Goal: Information Seeking & Learning: Learn about a topic

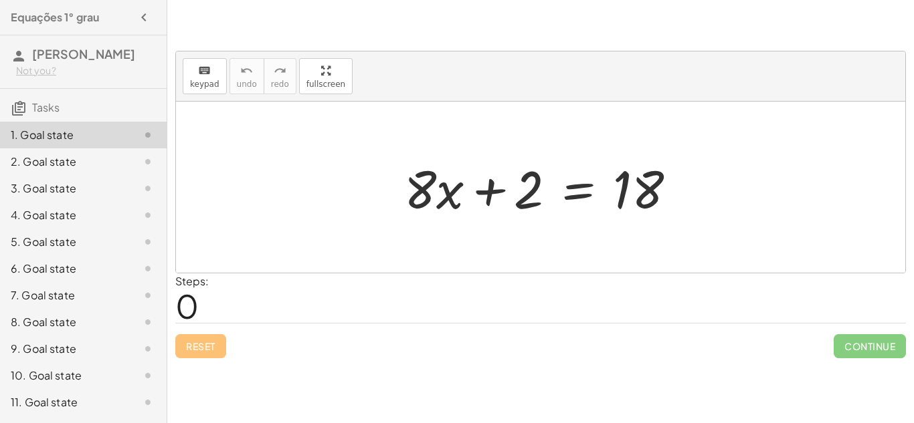
click at [199, 298] on div "Steps: 0" at bounding box center [191, 298] width 33 height 49
click at [635, 207] on div at bounding box center [545, 187] width 296 height 69
click at [342, 301] on div "Steps: 0" at bounding box center [540, 298] width 730 height 49
drag, startPoint x: 519, startPoint y: 198, endPoint x: 689, endPoint y: 192, distance: 170.0
click at [689, 192] on div at bounding box center [545, 187] width 296 height 69
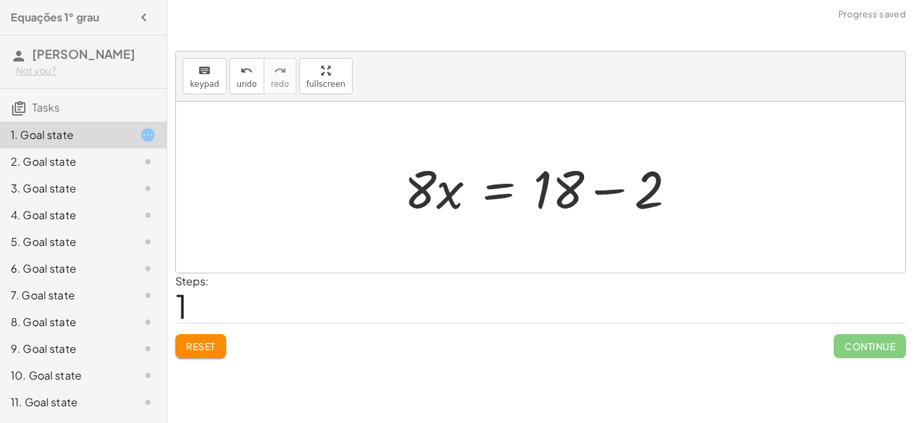
click at [617, 188] on div at bounding box center [545, 187] width 296 height 69
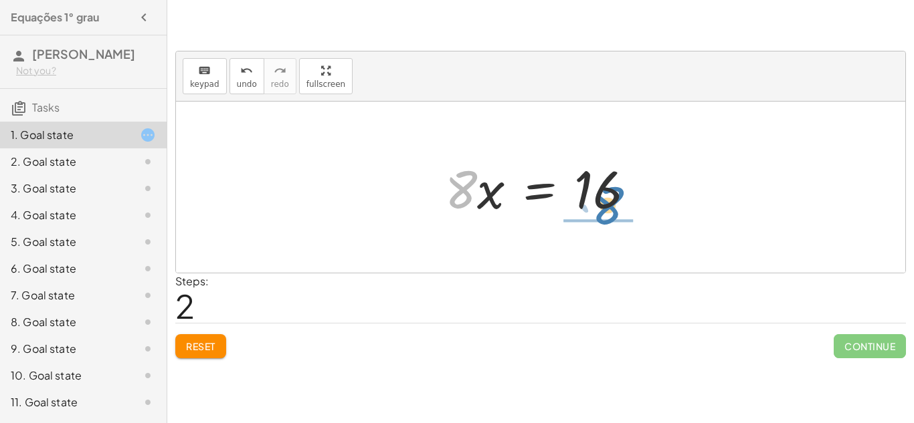
drag, startPoint x: 461, startPoint y: 180, endPoint x: 608, endPoint y: 198, distance: 147.6
click at [608, 198] on div at bounding box center [545, 187] width 214 height 69
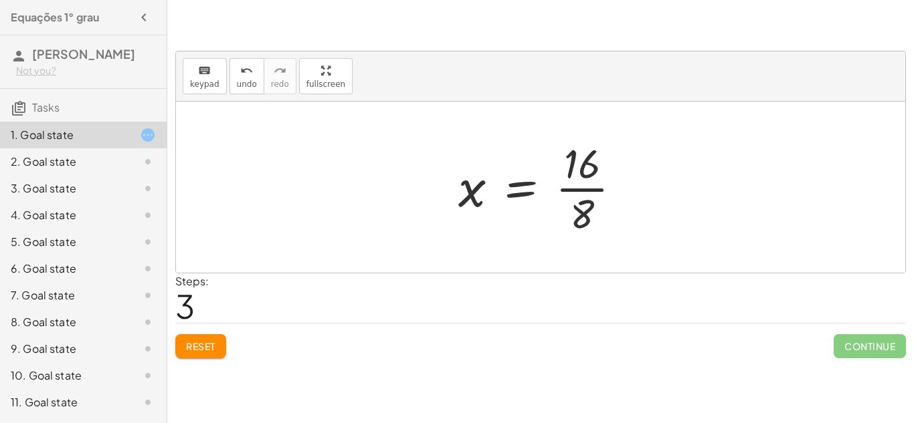
click at [582, 187] on div at bounding box center [544, 187] width 187 height 103
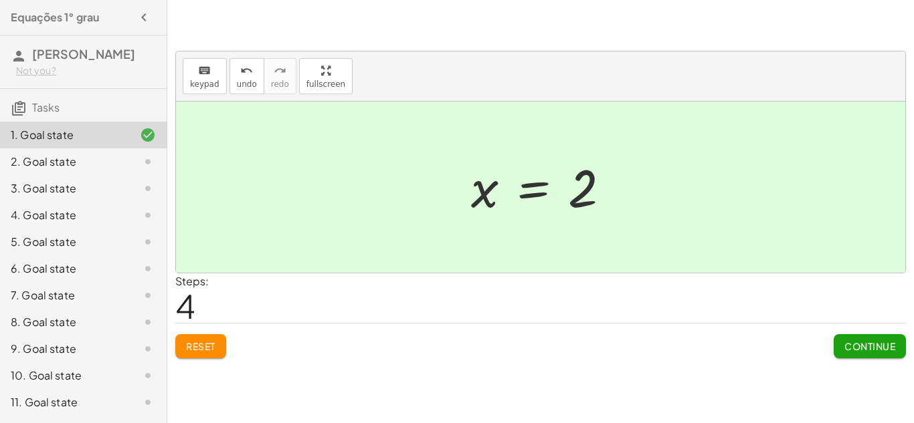
click at [848, 346] on span "Continue" at bounding box center [869, 346] width 51 height 12
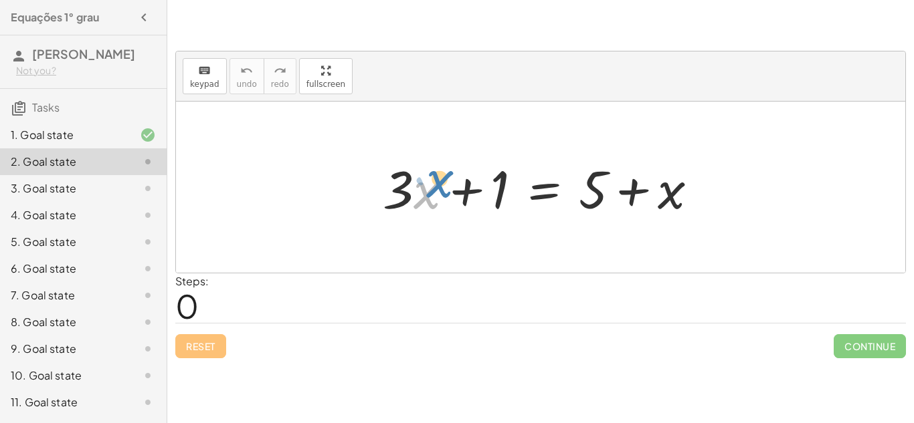
drag, startPoint x: 417, startPoint y: 189, endPoint x: 430, endPoint y: 178, distance: 17.1
click at [430, 178] on div at bounding box center [545, 187] width 339 height 69
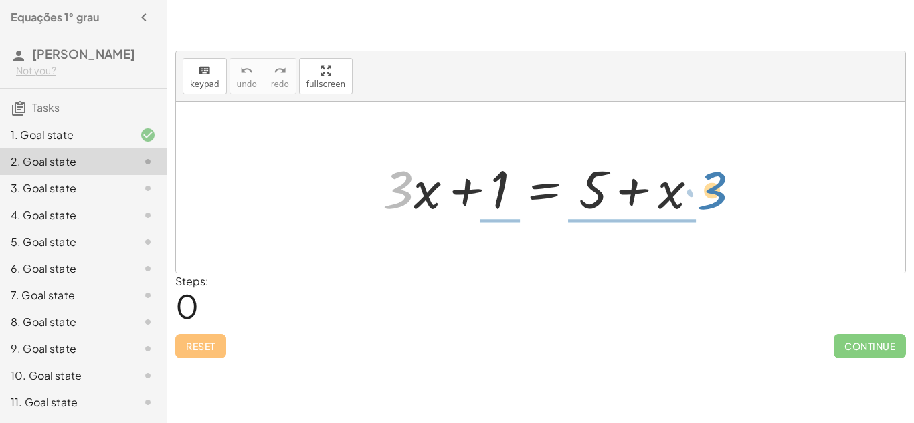
drag, startPoint x: 408, startPoint y: 190, endPoint x: 722, endPoint y: 191, distance: 313.7
click at [722, 191] on div "· 3 + · x + · 3 · x + 1 = + 5 + x" at bounding box center [540, 187] width 729 height 171
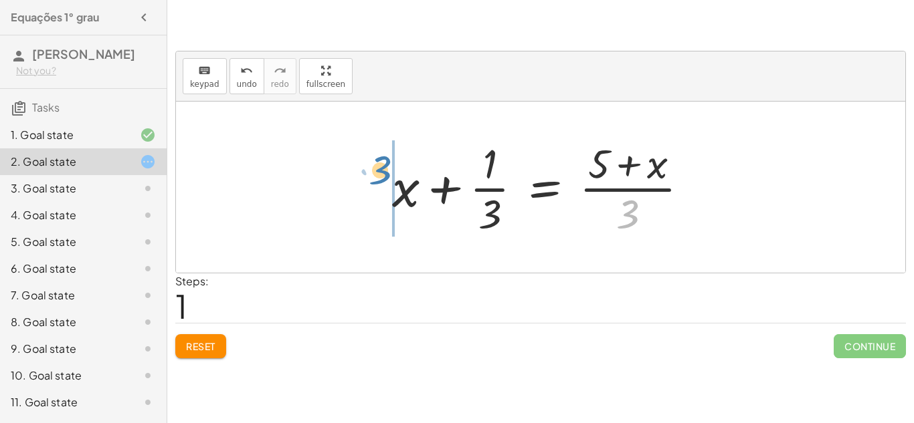
drag, startPoint x: 637, startPoint y: 221, endPoint x: 391, endPoint y: 184, distance: 249.0
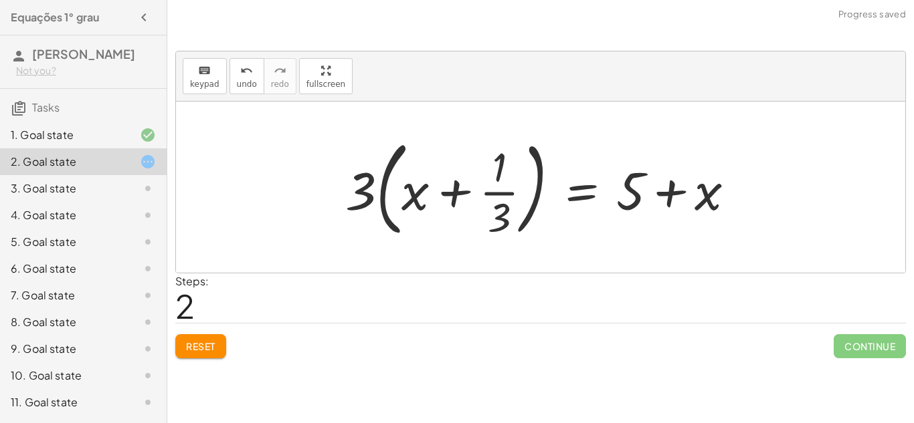
click at [183, 350] on button "Reset" at bounding box center [200, 346] width 51 height 24
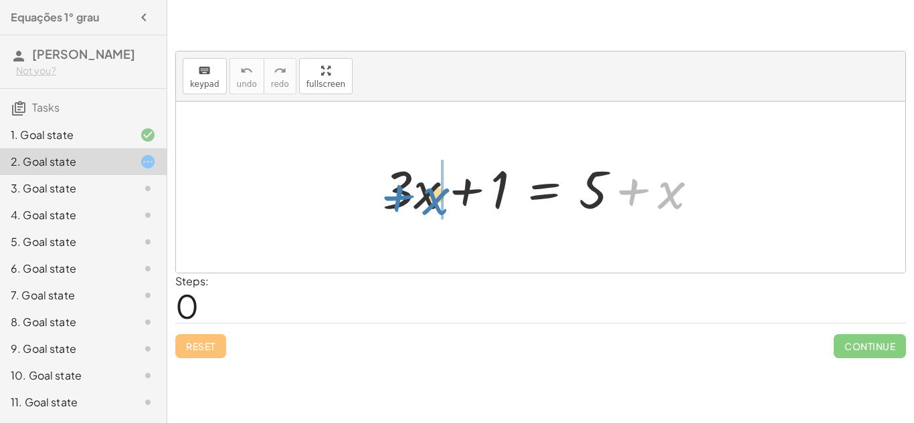
drag, startPoint x: 651, startPoint y: 195, endPoint x: 415, endPoint y: 201, distance: 236.2
click at [415, 201] on div at bounding box center [545, 187] width 339 height 69
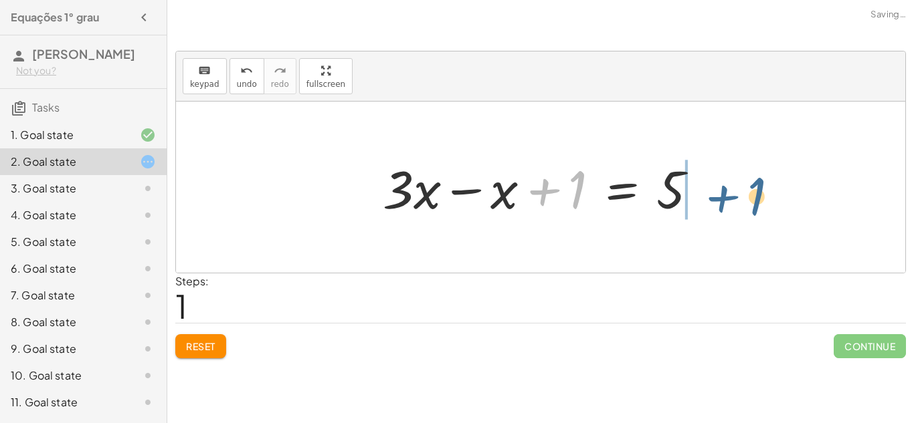
drag, startPoint x: 535, startPoint y: 196, endPoint x: 715, endPoint y: 203, distance: 180.0
click at [715, 203] on div "+ · 3 · x + 1 = + 5 + x + 1 + · 3 · x + 1 = 5 x −" at bounding box center [540, 188] width 356 height 76
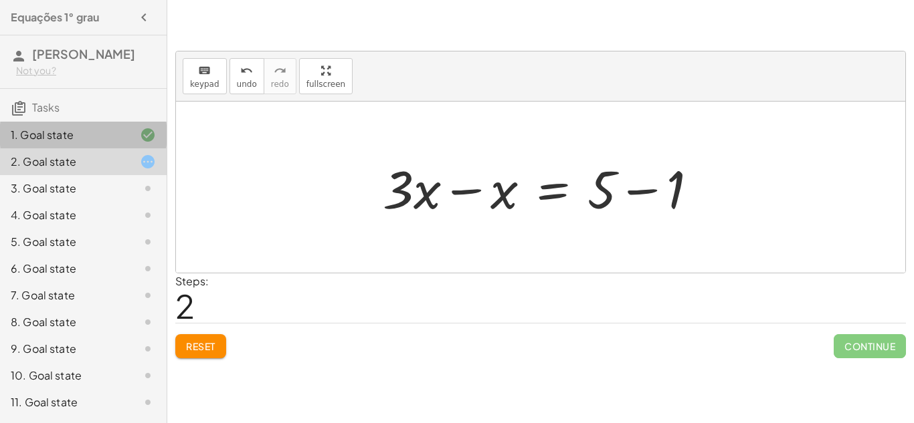
click at [70, 175] on div "1. Goal state" at bounding box center [83, 188] width 167 height 27
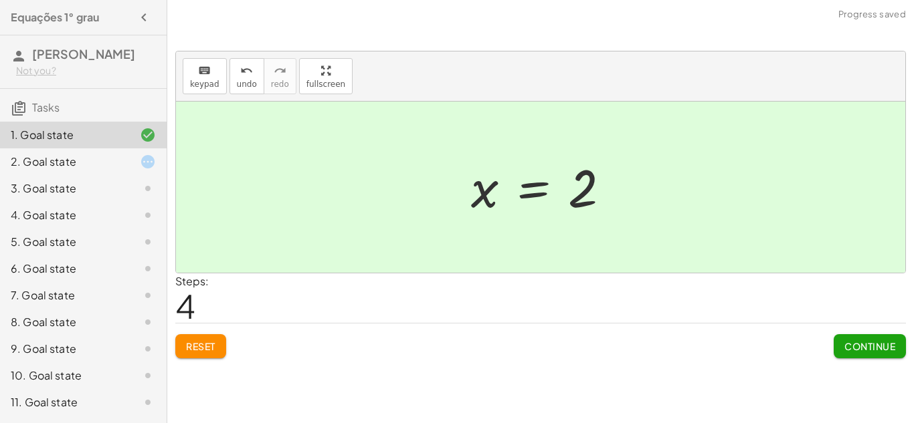
click at [76, 170] on div "2. Goal state" at bounding box center [65, 162] width 108 height 16
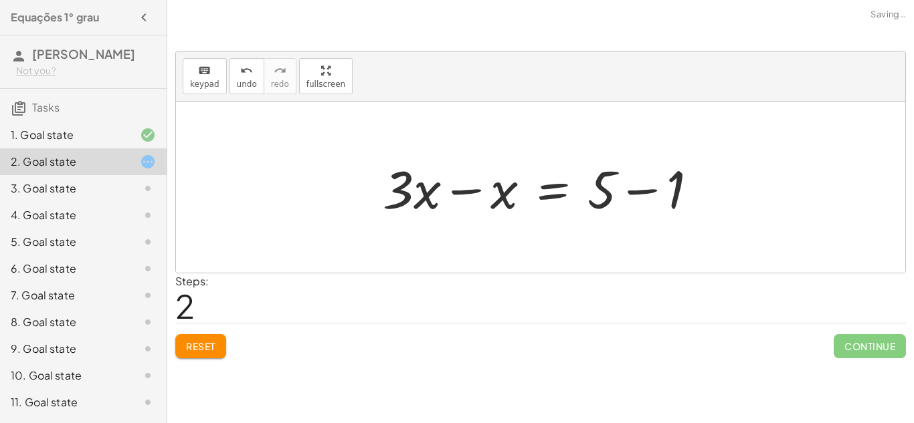
click at [37, 277] on div "6. Goal state" at bounding box center [65, 269] width 108 height 16
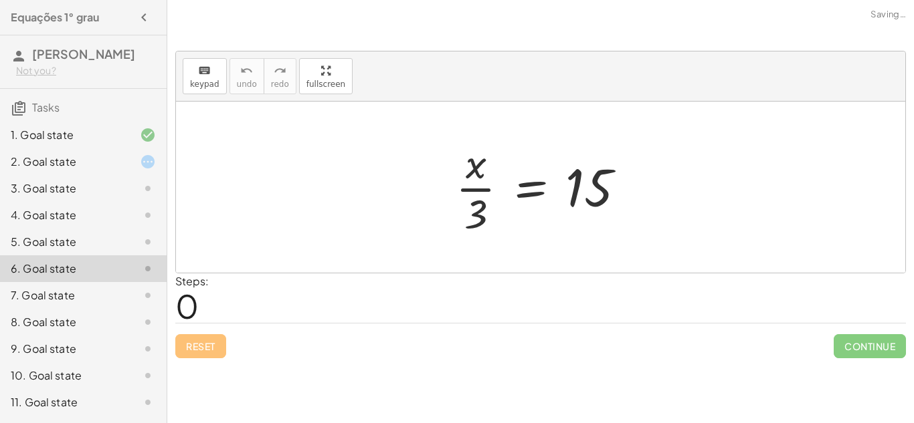
click at [52, 170] on div "2. Goal state" at bounding box center [65, 162] width 108 height 16
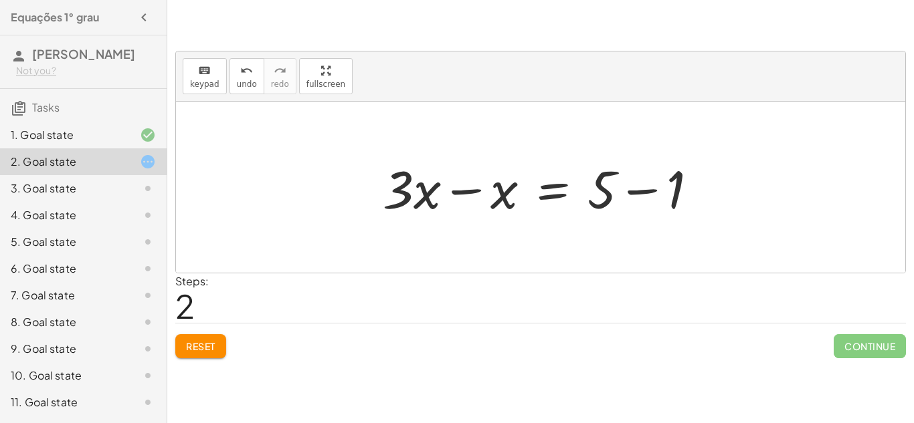
click at [58, 197] on div "3. Goal state" at bounding box center [65, 189] width 108 height 16
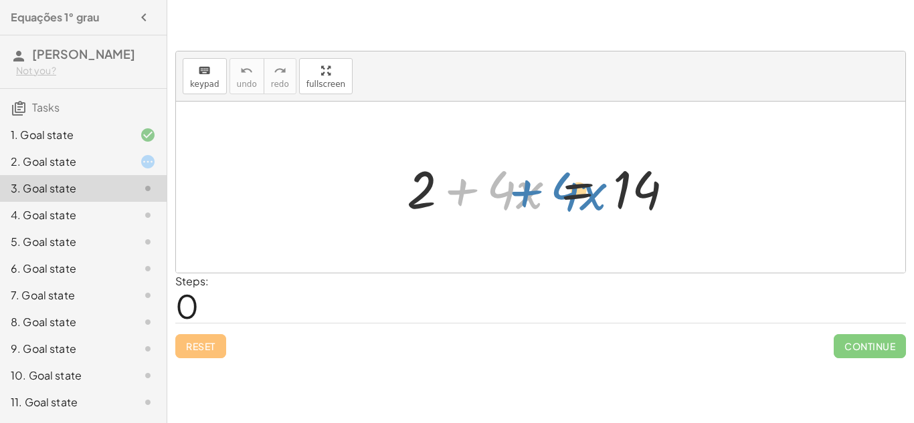
drag, startPoint x: 450, startPoint y: 201, endPoint x: 446, endPoint y: 194, distance: 7.8
click at [446, 194] on div at bounding box center [545, 187] width 290 height 69
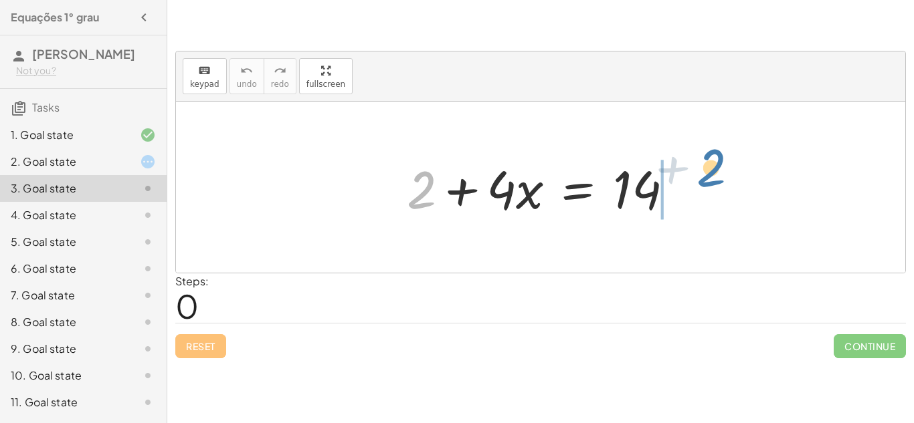
drag, startPoint x: 413, startPoint y: 201, endPoint x: 729, endPoint y: 196, distance: 316.4
click at [729, 196] on div "+ 2 + 2 + · 4 · x = 14" at bounding box center [540, 187] width 729 height 171
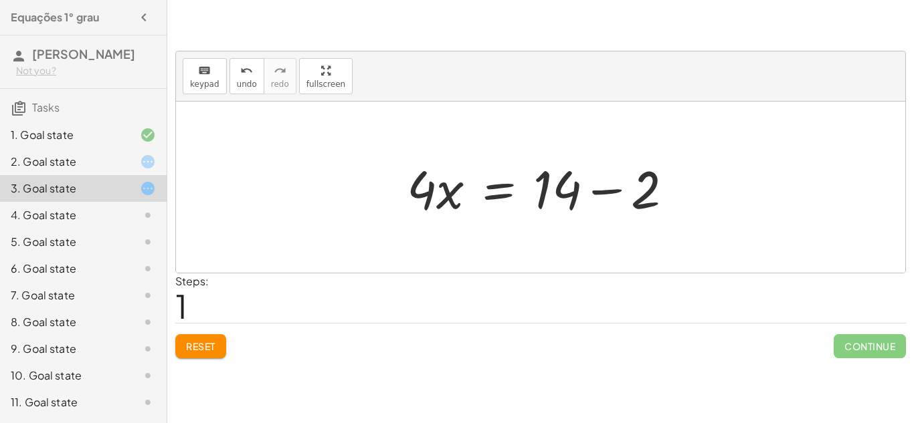
click at [588, 204] on div at bounding box center [545, 187] width 290 height 69
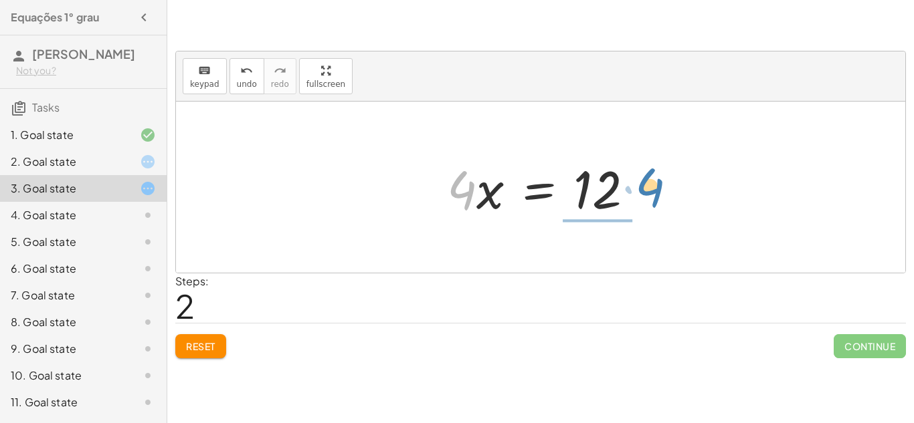
drag, startPoint x: 467, startPoint y: 201, endPoint x: 653, endPoint y: 200, distance: 185.9
click at [653, 200] on div "+ 2 + · 4 · x = 14 · 4 · x = + 14 − 2 · 4 · 4 · x = 12" at bounding box center [541, 188] width 228 height 76
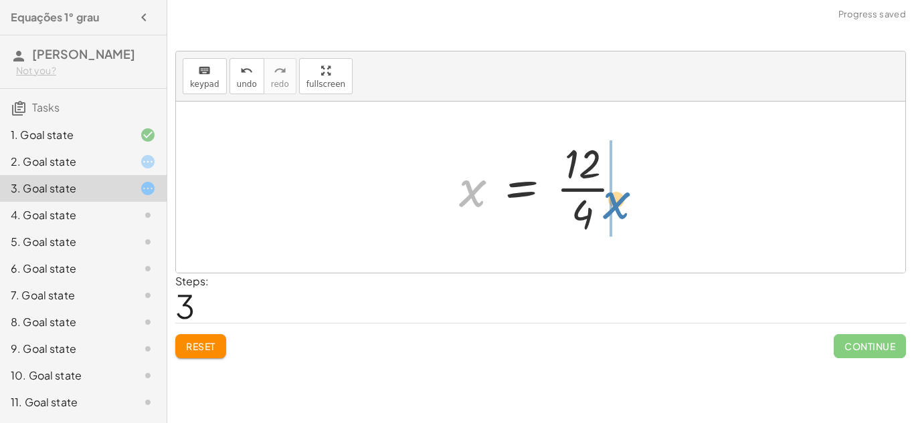
drag, startPoint x: 461, startPoint y: 205, endPoint x: 605, endPoint y: 217, distance: 143.7
click at [605, 217] on div at bounding box center [545, 187] width 187 height 103
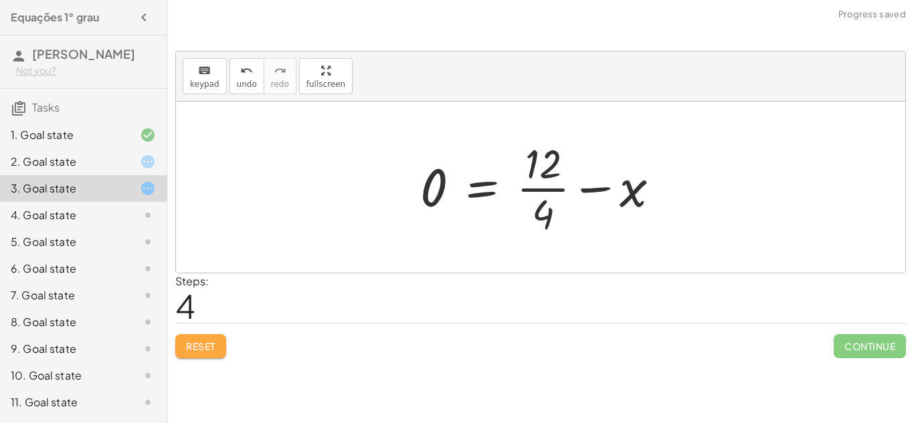
click at [218, 351] on button "Reset" at bounding box center [200, 346] width 51 height 24
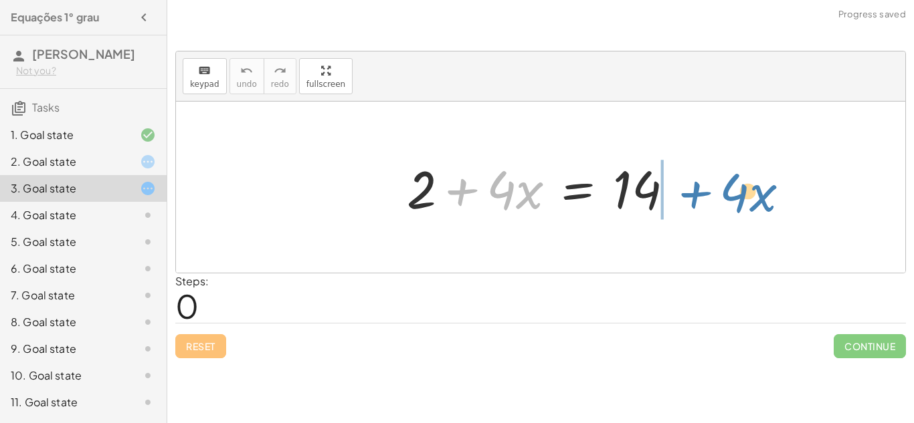
drag, startPoint x: 447, startPoint y: 194, endPoint x: 680, endPoint y: 197, distance: 232.8
click at [680, 197] on div at bounding box center [545, 187] width 290 height 69
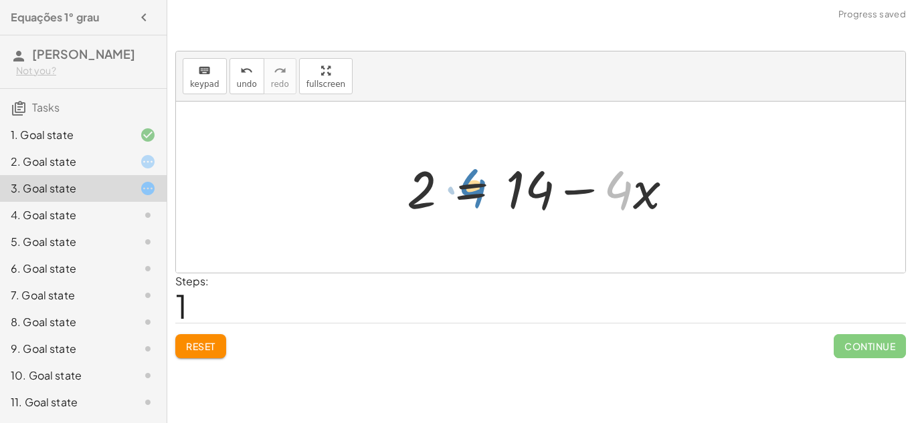
drag, startPoint x: 611, startPoint y: 195, endPoint x: 464, endPoint y: 193, distance: 146.5
click at [464, 193] on div at bounding box center [545, 187] width 290 height 69
click at [0, 0] on div "keyboard keypad undo undo redo redo fullscreen + 2 + · 4 · x = 14 2 · 4 · x = 1…" at bounding box center [0, 0] width 0 height 0
click at [202, 350] on span "Reset" at bounding box center [200, 346] width 29 height 12
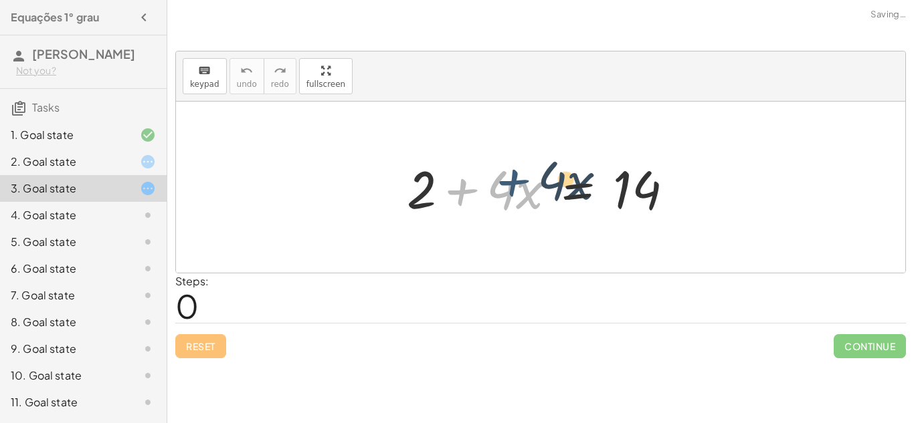
drag, startPoint x: 441, startPoint y: 190, endPoint x: 505, endPoint y: 181, distance: 64.8
click at [505, 181] on div at bounding box center [545, 187] width 290 height 69
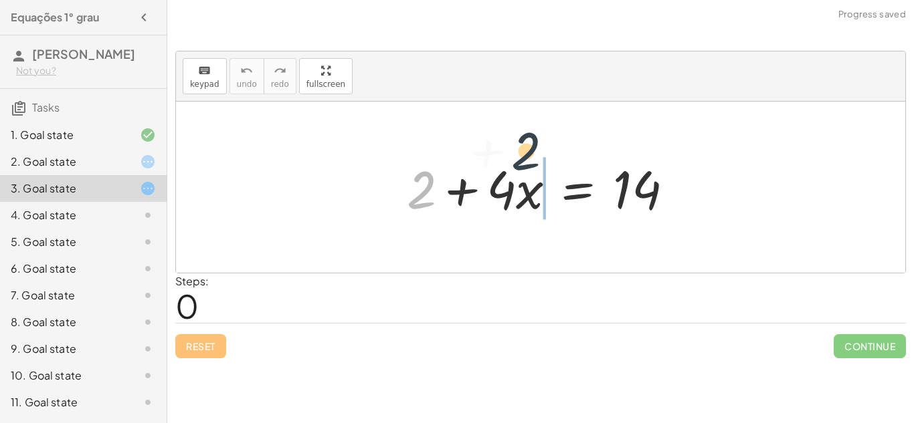
drag, startPoint x: 420, startPoint y: 186, endPoint x: 546, endPoint y: 146, distance: 131.8
click at [546, 146] on div "+ 2 + 2 + · 4 · x = 14" at bounding box center [540, 187] width 729 height 171
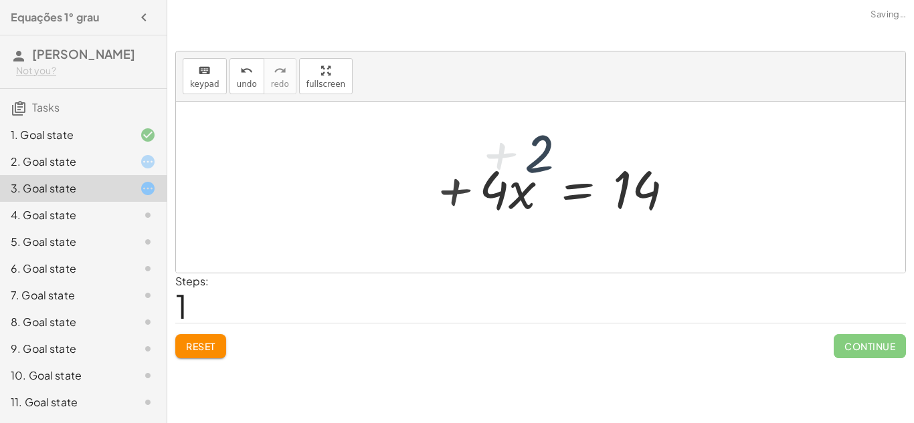
click at [560, 150] on div "+ 2 + 2 + · 4 · x = 14 + 2 + · 4 · x = 14" at bounding box center [540, 188] width 307 height 76
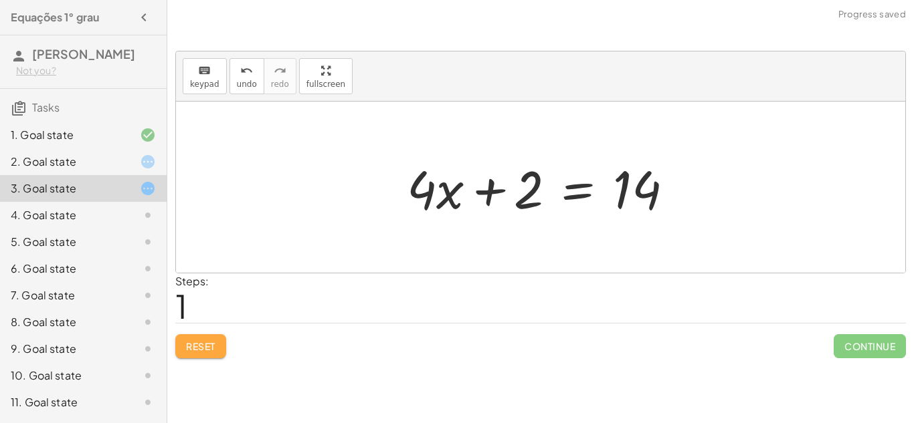
click at [193, 340] on span "Reset" at bounding box center [200, 346] width 29 height 12
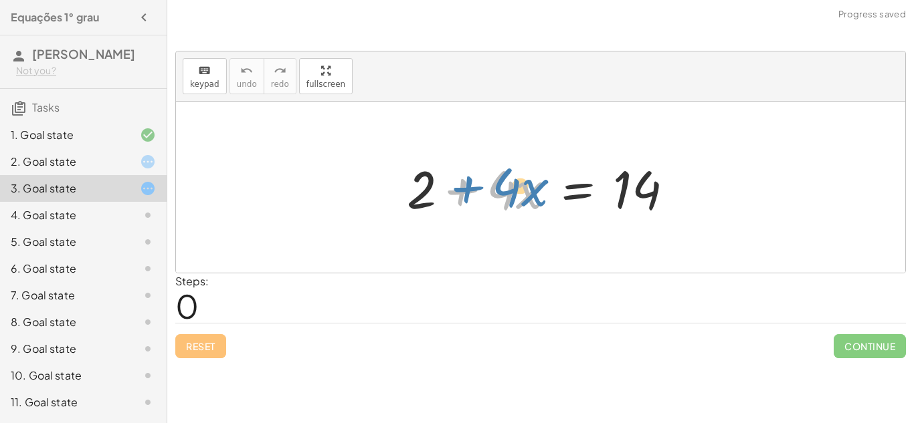
click at [443, 190] on div at bounding box center [545, 187] width 290 height 69
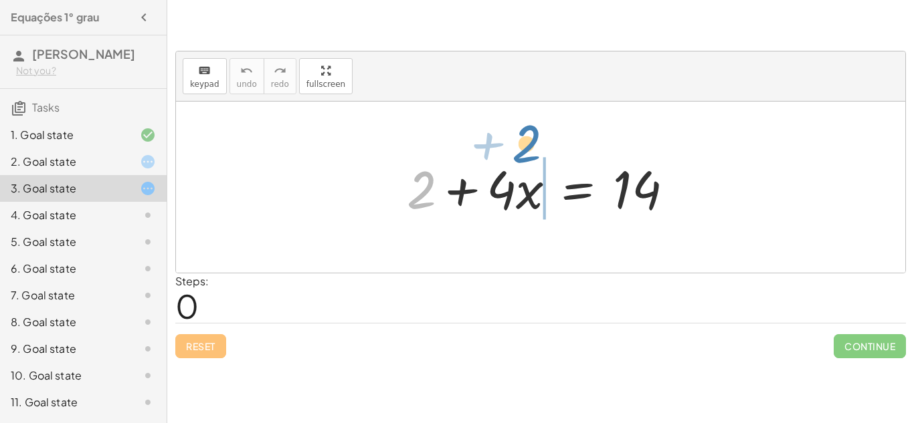
drag, startPoint x: 427, startPoint y: 187, endPoint x: 583, endPoint y: 144, distance: 162.4
click at [583, 144] on div "+ 2 + 2 + · 4 · x = 14" at bounding box center [540, 187] width 729 height 171
drag, startPoint x: 420, startPoint y: 186, endPoint x: 740, endPoint y: 187, distance: 319.7
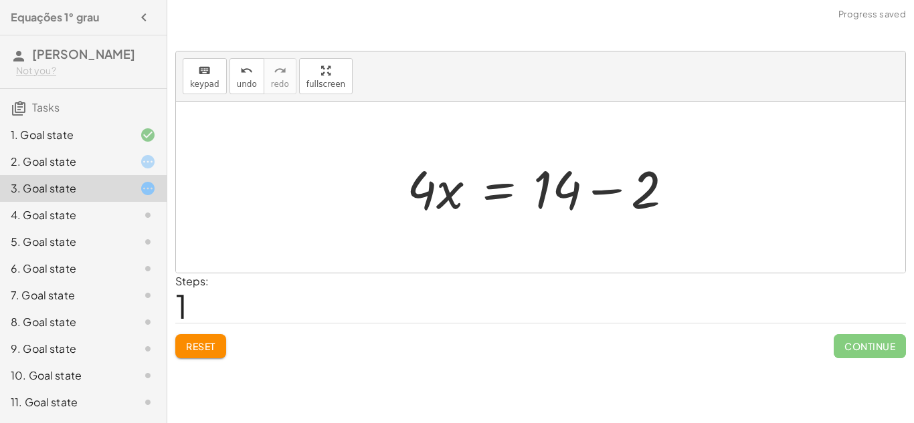
click at [621, 195] on div at bounding box center [545, 187] width 290 height 69
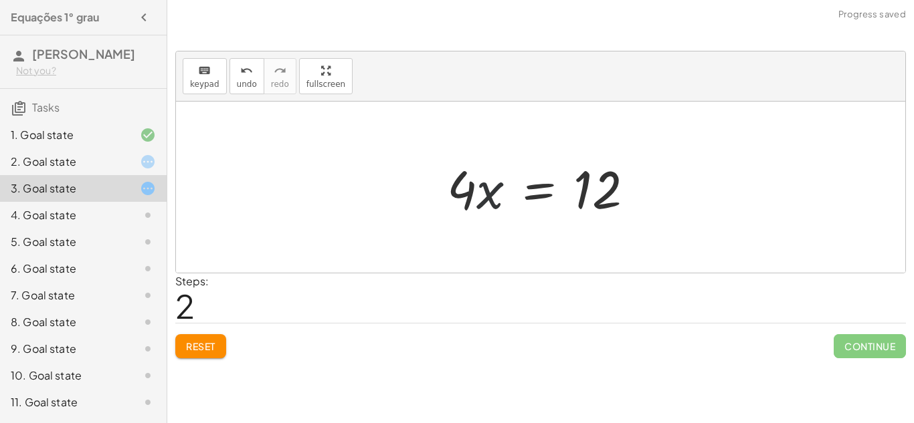
click at [482, 191] on div at bounding box center [545, 187] width 211 height 69
click at [480, 189] on div at bounding box center [545, 187] width 211 height 69
drag, startPoint x: 459, startPoint y: 194, endPoint x: 651, endPoint y: 197, distance: 192.6
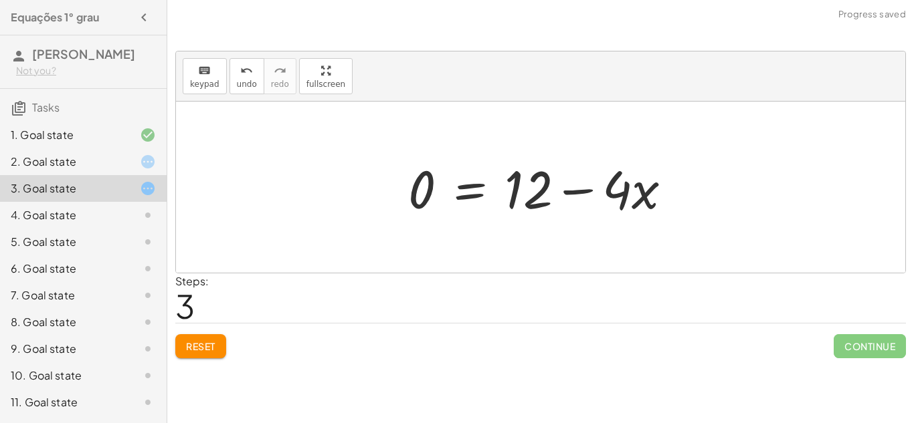
click at [575, 193] on div at bounding box center [545, 187] width 288 height 69
click at [630, 197] on div at bounding box center [545, 187] width 288 height 69
click at [562, 183] on div at bounding box center [545, 187] width 288 height 69
click at [187, 344] on span "Reset" at bounding box center [200, 346] width 29 height 12
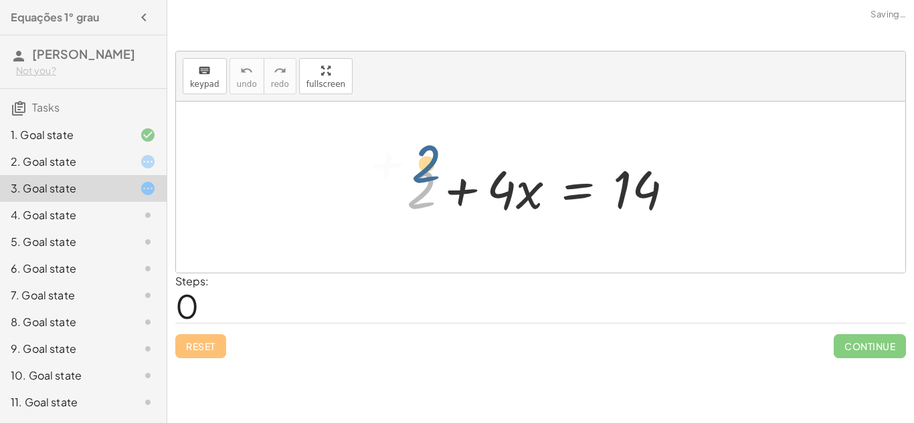
drag, startPoint x: 418, startPoint y: 209, endPoint x: 427, endPoint y: 176, distance: 33.9
click at [427, 176] on div at bounding box center [545, 187] width 290 height 69
click at [437, 181] on div at bounding box center [545, 187] width 290 height 69
drag, startPoint x: 409, startPoint y: 195, endPoint x: 734, endPoint y: 180, distance: 325.4
click at [734, 180] on div "+ 2 + 2 + · 4 · x = 14" at bounding box center [540, 187] width 729 height 171
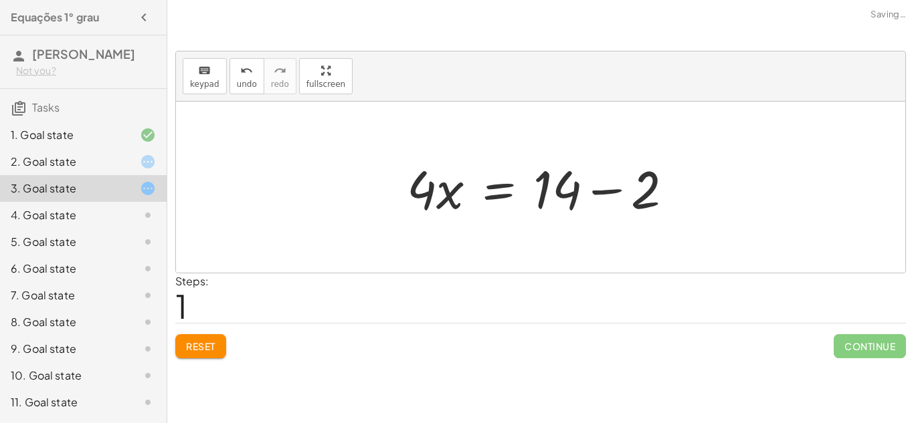
click at [599, 201] on div at bounding box center [545, 187] width 290 height 69
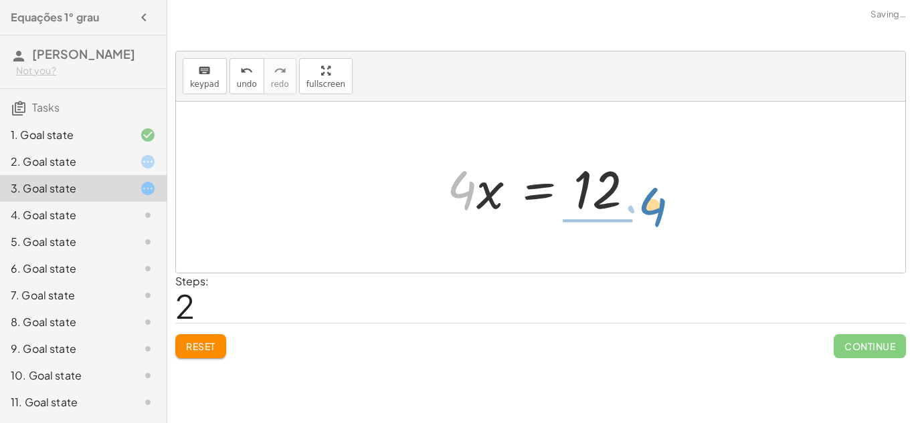
drag, startPoint x: 461, startPoint y: 198, endPoint x: 651, endPoint y: 213, distance: 191.2
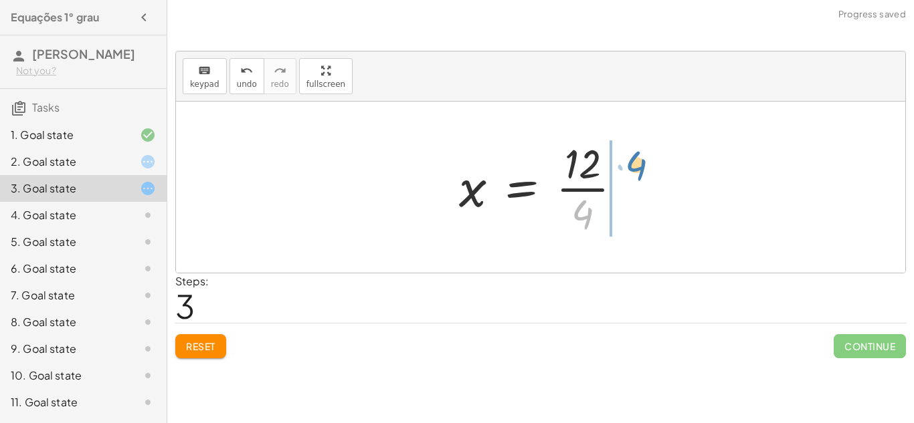
drag, startPoint x: 583, startPoint y: 215, endPoint x: 637, endPoint y: 167, distance: 72.4
click at [637, 167] on div at bounding box center [545, 187] width 187 height 103
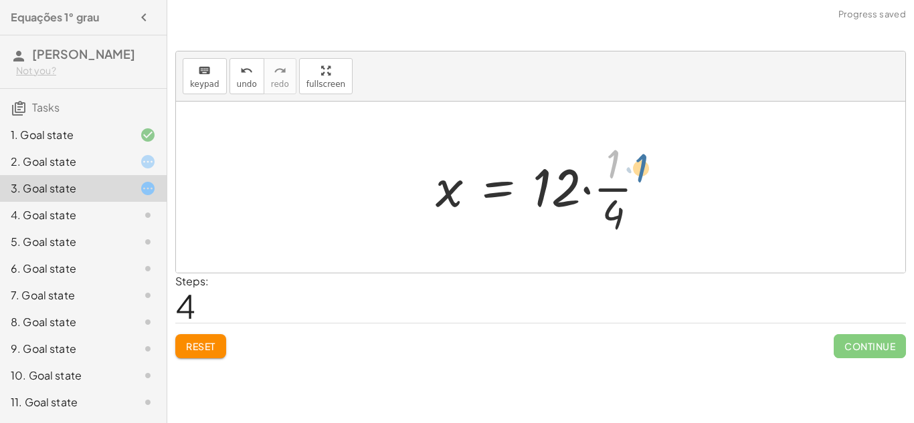
drag, startPoint x: 593, startPoint y: 158, endPoint x: 737, endPoint y: 418, distance: 297.3
click at [737, 418] on div "keyboard keypad undo undo redo redo fullscreen + · 8 · x + 2 = 18 · 8 · x = + 1…" at bounding box center [540, 211] width 746 height 423
click at [192, 356] on button "Reset" at bounding box center [200, 346] width 51 height 24
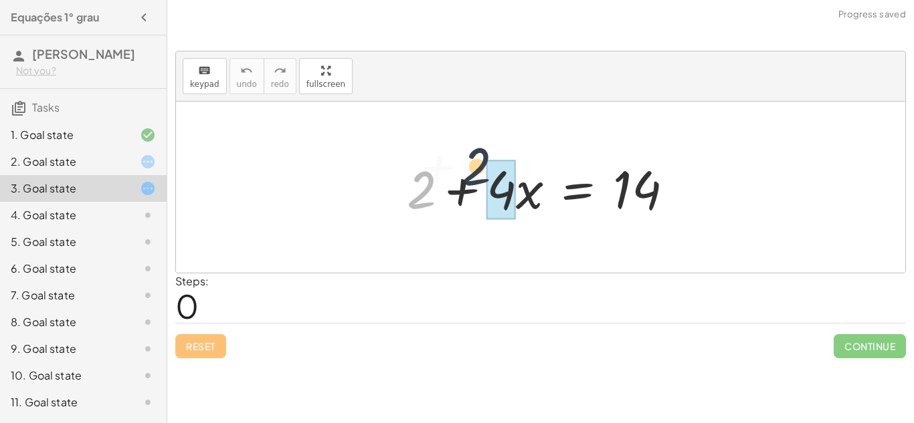
drag, startPoint x: 427, startPoint y: 194, endPoint x: 535, endPoint y: 161, distance: 113.4
click at [535, 161] on div at bounding box center [545, 187] width 290 height 69
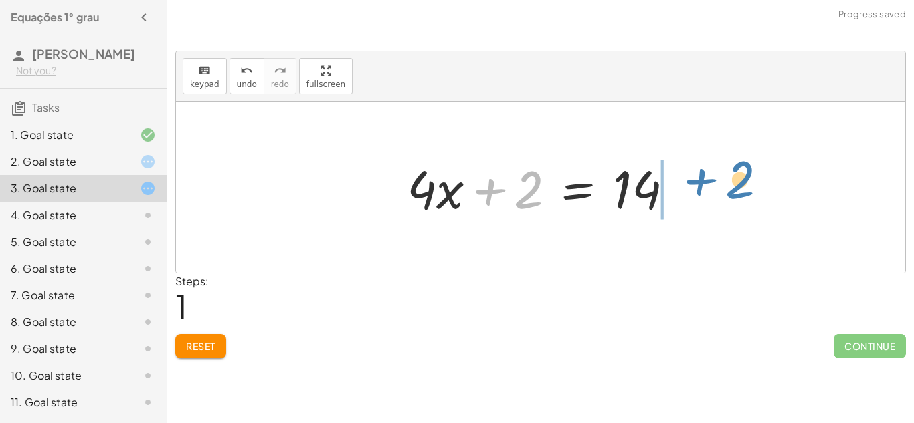
drag, startPoint x: 524, startPoint y: 188, endPoint x: 733, endPoint y: 179, distance: 209.5
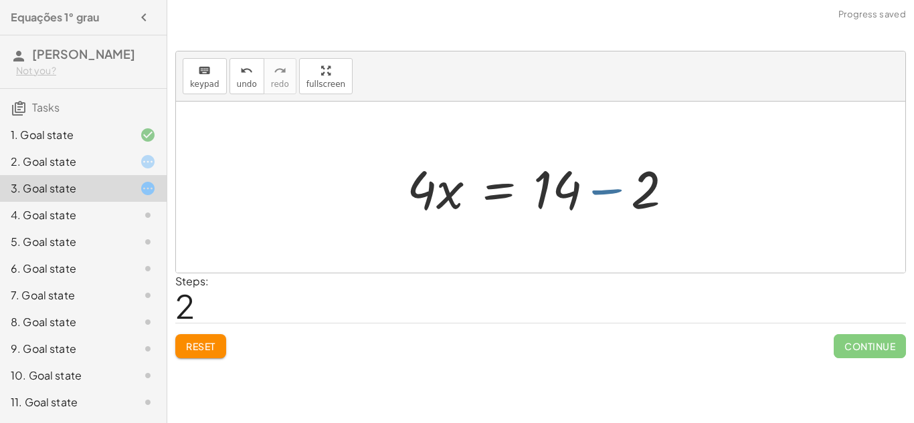
click at [613, 191] on div at bounding box center [545, 187] width 290 height 69
click at [597, 191] on div at bounding box center [545, 187] width 290 height 69
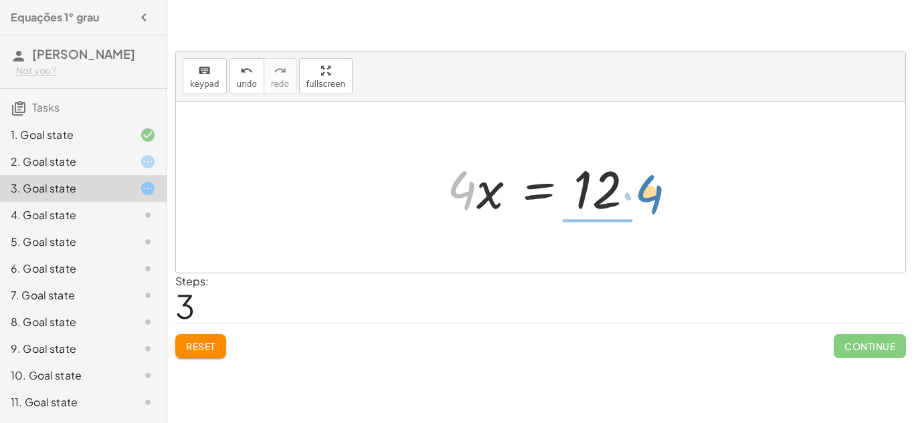
drag, startPoint x: 458, startPoint y: 200, endPoint x: 646, endPoint y: 203, distance: 188.0
click at [646, 203] on div at bounding box center [545, 187] width 211 height 69
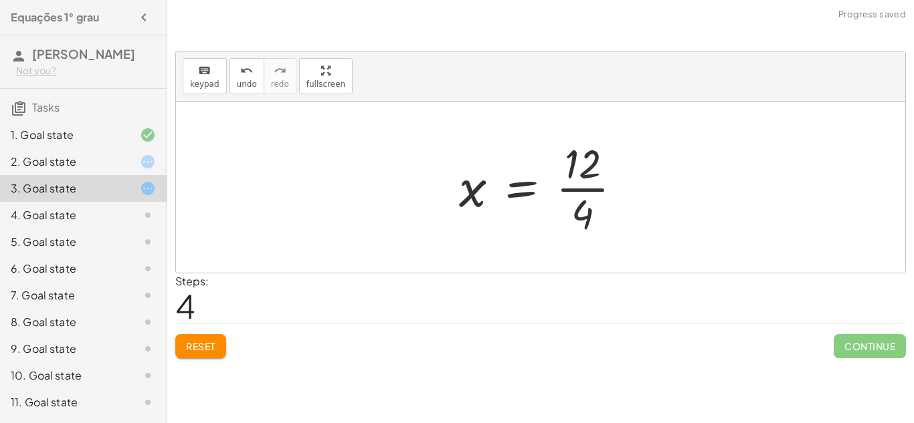
click at [524, 193] on div at bounding box center [545, 187] width 187 height 103
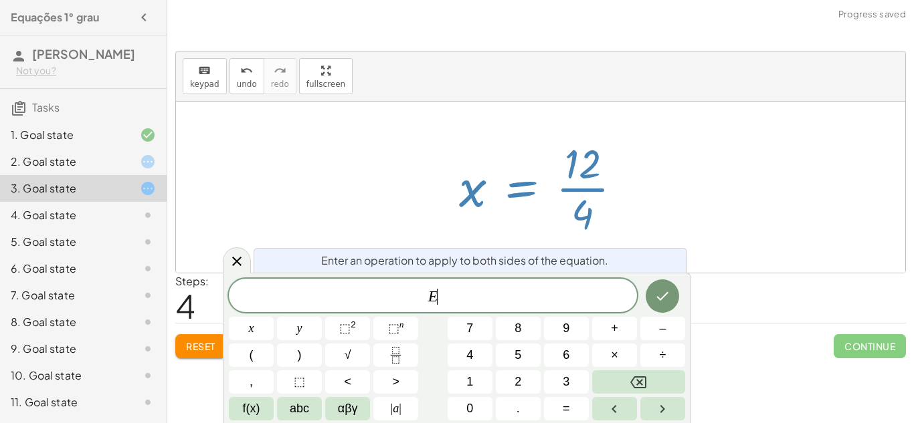
scroll to position [1, 0]
click at [358, 157] on div at bounding box center [540, 187] width 729 height 171
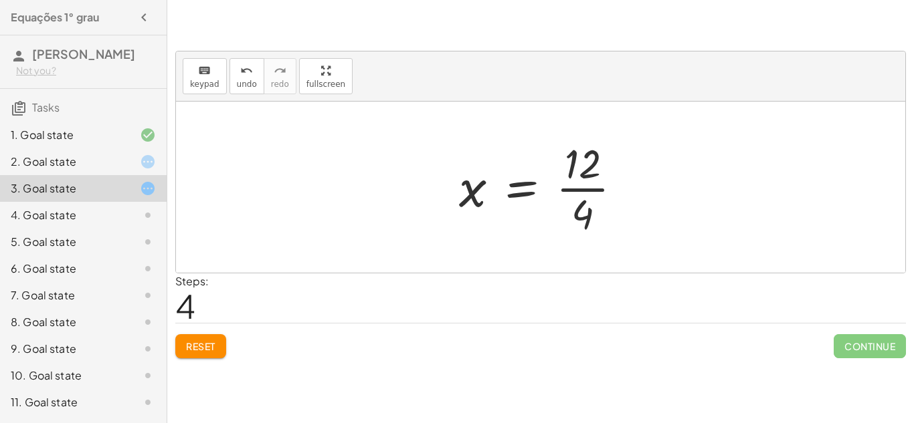
click at [358, 157] on div at bounding box center [540, 187] width 729 height 171
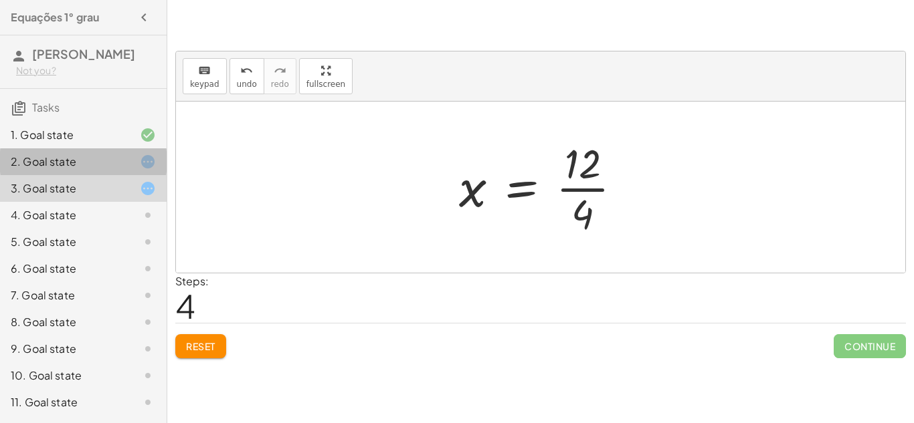
click at [46, 170] on div "2. Goal state" at bounding box center [65, 162] width 108 height 16
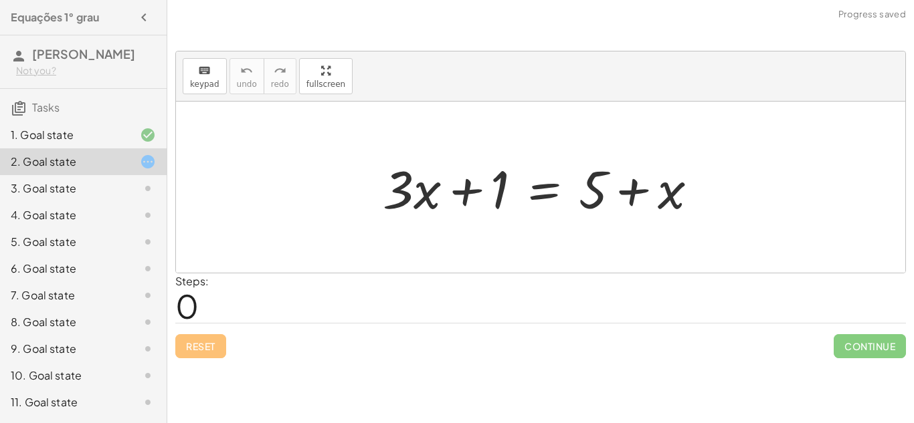
click at [94, 197] on div "3. Goal state" at bounding box center [65, 189] width 108 height 16
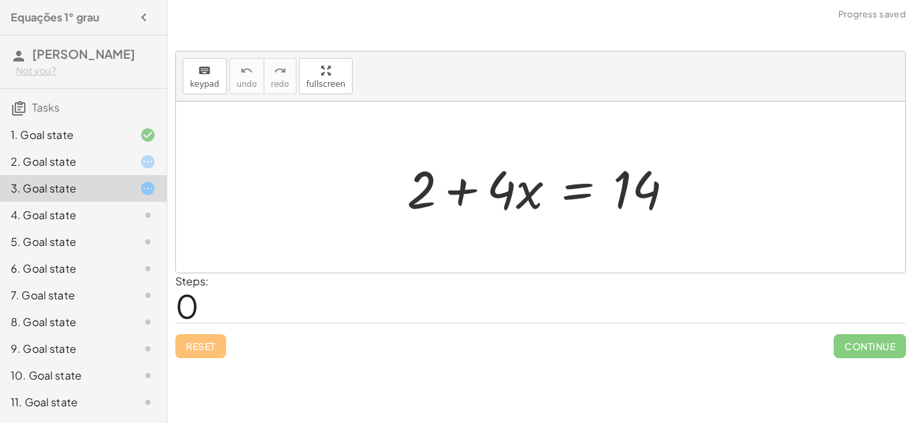
click at [457, 197] on div at bounding box center [545, 187] width 290 height 69
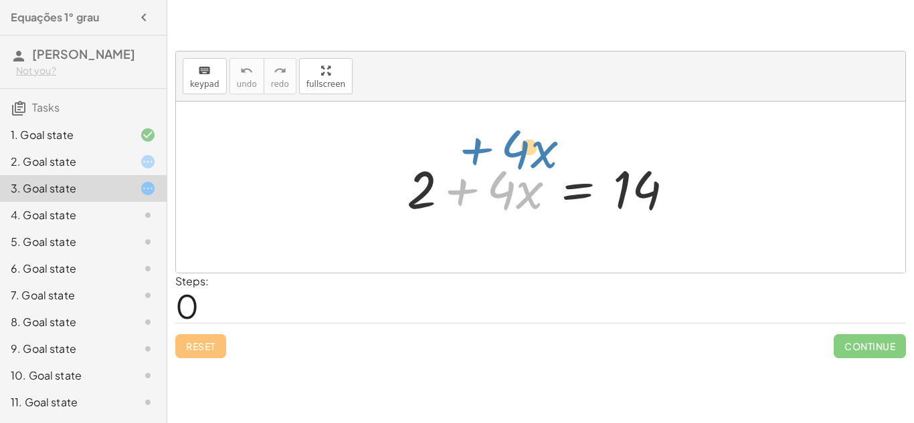
drag, startPoint x: 457, startPoint y: 197, endPoint x: 469, endPoint y: 169, distance: 30.6
click at [469, 169] on div at bounding box center [545, 187] width 290 height 69
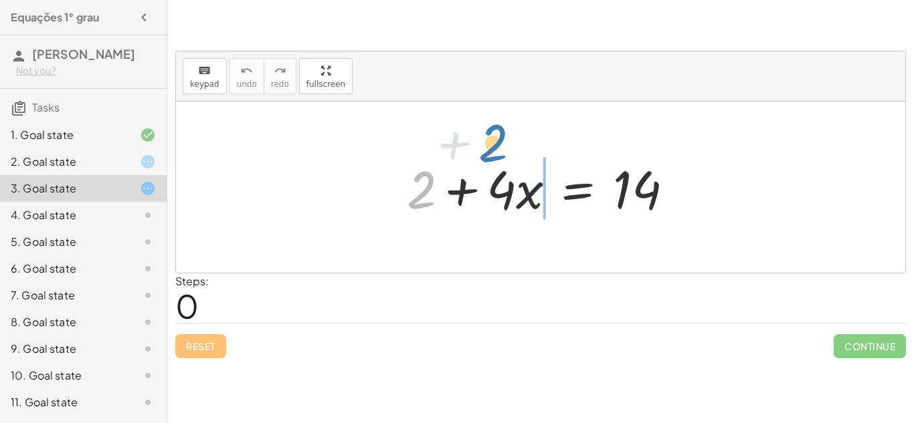
drag, startPoint x: 419, startPoint y: 191, endPoint x: 538, endPoint y: 131, distance: 133.1
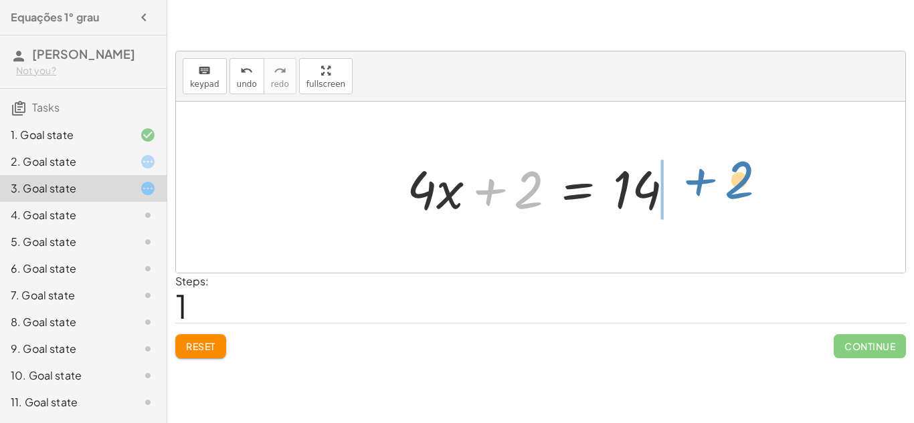
drag, startPoint x: 538, startPoint y: 180, endPoint x: 749, endPoint y: 170, distance: 210.9
click at [749, 170] on div "+ 2 + · 4 · x = 14 + 2 + 2 + · 4 · x = 14" at bounding box center [540, 187] width 729 height 171
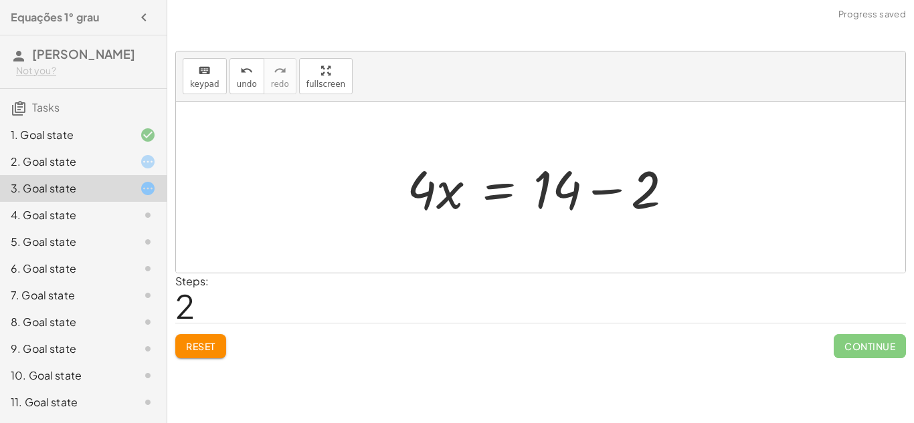
click at [613, 185] on div at bounding box center [545, 187] width 290 height 69
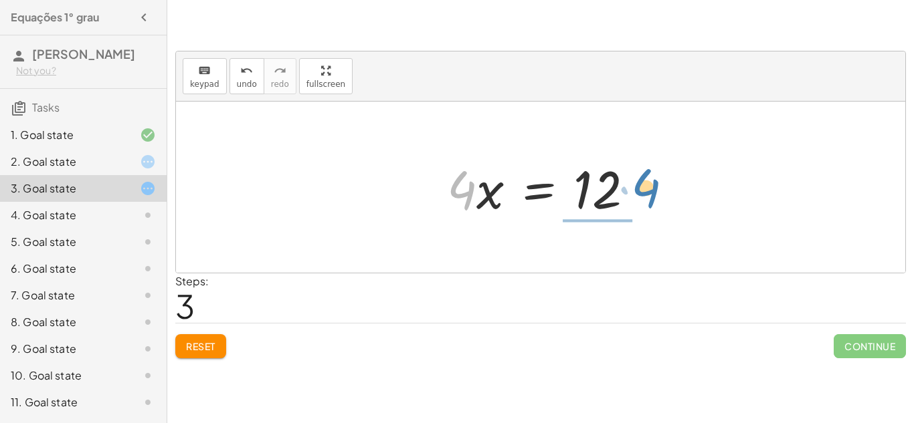
drag, startPoint x: 457, startPoint y: 181, endPoint x: 641, endPoint y: 178, distance: 183.9
click at [641, 178] on div at bounding box center [545, 187] width 211 height 69
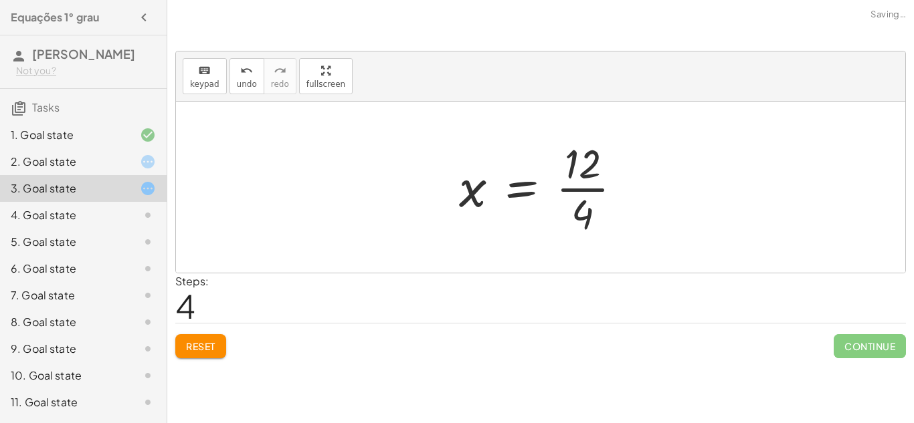
click at [591, 206] on div at bounding box center [545, 187] width 187 height 103
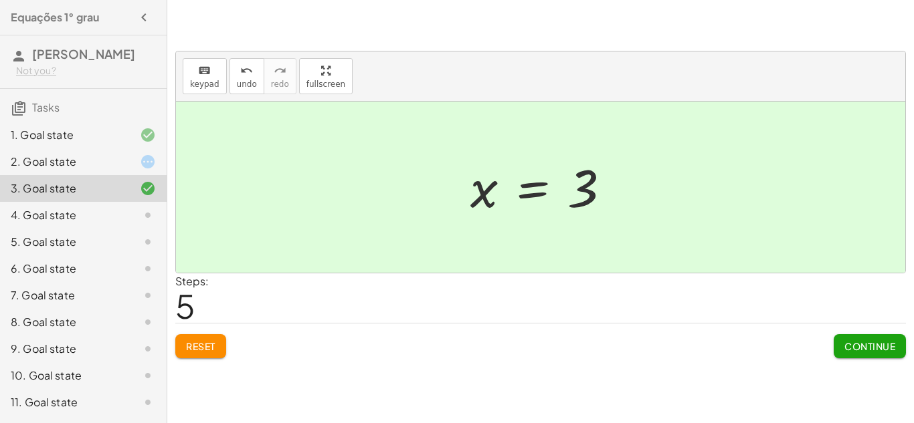
click at [844, 349] on span "Continue" at bounding box center [869, 346] width 51 height 12
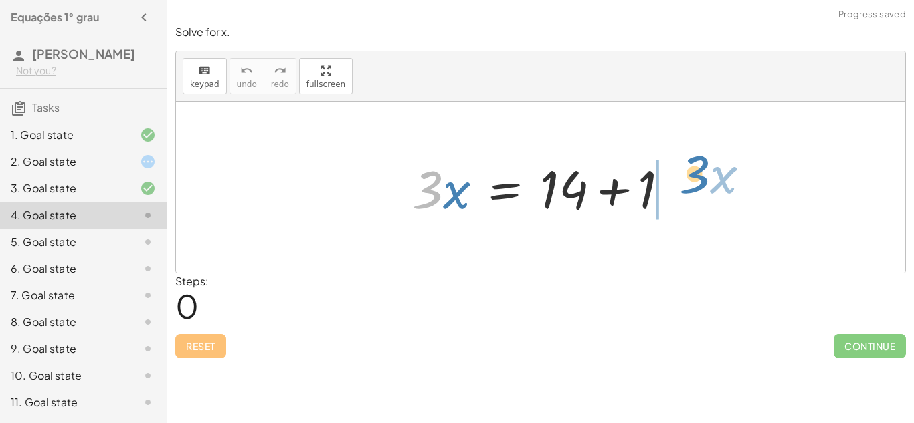
drag, startPoint x: 422, startPoint y: 187, endPoint x: 688, endPoint y: 175, distance: 265.8
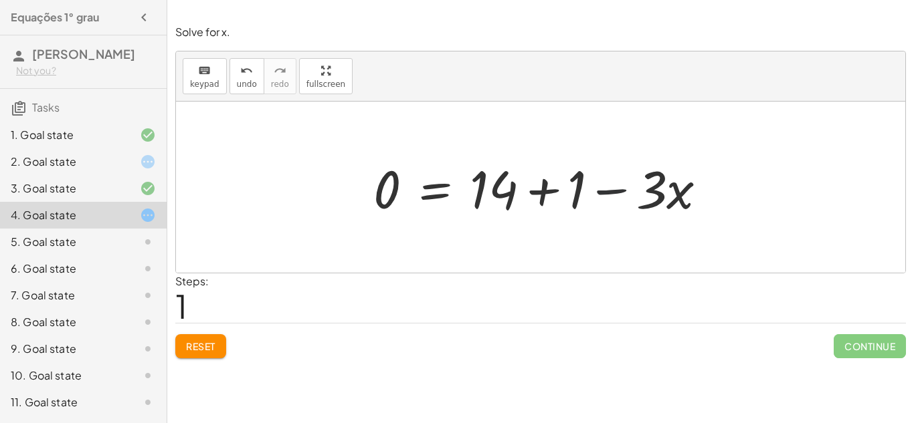
click at [621, 191] on div at bounding box center [545, 187] width 357 height 69
drag, startPoint x: 511, startPoint y: 191, endPoint x: 352, endPoint y: 175, distance: 159.3
click at [353, 175] on div "· 3 · x = + 14 + 1 + 14 · 3 · x = + 14 + 1 0 −" at bounding box center [540, 188] width 374 height 76
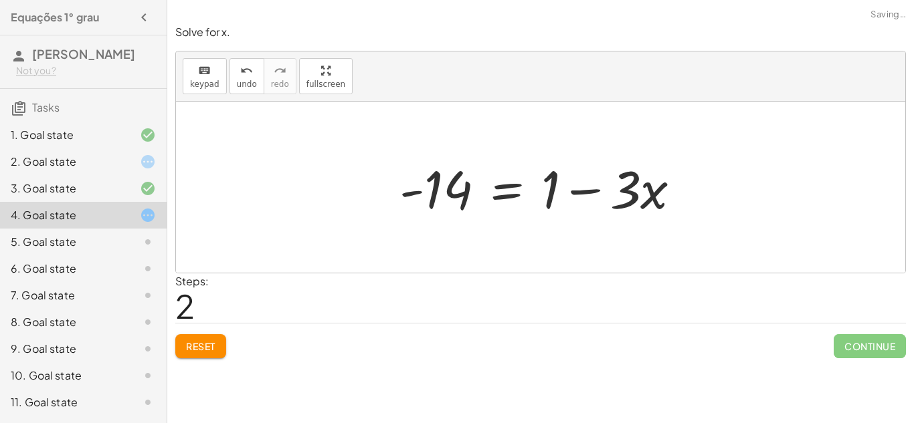
click at [593, 192] on div at bounding box center [545, 187] width 305 height 69
click at [415, 199] on div at bounding box center [545, 187] width 305 height 69
click at [407, 190] on div at bounding box center [545, 187] width 305 height 69
drag, startPoint x: 627, startPoint y: 191, endPoint x: 375, endPoint y: 211, distance: 252.3
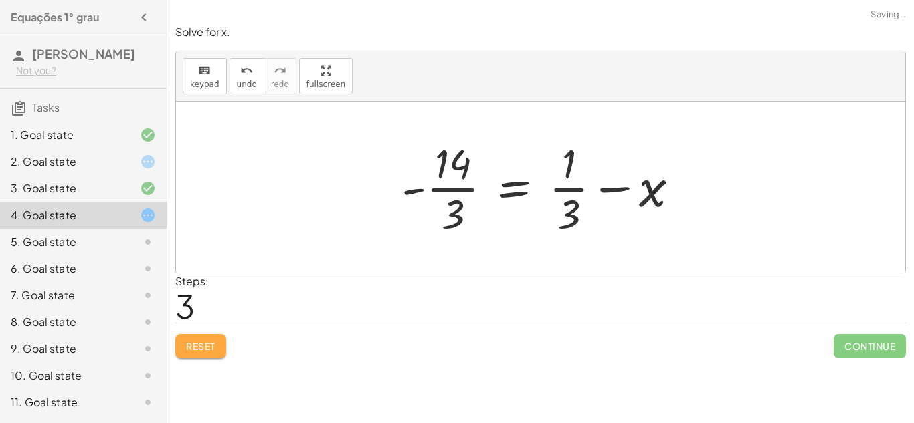
click at [201, 346] on span "Reset" at bounding box center [200, 346] width 29 height 12
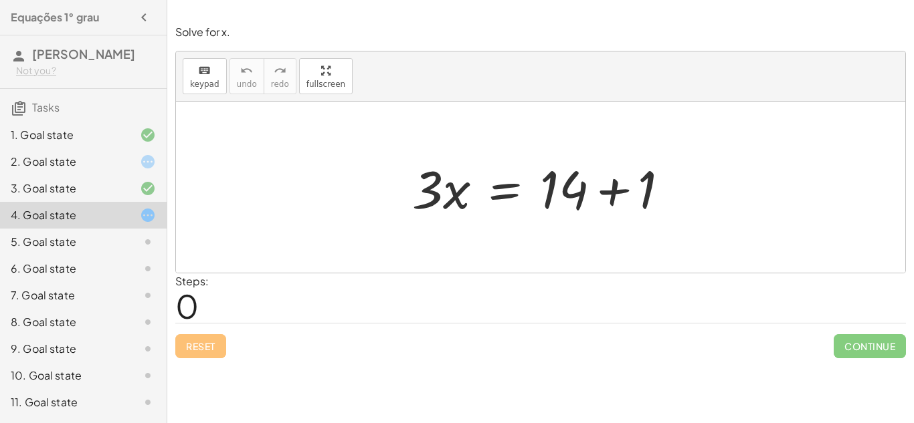
click at [93, 357] on div "9. Goal state" at bounding box center [65, 349] width 108 height 16
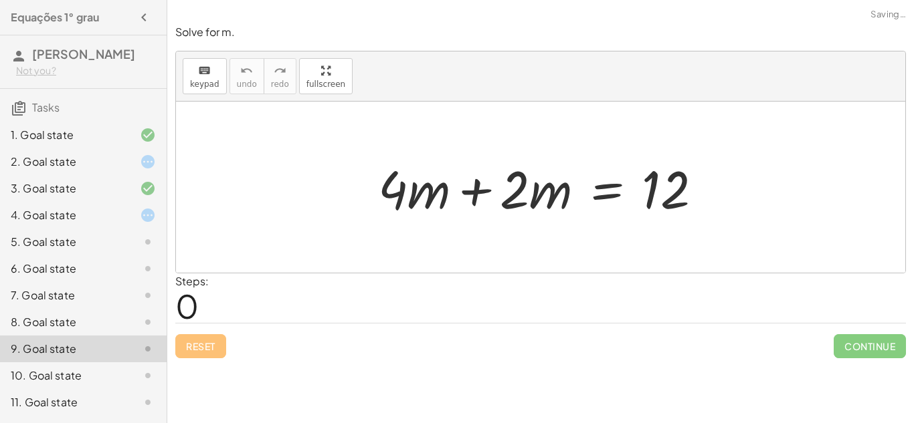
click at [46, 223] on div "4. Goal state" at bounding box center [65, 215] width 108 height 16
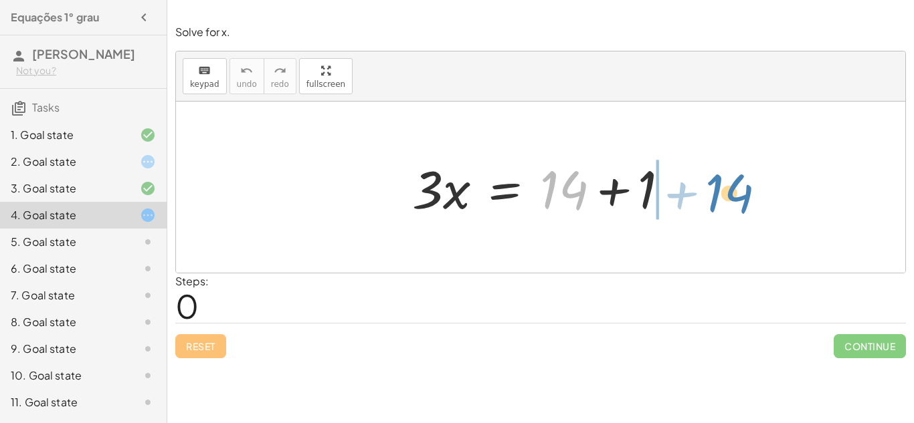
drag, startPoint x: 562, startPoint y: 178, endPoint x: 728, endPoint y: 179, distance: 165.9
click at [728, 179] on div "+ 14 · 3 · x = + 14 + 1" at bounding box center [540, 187] width 729 height 171
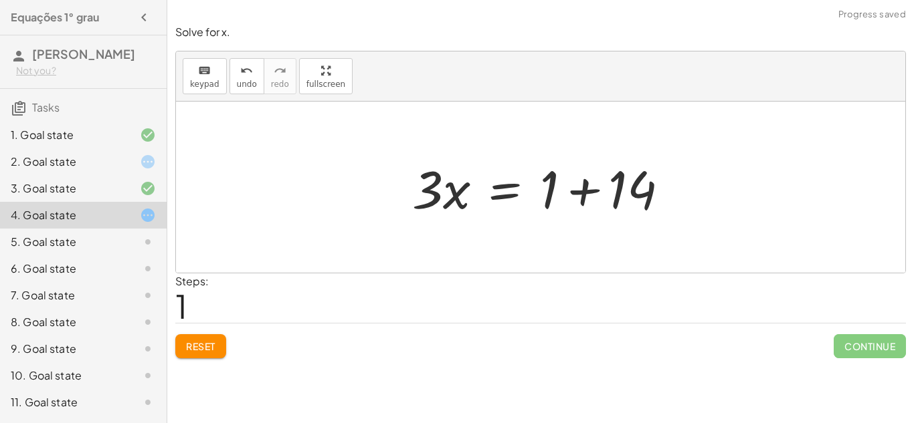
click at [584, 187] on div at bounding box center [545, 187] width 281 height 69
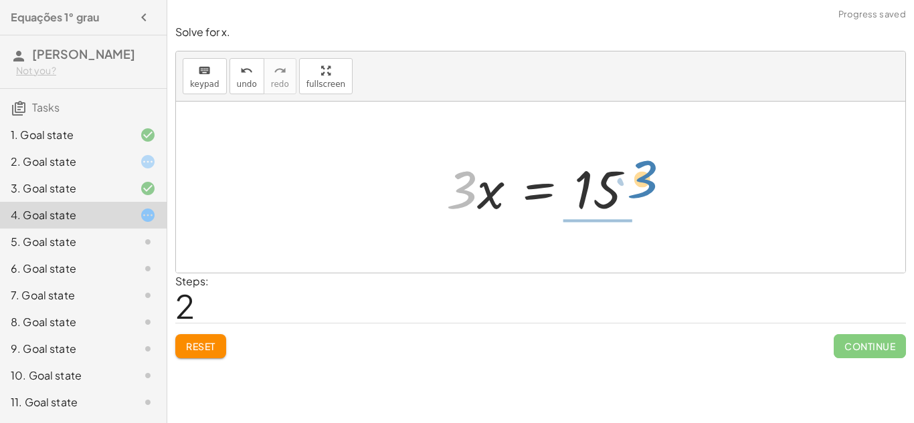
drag, startPoint x: 465, startPoint y: 182, endPoint x: 643, endPoint y: 175, distance: 178.0
click at [643, 175] on div at bounding box center [544, 187] width 211 height 69
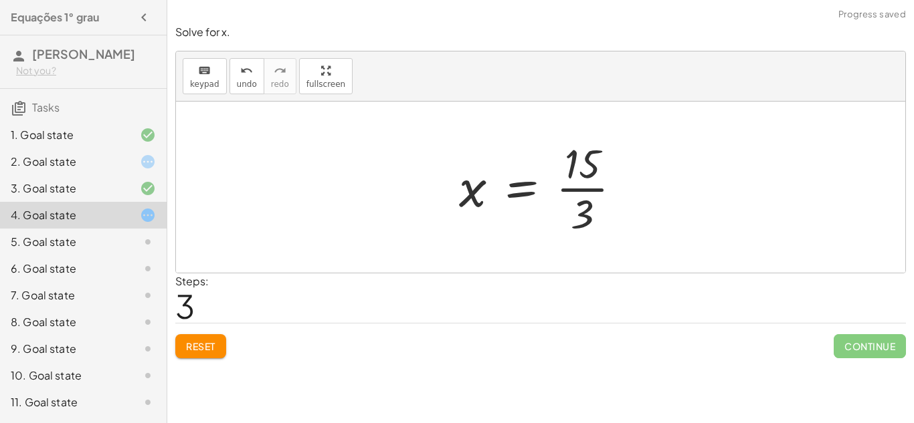
click at [572, 189] on div at bounding box center [545, 187] width 187 height 103
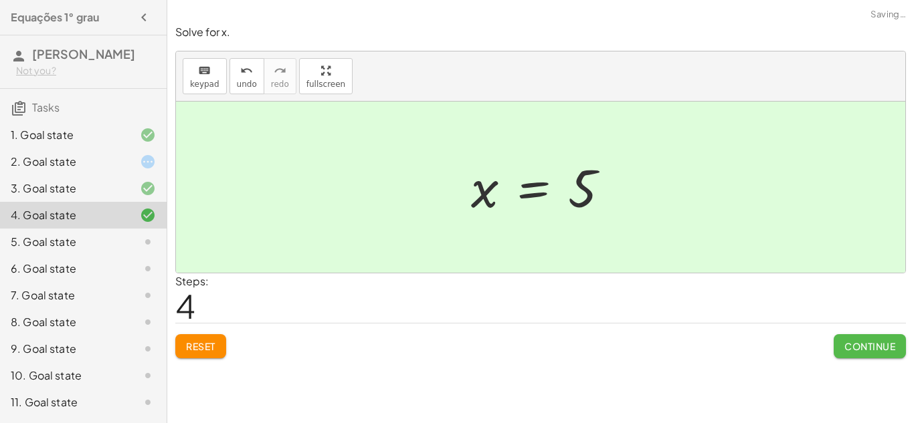
click at [870, 349] on span "Continue" at bounding box center [869, 346] width 51 height 12
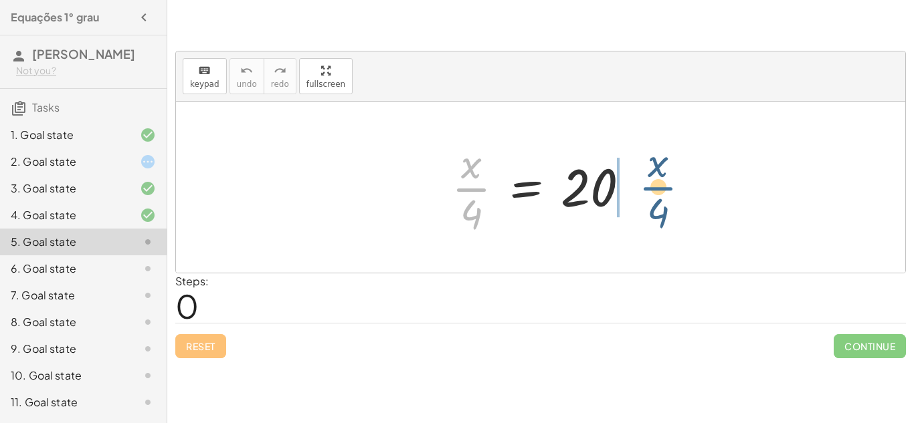
drag, startPoint x: 478, startPoint y: 193, endPoint x: 673, endPoint y: 196, distance: 195.3
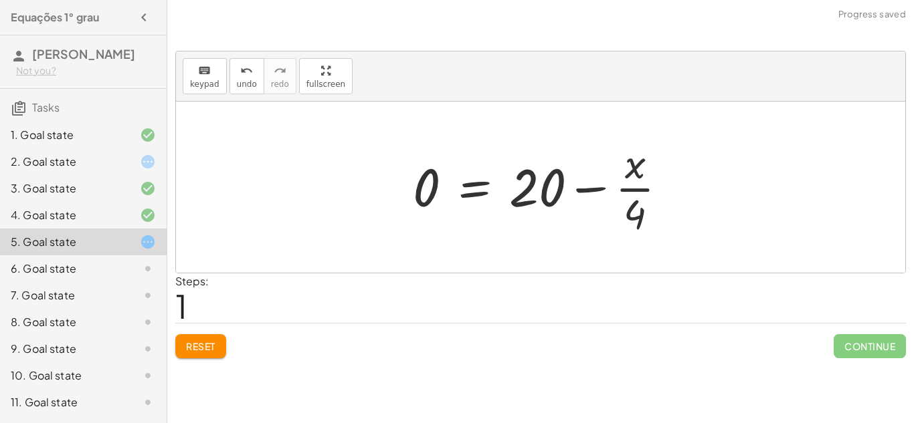
click at [577, 187] on div at bounding box center [545, 187] width 278 height 103
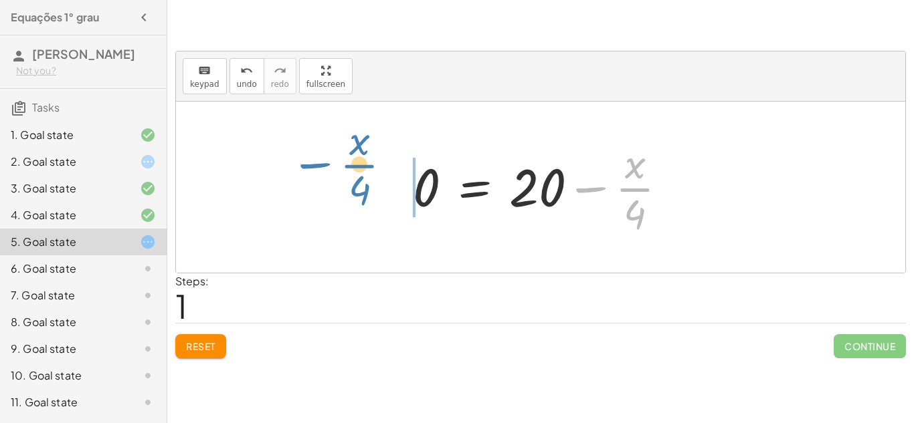
drag, startPoint x: 633, startPoint y: 178, endPoint x: 362, endPoint y: 154, distance: 271.9
click at [362, 154] on div "· x · 4 = 20 − · x · 4 · x · 4 = 20 0 + −" at bounding box center [540, 187] width 729 height 171
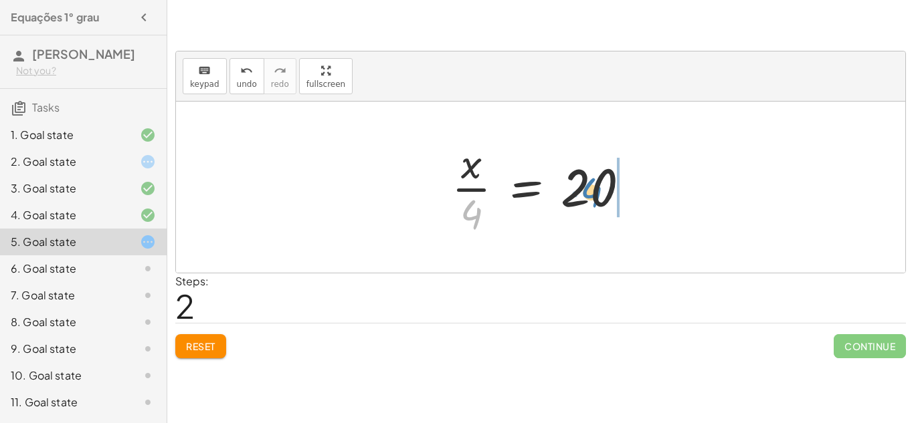
drag, startPoint x: 473, startPoint y: 212, endPoint x: 595, endPoint y: 189, distance: 124.0
click at [595, 189] on div at bounding box center [546, 187] width 202 height 103
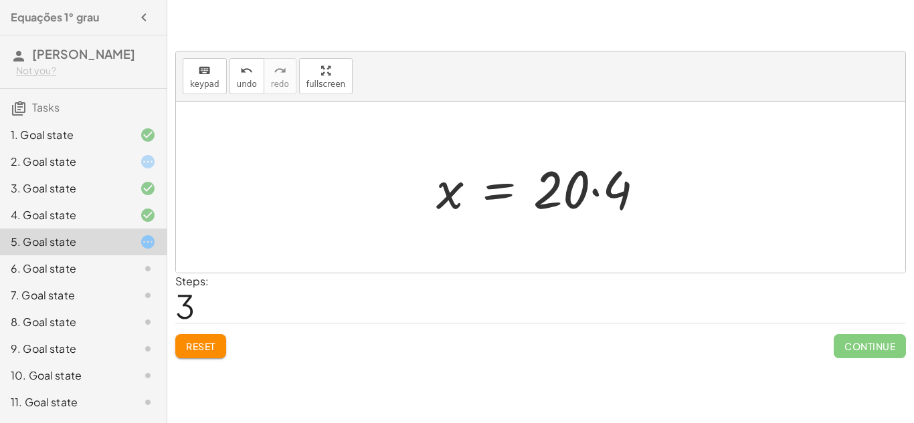
click at [599, 191] on div at bounding box center [545, 187] width 232 height 69
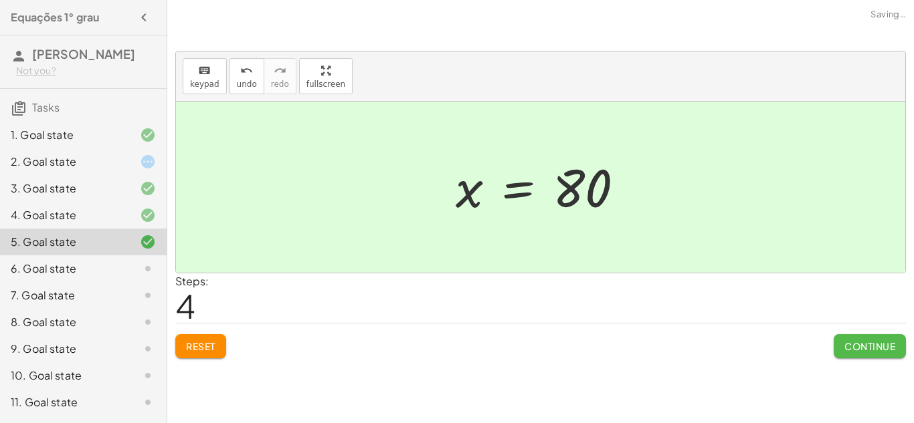
click at [883, 344] on span "Continue" at bounding box center [869, 346] width 51 height 12
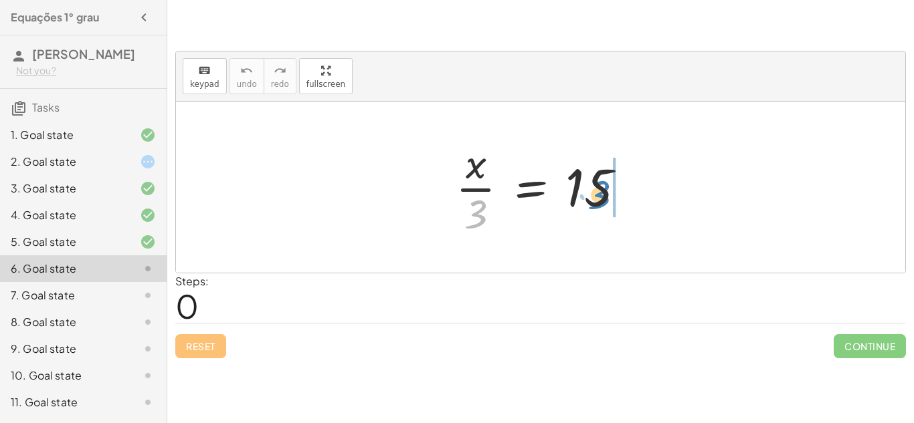
drag, startPoint x: 467, startPoint y: 207, endPoint x: 587, endPoint y: 187, distance: 122.0
click at [587, 187] on div at bounding box center [546, 187] width 194 height 103
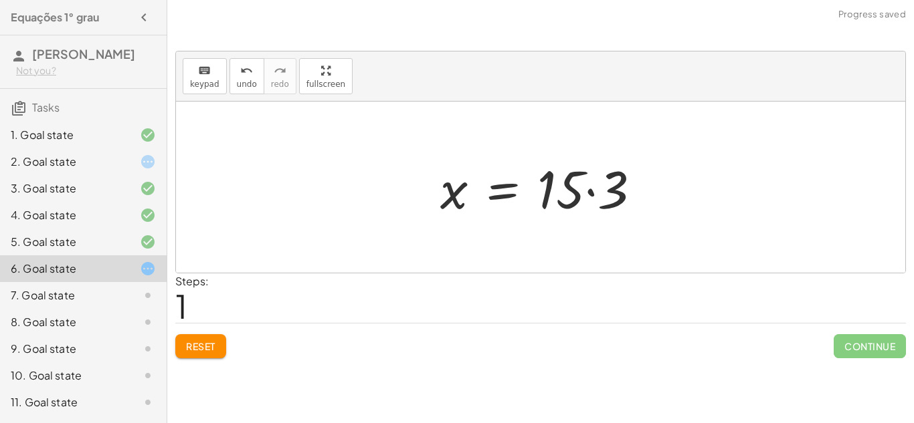
click at [589, 188] on div at bounding box center [545, 187] width 224 height 69
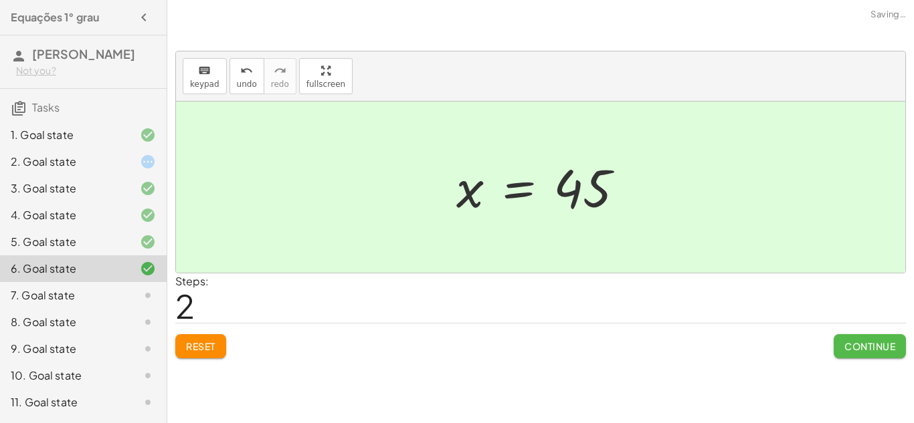
click at [844, 352] on span "Continue" at bounding box center [869, 346] width 51 height 12
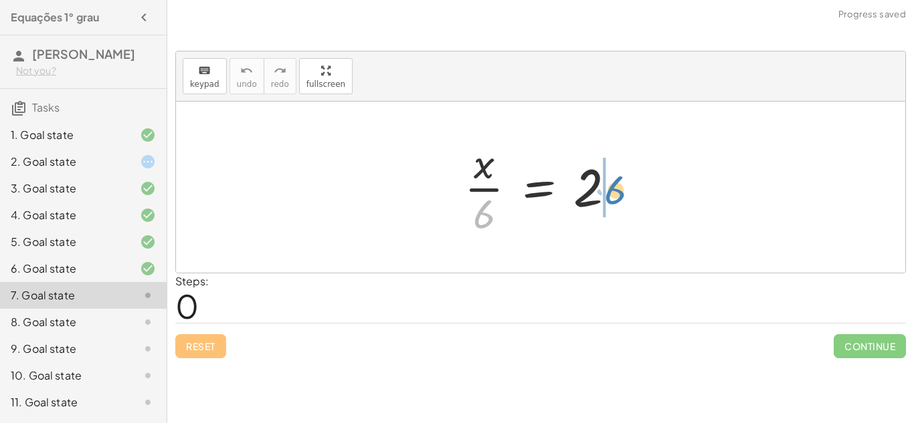
drag, startPoint x: 483, startPoint y: 217, endPoint x: 615, endPoint y: 193, distance: 133.9
click at [615, 193] on div at bounding box center [544, 187] width 175 height 103
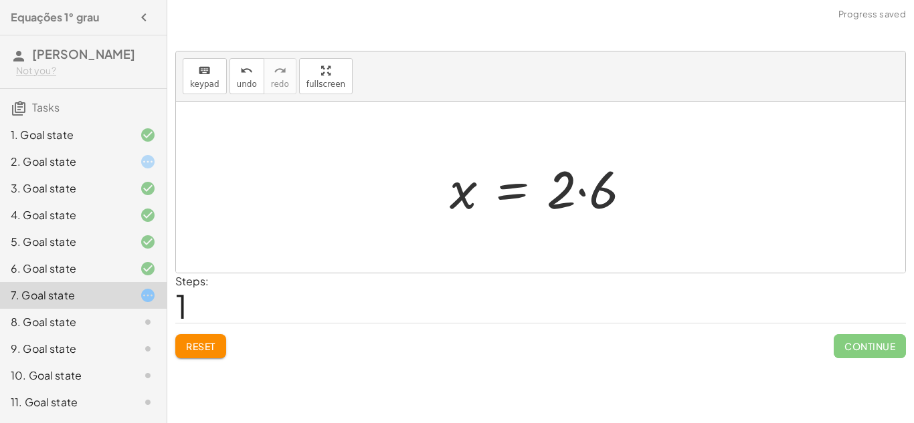
click at [606, 189] on div at bounding box center [545, 187] width 205 height 69
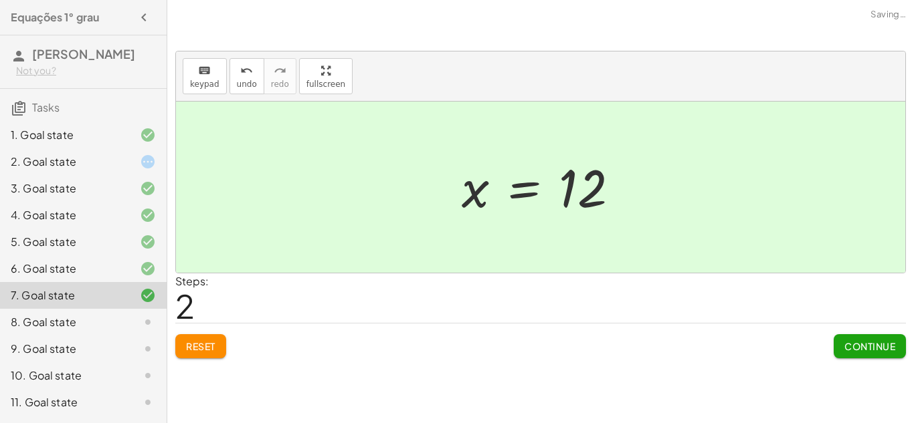
click at [847, 348] on span "Continue" at bounding box center [869, 346] width 51 height 12
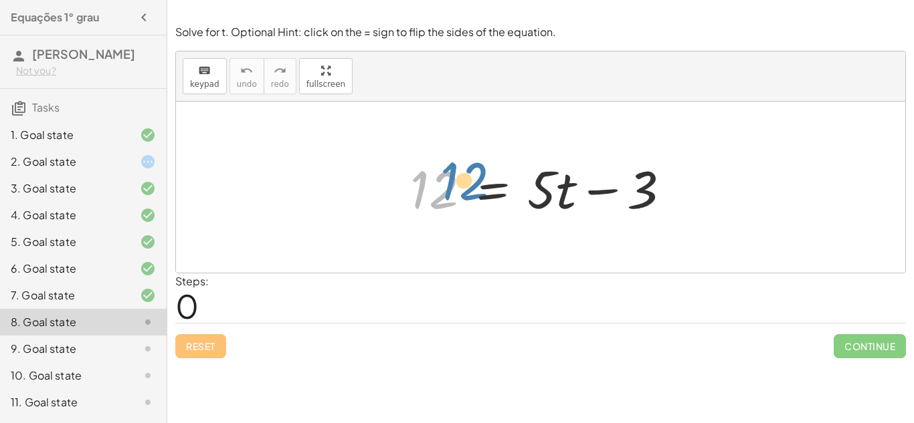
drag, startPoint x: 430, startPoint y: 199, endPoint x: 478, endPoint y: 184, distance: 49.7
click at [478, 184] on div at bounding box center [545, 187] width 284 height 69
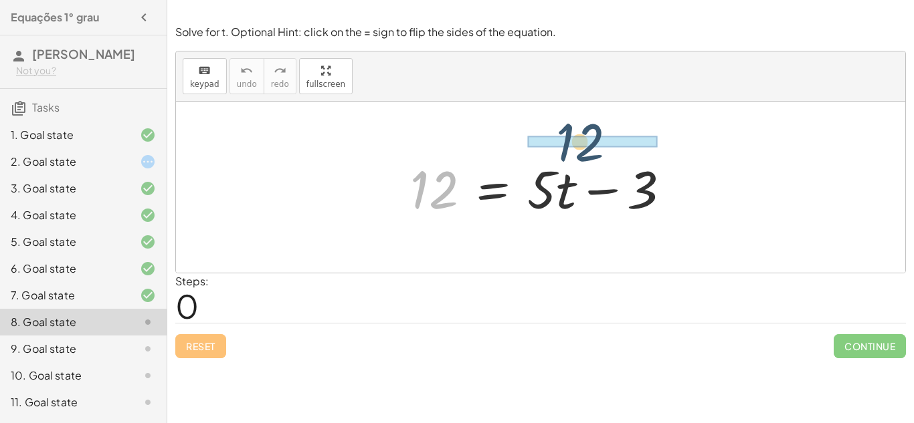
drag, startPoint x: 423, startPoint y: 197, endPoint x: 631, endPoint y: 159, distance: 212.1
click at [631, 159] on div at bounding box center [545, 187] width 284 height 69
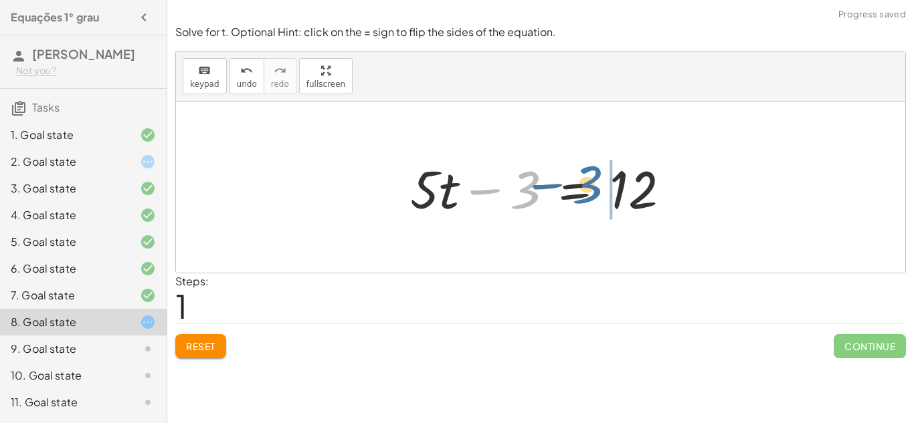
drag, startPoint x: 532, startPoint y: 201, endPoint x: 622, endPoint y: 202, distance: 89.6
click at [622, 202] on div at bounding box center [545, 187] width 284 height 69
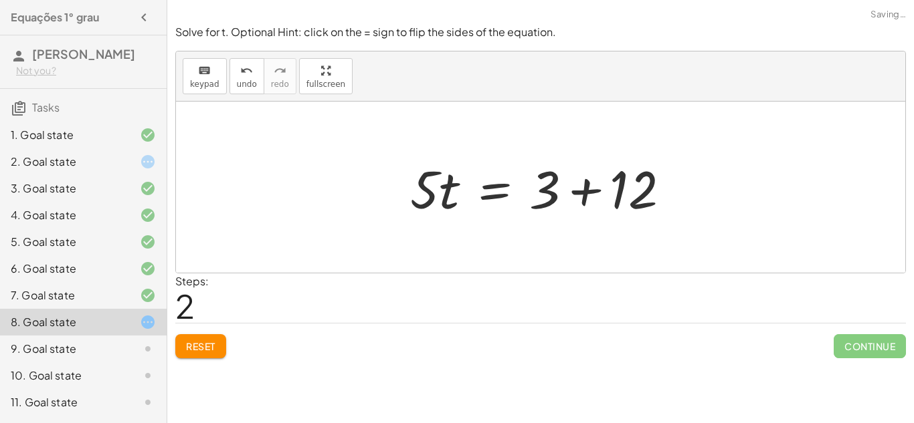
click at [583, 196] on div at bounding box center [545, 187] width 284 height 69
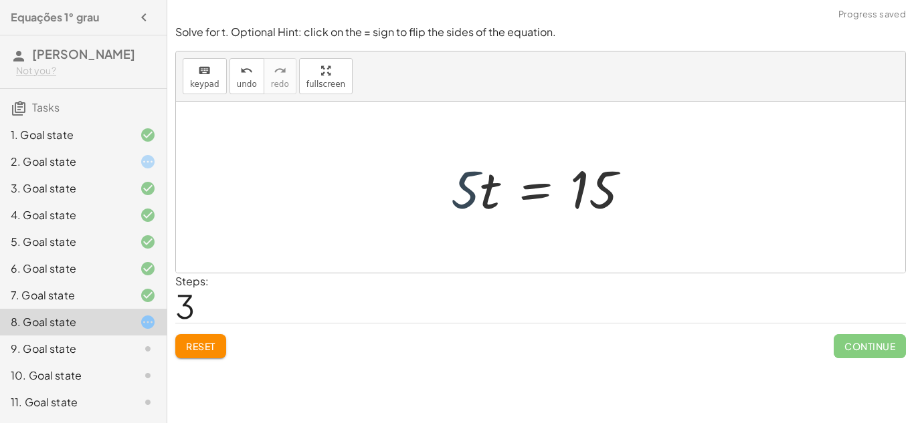
drag, startPoint x: 470, startPoint y: 199, endPoint x: 487, endPoint y: 167, distance: 36.2
click at [487, 167] on div at bounding box center [545, 187] width 203 height 69
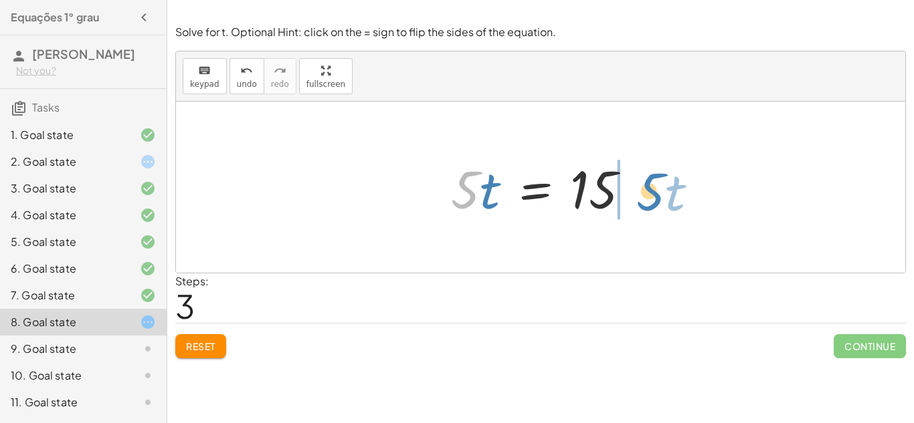
drag, startPoint x: 465, startPoint y: 194, endPoint x: 651, endPoint y: 196, distance: 185.3
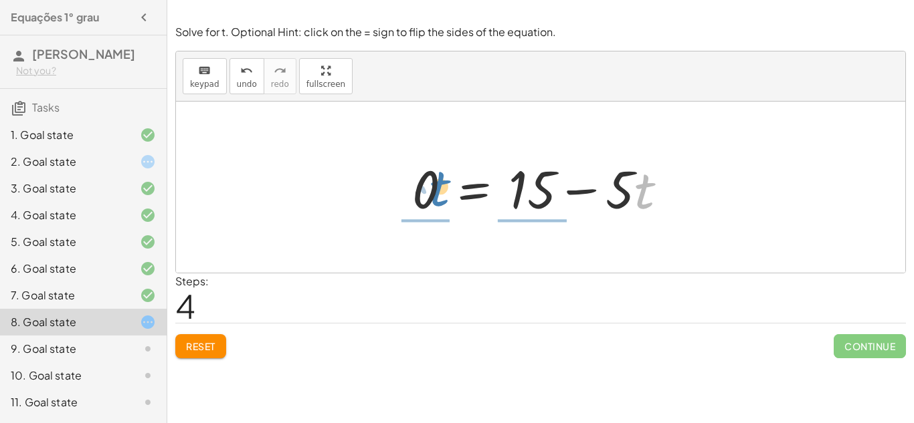
drag, startPoint x: 639, startPoint y: 193, endPoint x: 433, endPoint y: 190, distance: 206.0
click at [433, 190] on div at bounding box center [545, 187] width 280 height 69
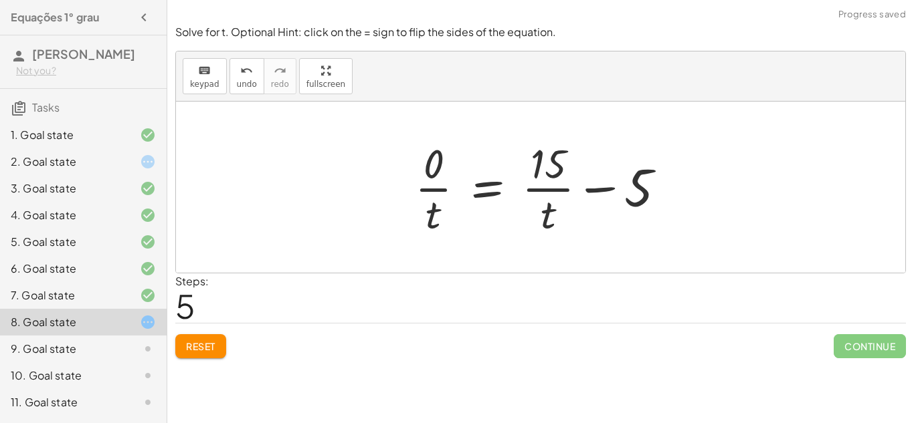
click at [215, 346] on span "Reset" at bounding box center [200, 346] width 29 height 12
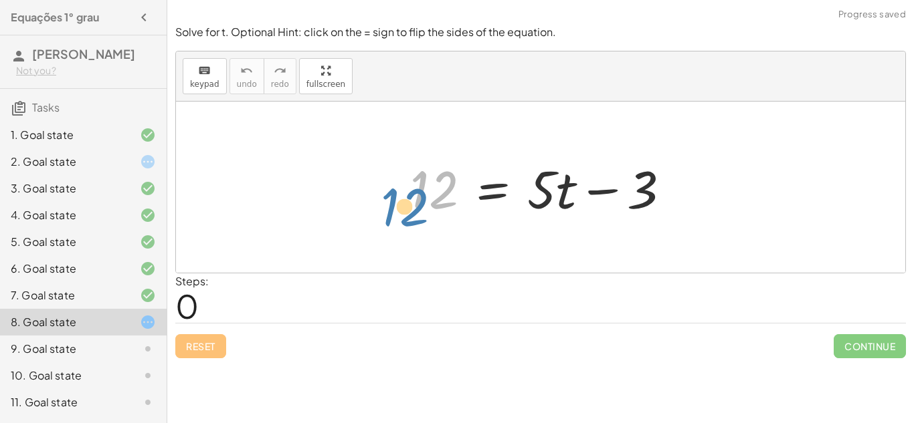
drag, startPoint x: 431, startPoint y: 185, endPoint x: 417, endPoint y: 195, distance: 17.8
click at [417, 195] on div at bounding box center [545, 187] width 284 height 69
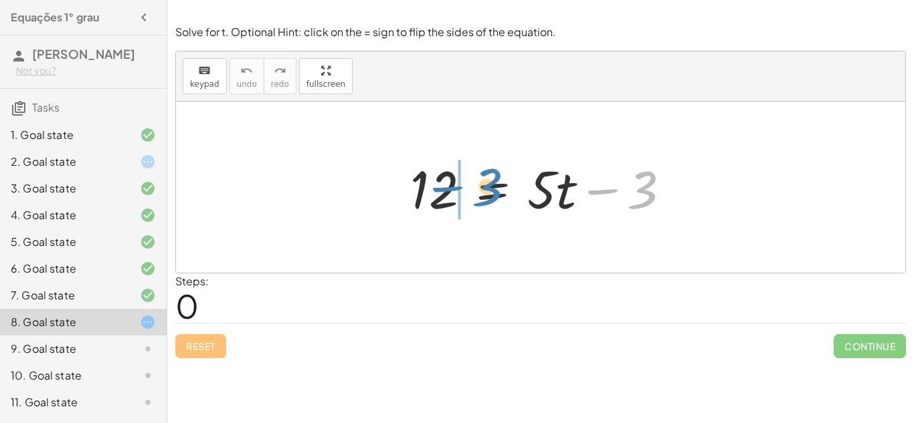
drag, startPoint x: 653, startPoint y: 181, endPoint x: 500, endPoint y: 180, distance: 153.2
click at [500, 180] on div at bounding box center [545, 187] width 284 height 69
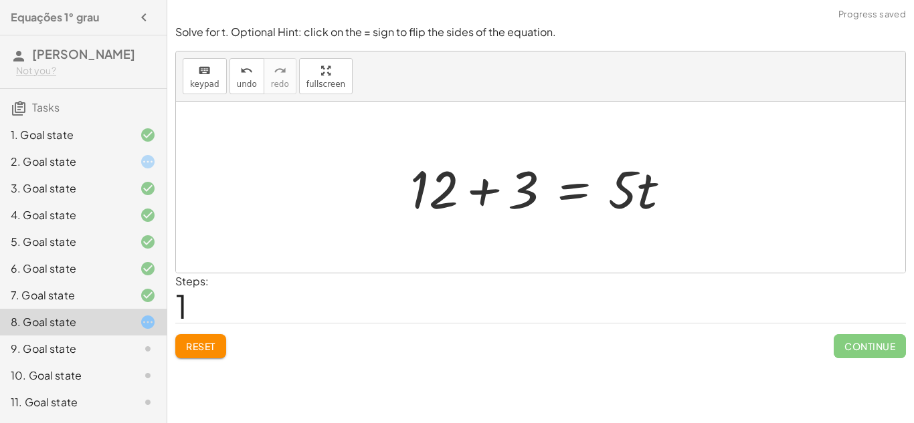
click at [490, 190] on div at bounding box center [545, 187] width 284 height 69
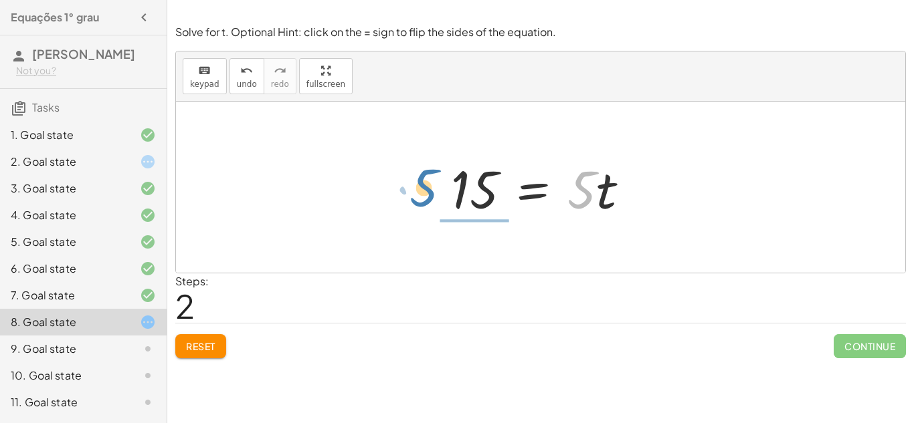
drag, startPoint x: 580, startPoint y: 191, endPoint x: 421, endPoint y: 189, distance: 158.5
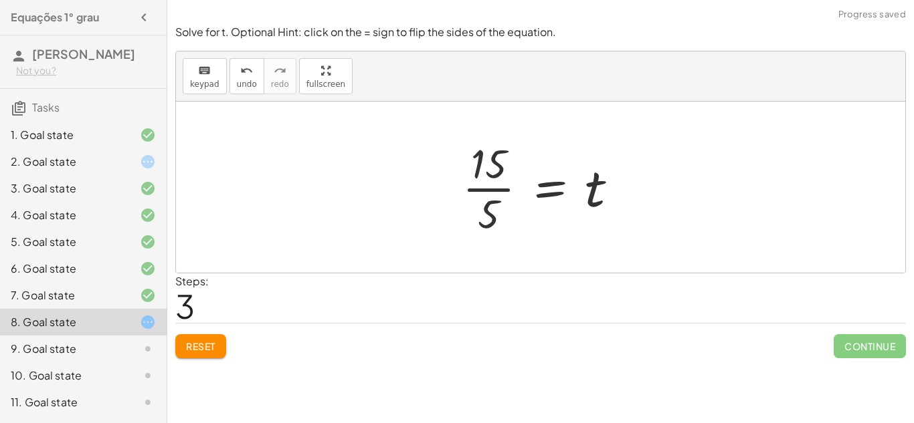
click at [491, 185] on div at bounding box center [545, 187] width 180 height 103
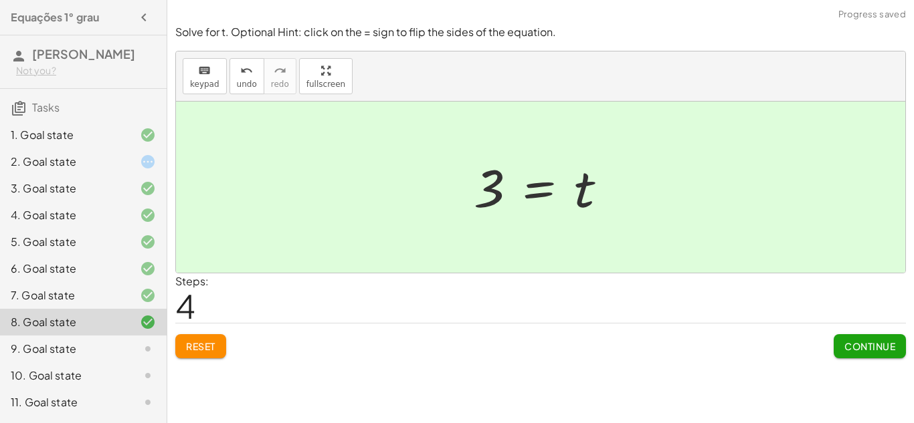
click at [869, 350] on span "Continue" at bounding box center [869, 346] width 51 height 12
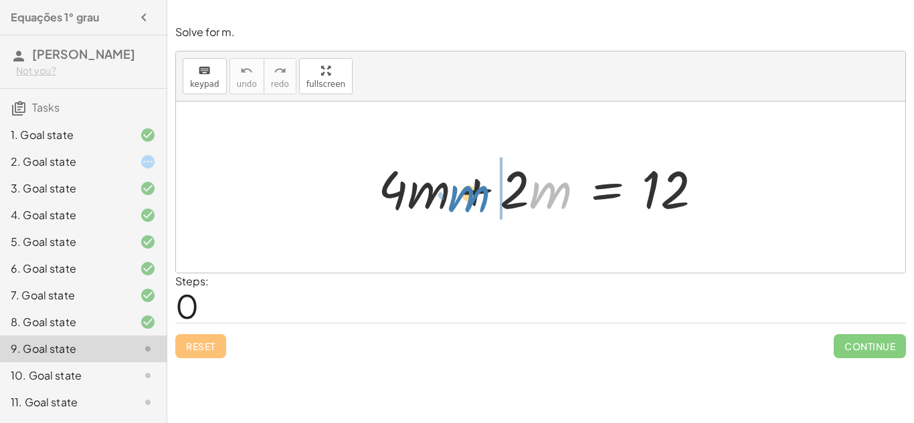
drag, startPoint x: 537, startPoint y: 195, endPoint x: 458, endPoint y: 199, distance: 79.0
click at [458, 199] on div at bounding box center [545, 187] width 348 height 69
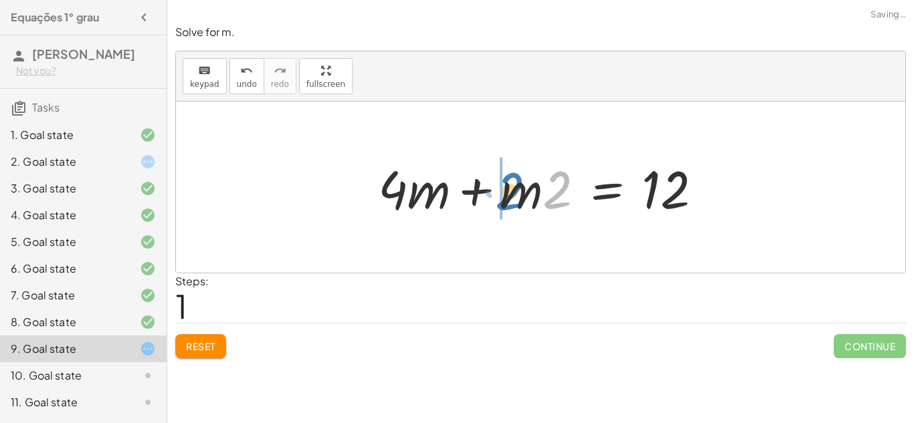
drag, startPoint x: 556, startPoint y: 197, endPoint x: 508, endPoint y: 198, distance: 48.2
click at [508, 198] on div at bounding box center [545, 187] width 348 height 69
click at [469, 190] on div at bounding box center [545, 187] width 348 height 69
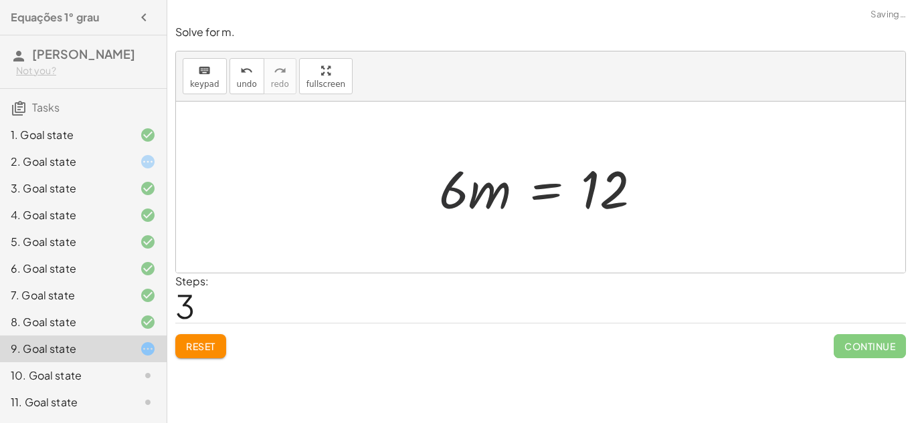
click at [464, 201] on div at bounding box center [545, 187] width 227 height 69
drag, startPoint x: 464, startPoint y: 201, endPoint x: 665, endPoint y: 199, distance: 200.6
click at [665, 199] on div "+ · 4 · m + · 2 · m = 12 + · 4 · m + · m · 2 = 12 + · 4 · m + · 2 · m = 12 · 6 …" at bounding box center [540, 187] width 729 height 171
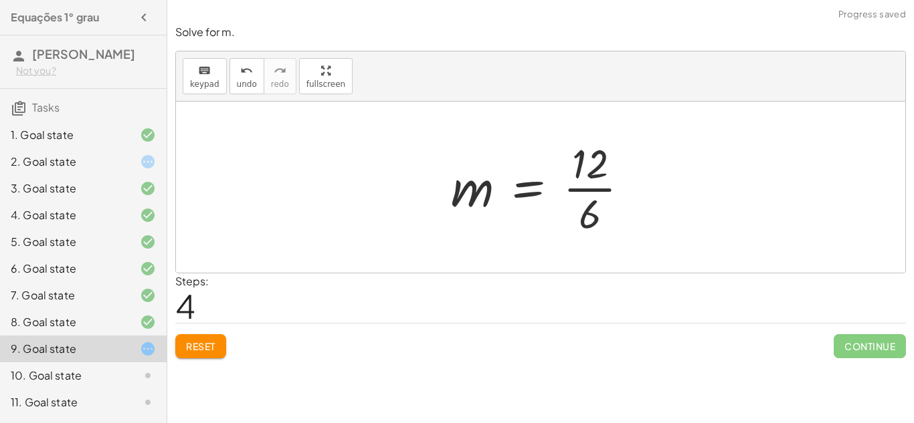
click at [591, 189] on div at bounding box center [545, 187] width 202 height 103
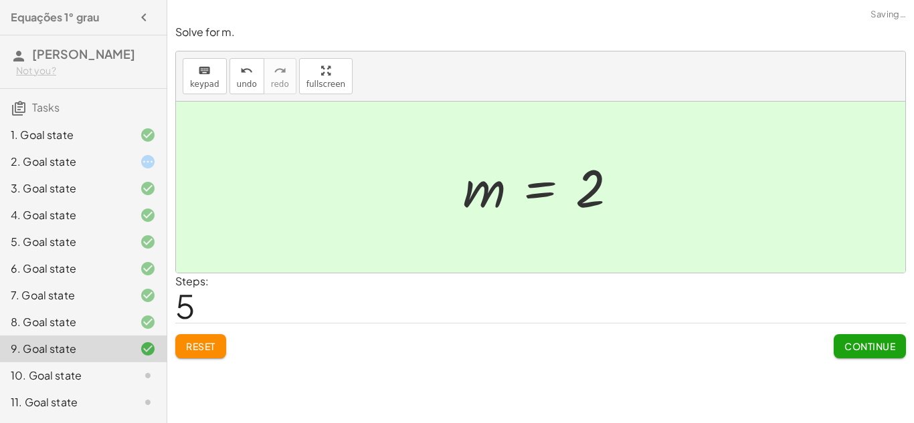
click at [845, 352] on button "Continue" at bounding box center [869, 346] width 72 height 24
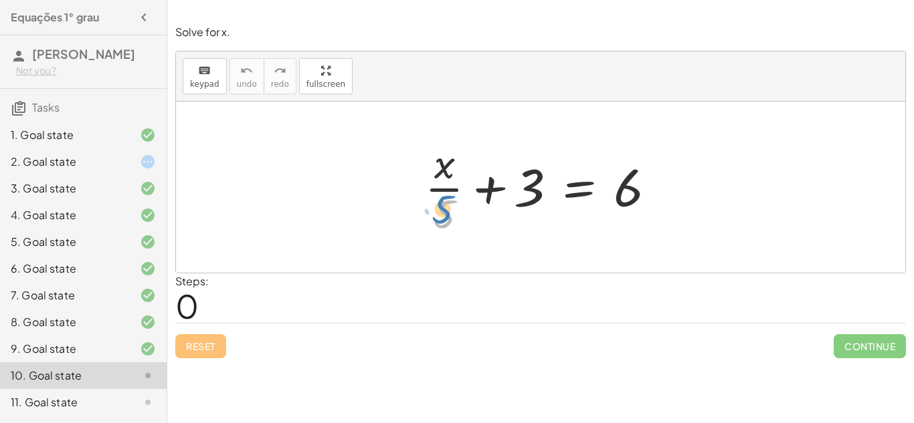
click at [446, 211] on div at bounding box center [545, 187] width 255 height 103
drag, startPoint x: 628, startPoint y: 199, endPoint x: 463, endPoint y: 197, distance: 165.2
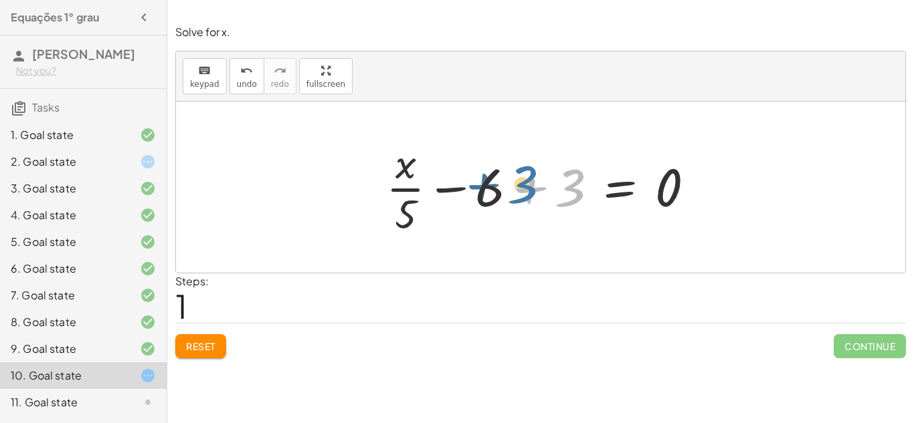
drag, startPoint x: 568, startPoint y: 185, endPoint x: 521, endPoint y: 182, distance: 46.9
click at [521, 182] on div at bounding box center [545, 187] width 332 height 103
click at [529, 185] on div at bounding box center [545, 187] width 332 height 103
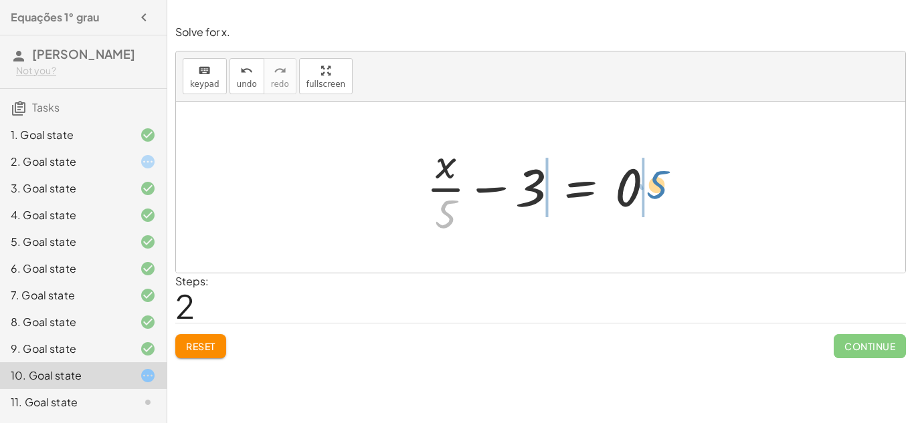
drag, startPoint x: 446, startPoint y: 206, endPoint x: 659, endPoint y: 179, distance: 214.4
click at [659, 179] on div at bounding box center [545, 187] width 252 height 103
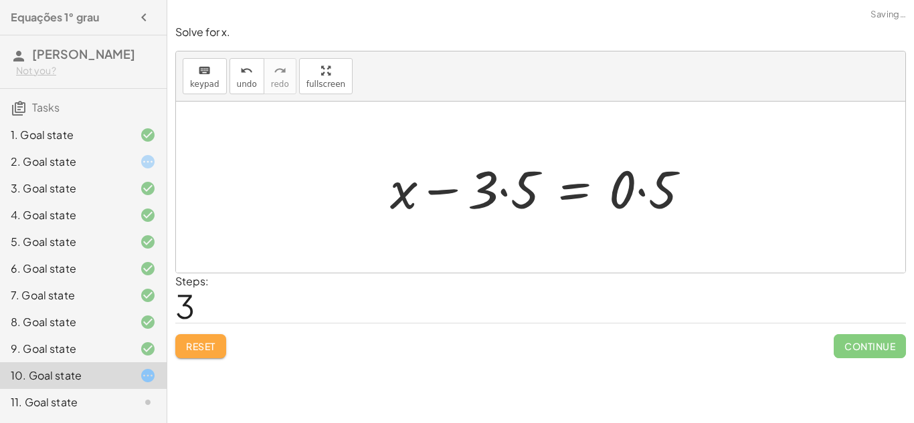
click at [201, 350] on span "Reset" at bounding box center [200, 346] width 29 height 12
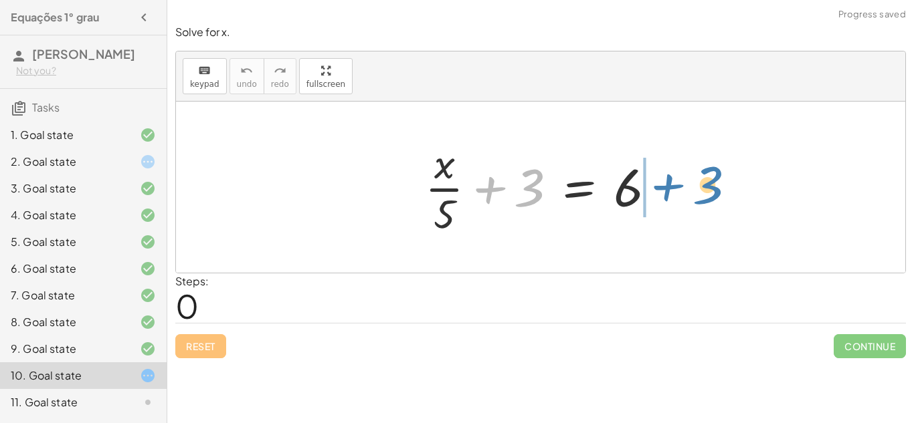
drag, startPoint x: 534, startPoint y: 193, endPoint x: 712, endPoint y: 191, distance: 178.6
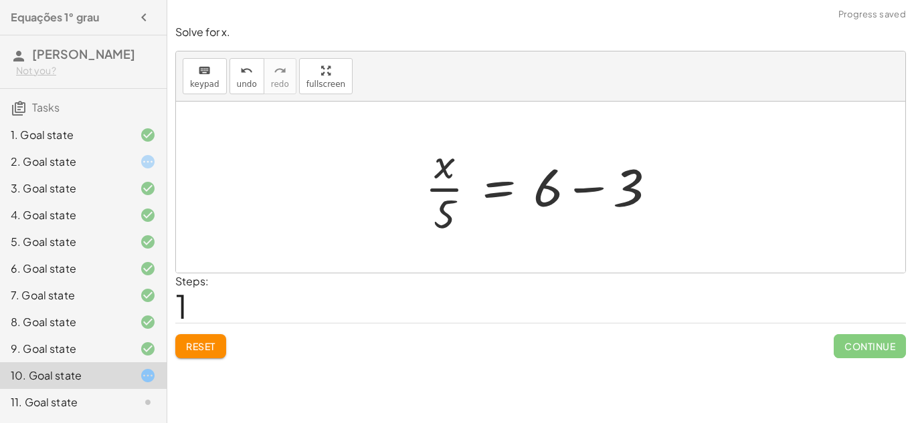
click at [575, 188] on div at bounding box center [545, 187] width 255 height 103
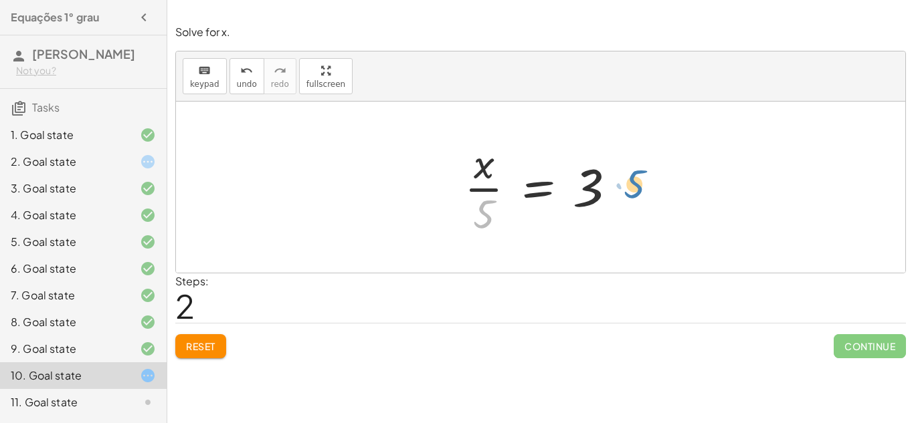
drag, startPoint x: 480, startPoint y: 218, endPoint x: 633, endPoint y: 188, distance: 155.4
click at [633, 188] on div at bounding box center [545, 187] width 176 height 103
drag, startPoint x: 480, startPoint y: 214, endPoint x: 631, endPoint y: 188, distance: 152.7
click at [631, 188] on div at bounding box center [545, 187] width 176 height 103
drag, startPoint x: 481, startPoint y: 169, endPoint x: 628, endPoint y: 186, distance: 148.1
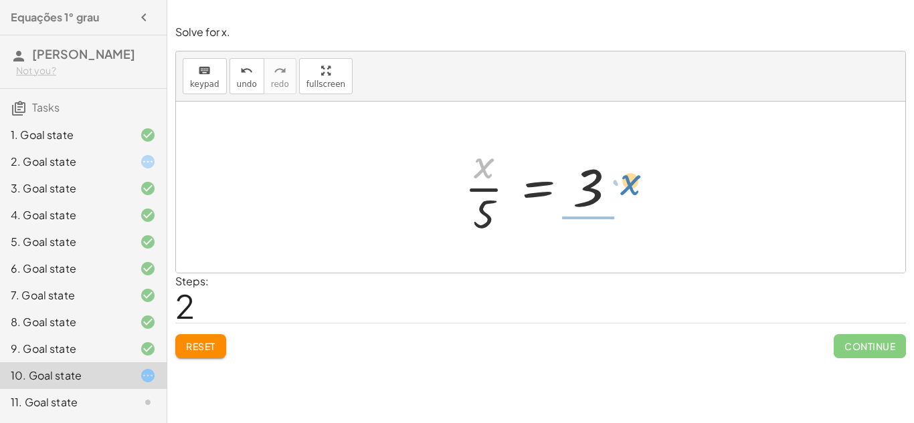
click at [628, 186] on div at bounding box center [545, 187] width 176 height 103
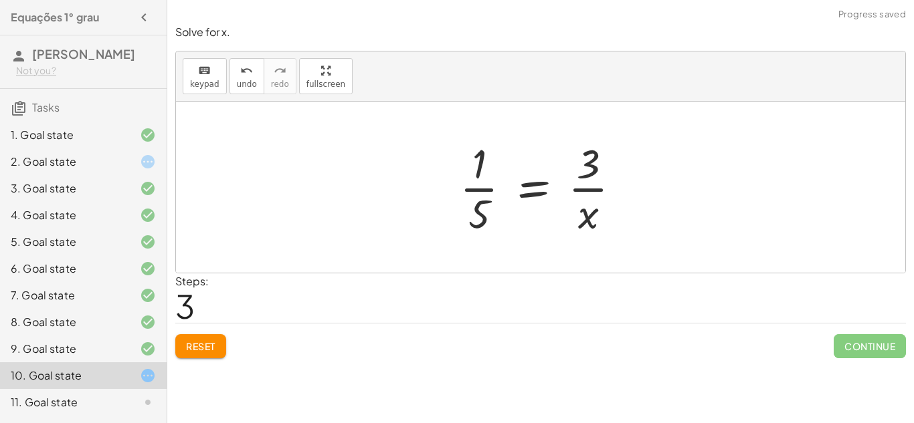
click at [524, 187] on div at bounding box center [545, 187] width 185 height 103
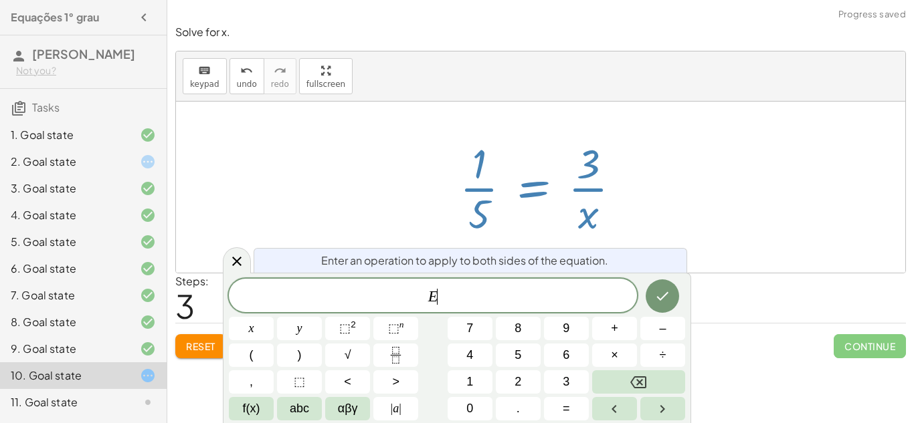
scroll to position [1, 0]
click at [718, 178] on div at bounding box center [540, 187] width 729 height 171
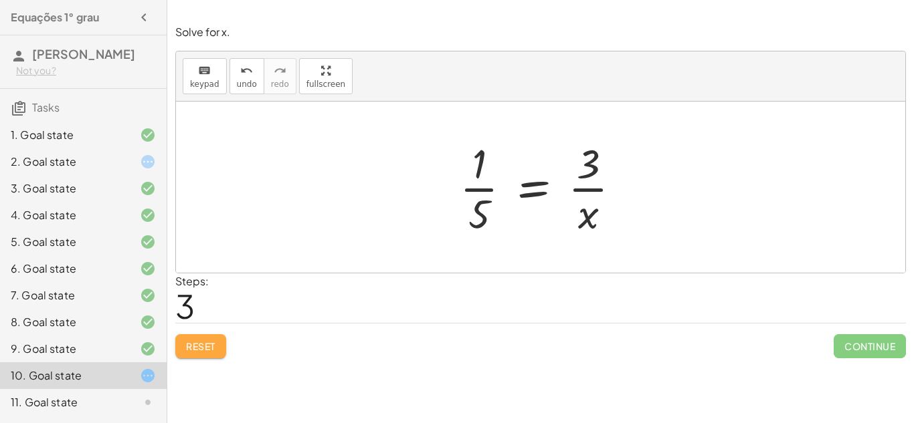
click at [188, 348] on span "Reset" at bounding box center [200, 346] width 29 height 12
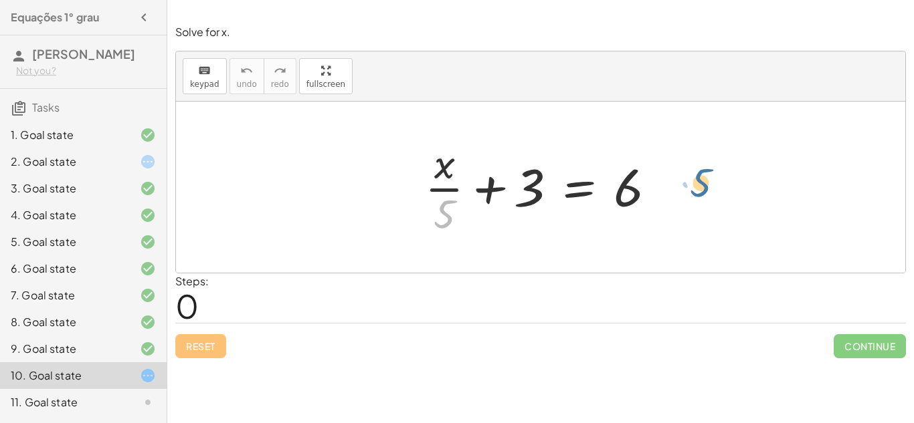
drag, startPoint x: 445, startPoint y: 216, endPoint x: 701, endPoint y: 185, distance: 257.3
click at [482, 191] on div at bounding box center [545, 187] width 255 height 103
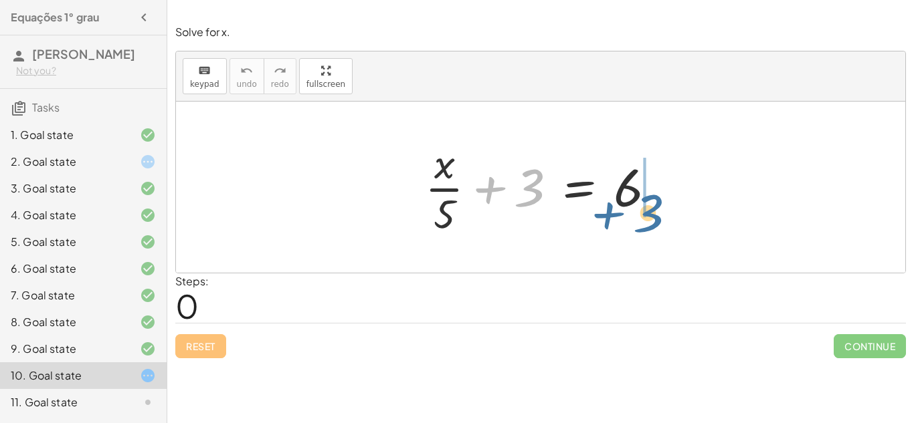
drag, startPoint x: 531, startPoint y: 179, endPoint x: 653, endPoint y: 190, distance: 122.2
click at [653, 190] on div at bounding box center [545, 187] width 255 height 103
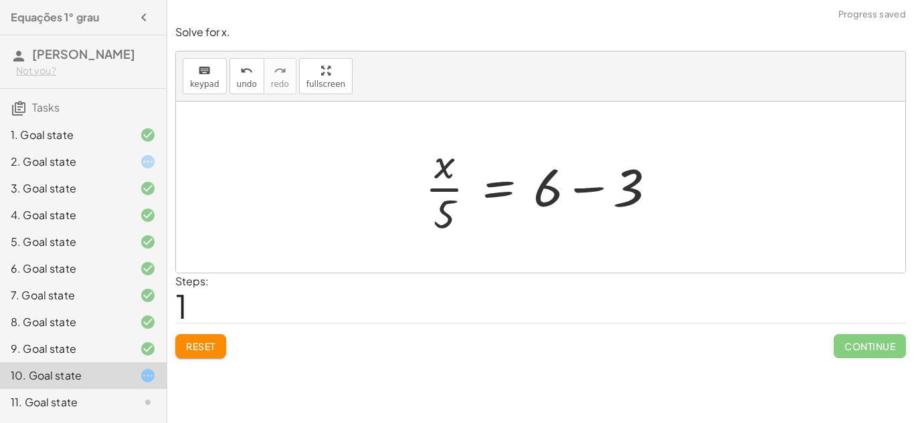
click at [589, 181] on div at bounding box center [545, 187] width 255 height 103
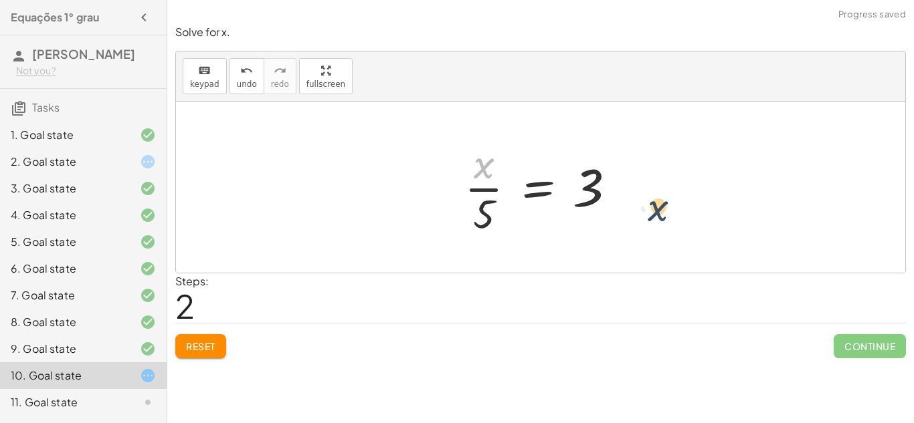
drag, startPoint x: 484, startPoint y: 168, endPoint x: 672, endPoint y: 215, distance: 194.3
drag, startPoint x: 488, startPoint y: 204, endPoint x: 626, endPoint y: 162, distance: 144.1
click at [626, 162] on div at bounding box center [545, 187] width 176 height 103
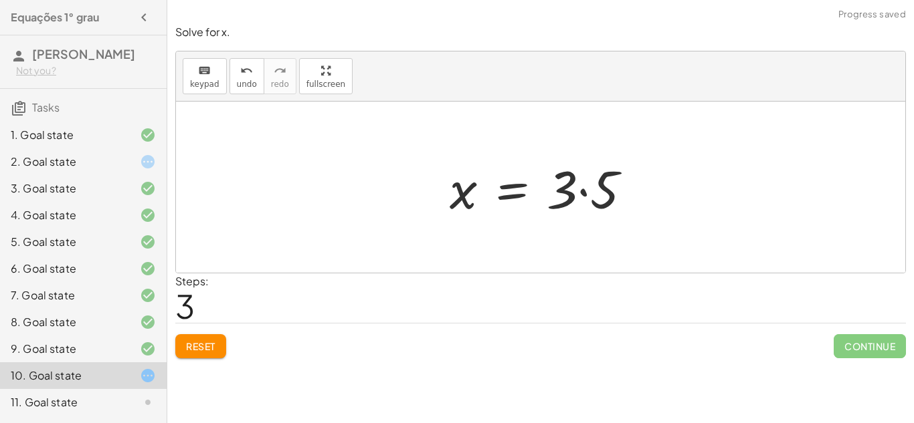
click at [578, 183] on div at bounding box center [546, 187] width 206 height 69
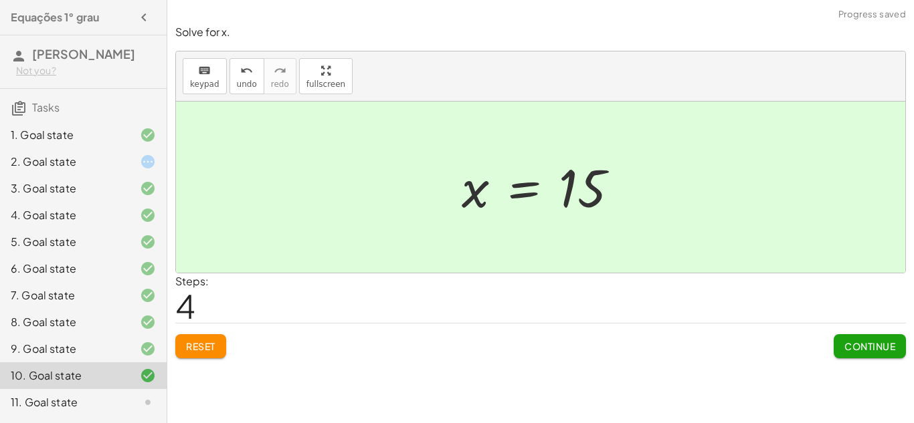
click at [858, 341] on span "Continue" at bounding box center [869, 346] width 51 height 12
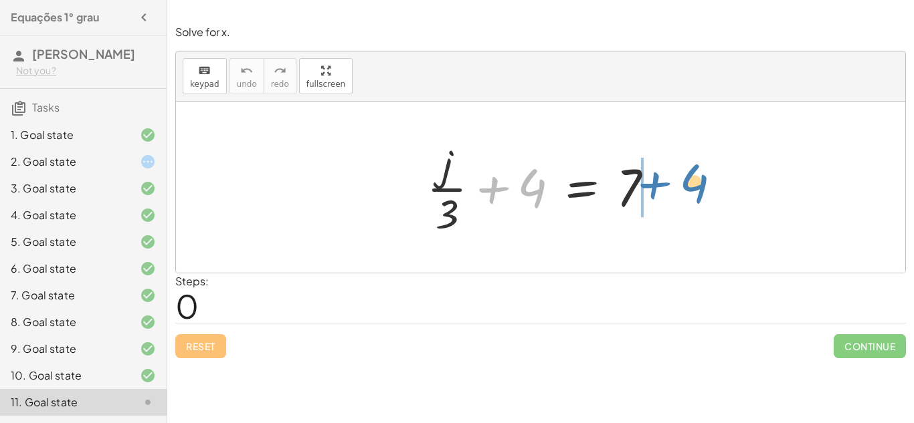
drag, startPoint x: 530, startPoint y: 185, endPoint x: 697, endPoint y: 182, distance: 167.2
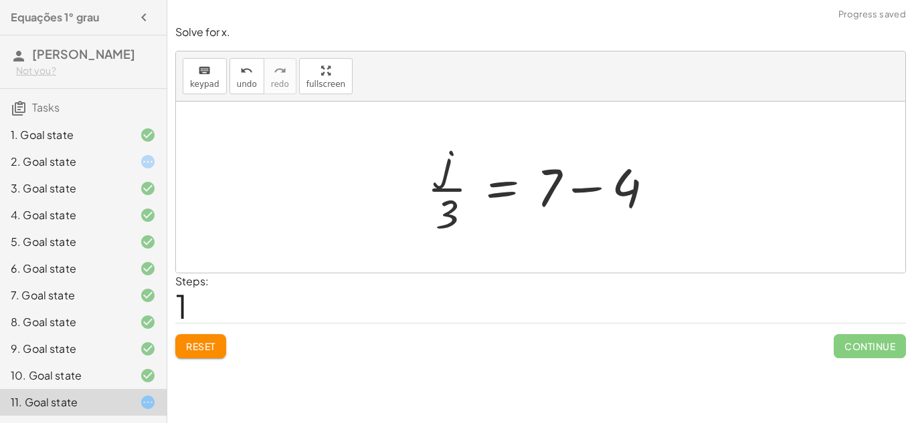
click at [587, 190] on div at bounding box center [545, 187] width 251 height 103
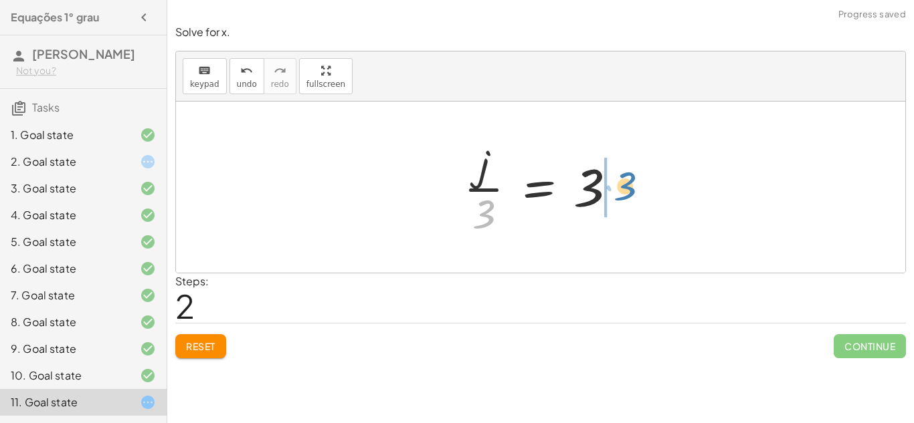
drag, startPoint x: 477, startPoint y: 211, endPoint x: 621, endPoint y: 183, distance: 146.6
click at [621, 183] on div at bounding box center [545, 187] width 177 height 103
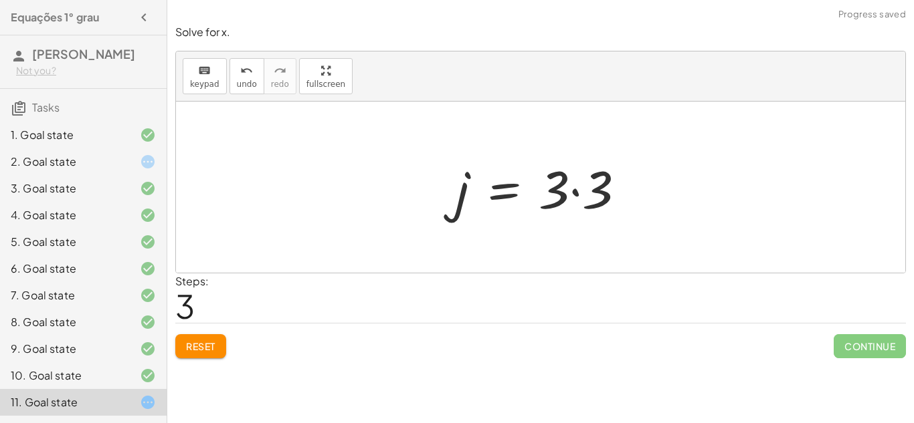
click at [575, 191] on div at bounding box center [545, 187] width 193 height 69
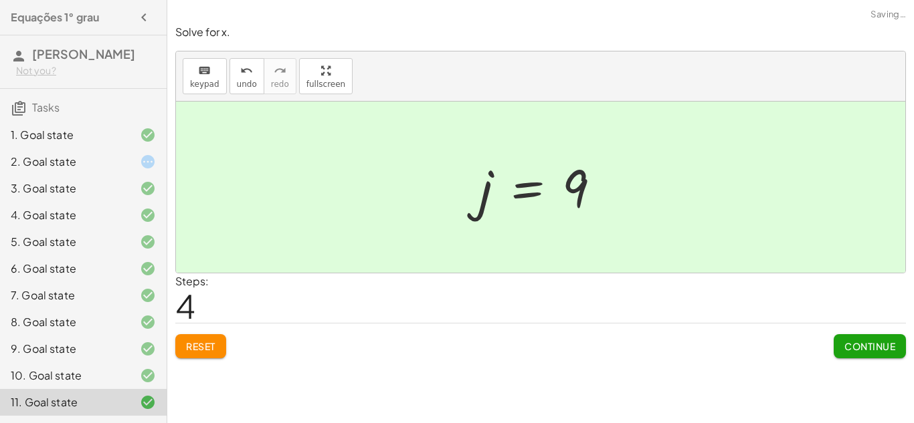
click at [855, 340] on span "Continue" at bounding box center [869, 346] width 51 height 12
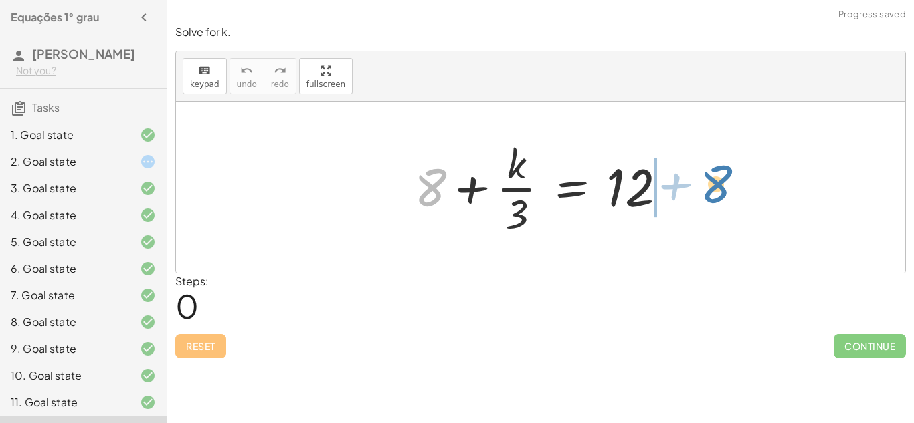
drag, startPoint x: 426, startPoint y: 185, endPoint x: 722, endPoint y: 181, distance: 295.6
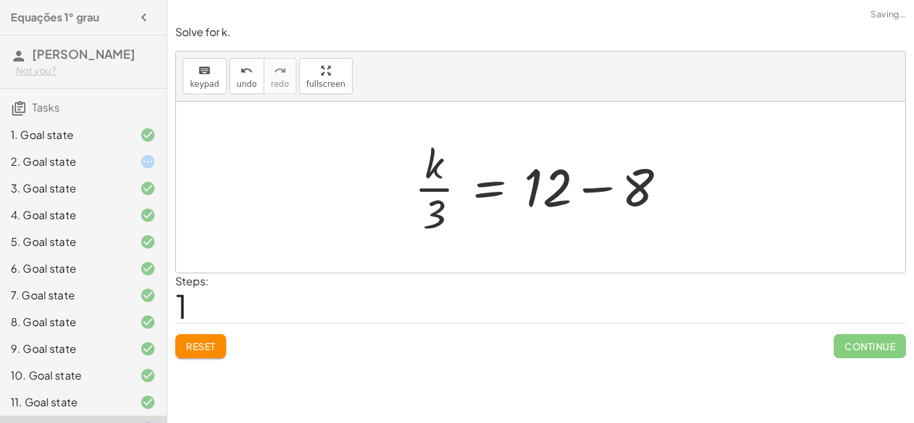
click at [596, 191] on div at bounding box center [545, 187] width 277 height 103
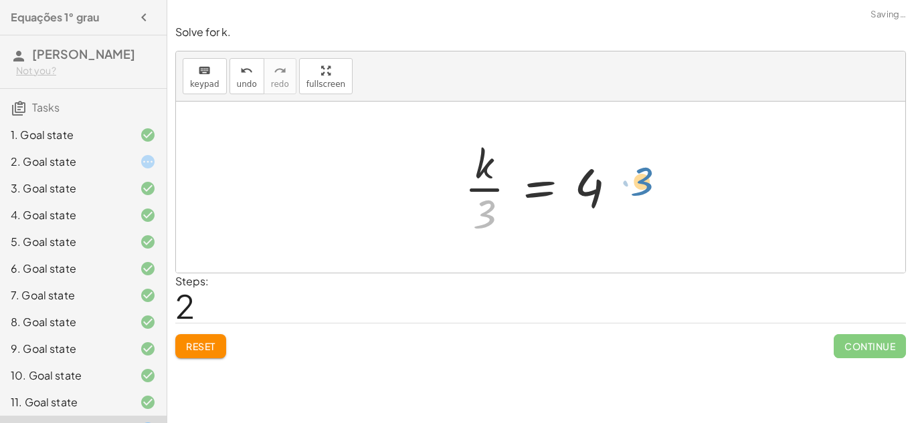
drag, startPoint x: 490, startPoint y: 213, endPoint x: 647, endPoint y: 181, distance: 160.4
drag, startPoint x: 485, startPoint y: 215, endPoint x: 627, endPoint y: 189, distance: 144.8
click at [627, 189] on div at bounding box center [545, 187] width 176 height 103
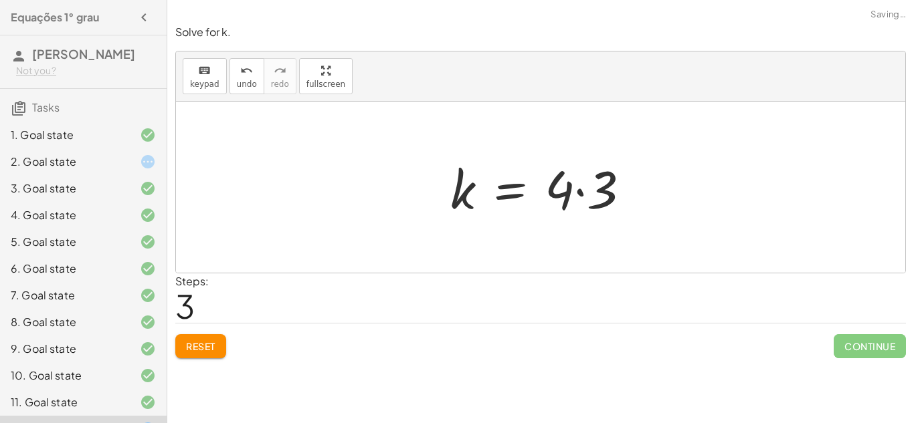
click at [581, 194] on div at bounding box center [545, 187] width 204 height 69
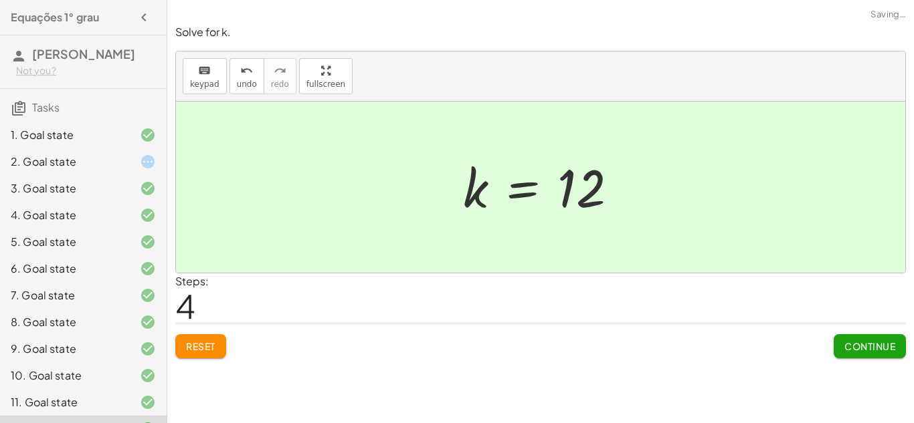
click at [837, 340] on button "Continue" at bounding box center [869, 346] width 72 height 24
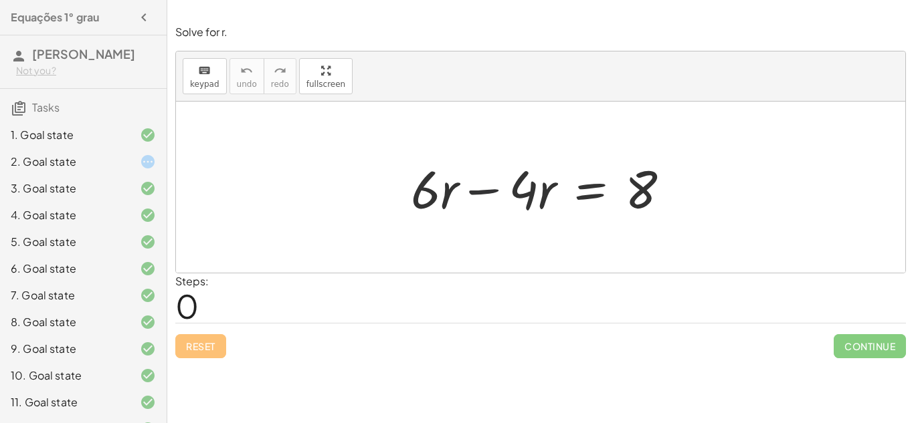
click at [486, 195] on div at bounding box center [545, 187] width 283 height 69
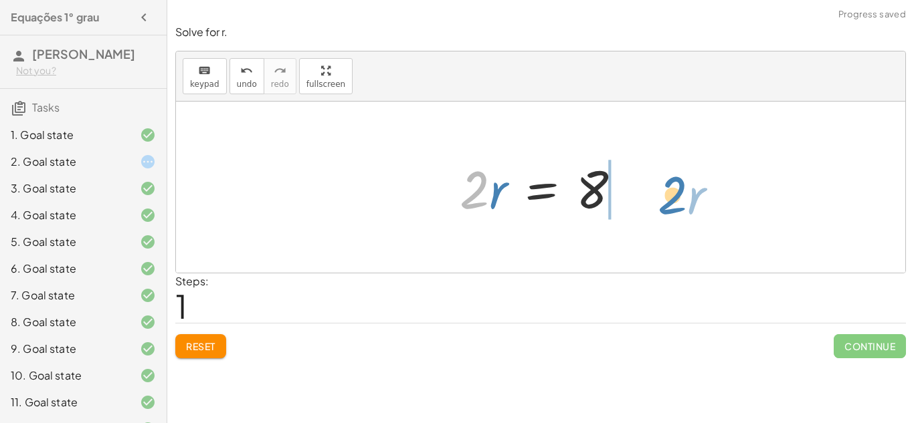
drag, startPoint x: 474, startPoint y: 200, endPoint x: 673, endPoint y: 205, distance: 199.4
click at [673, 205] on div "+ · 6 · r − · 4 · r = 8 · 2 · r · r = 8 · 2" at bounding box center [540, 187] width 729 height 171
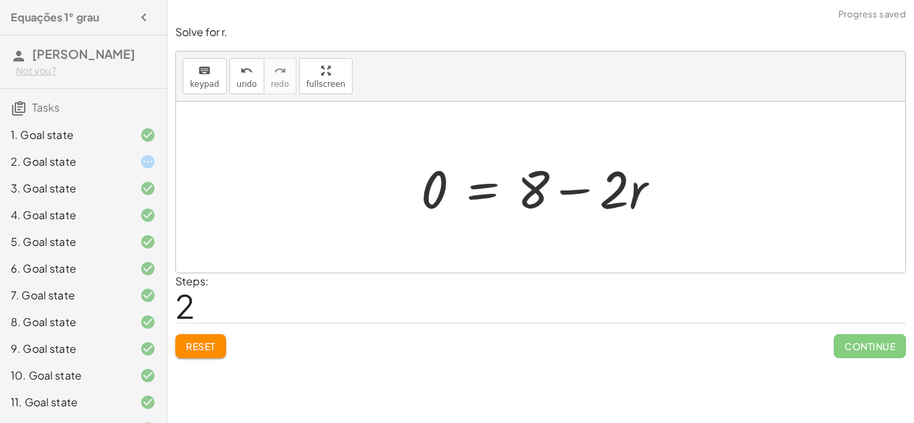
click at [581, 191] on div at bounding box center [545, 187] width 262 height 69
drag, startPoint x: 611, startPoint y: 193, endPoint x: 419, endPoint y: 196, distance: 192.6
click at [419, 196] on div at bounding box center [545, 187] width 262 height 69
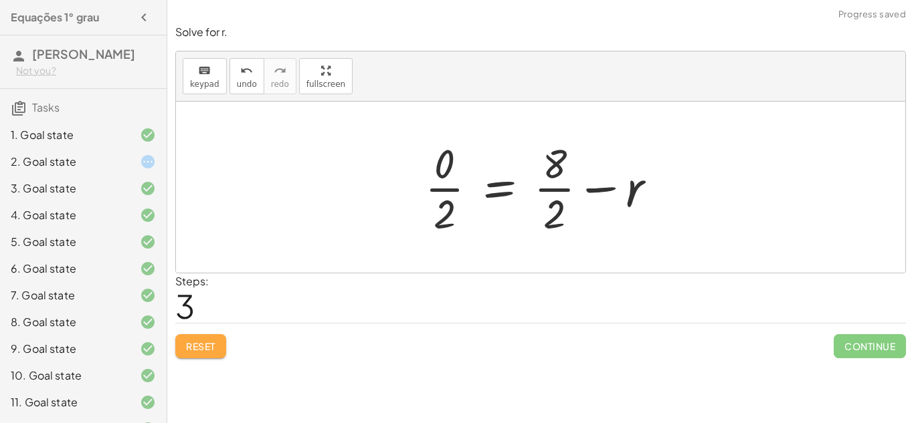
click at [202, 346] on span "Reset" at bounding box center [200, 346] width 29 height 12
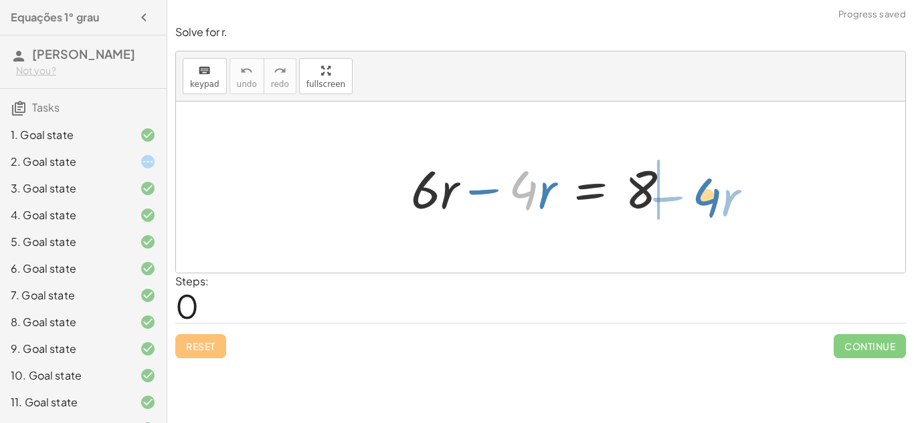
drag, startPoint x: 520, startPoint y: 187, endPoint x: 704, endPoint y: 191, distance: 184.6
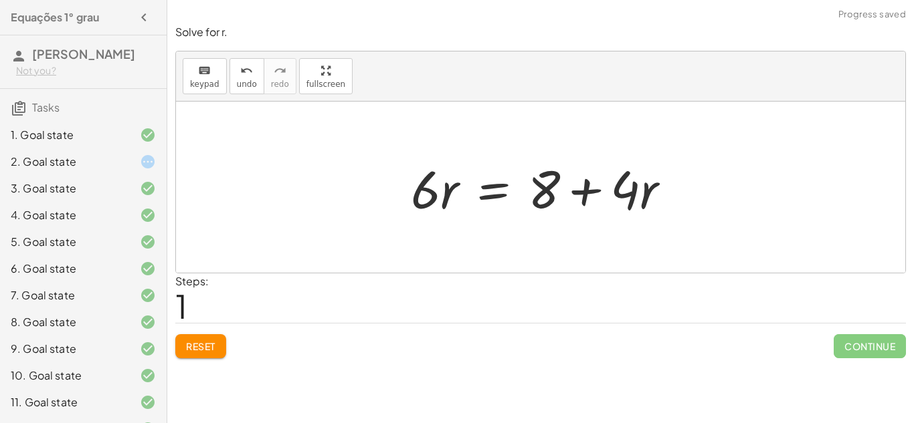
click at [580, 195] on div at bounding box center [545, 187] width 283 height 69
click at [198, 351] on span "Reset" at bounding box center [200, 346] width 29 height 12
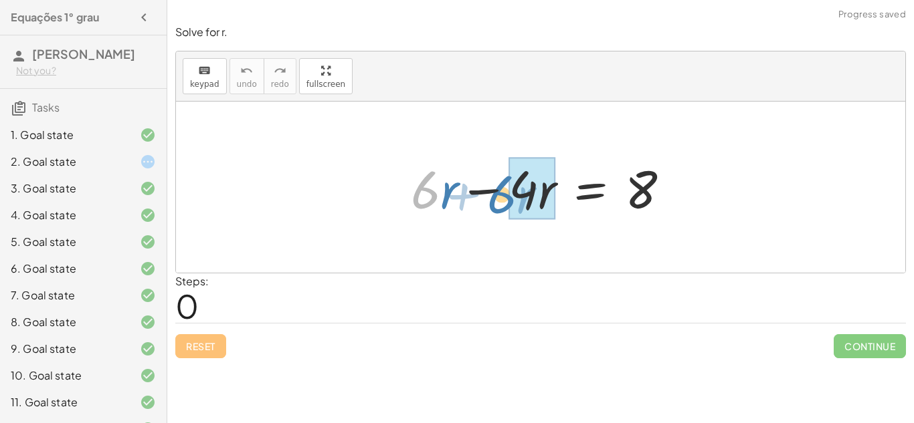
drag, startPoint x: 420, startPoint y: 204, endPoint x: 496, endPoint y: 208, distance: 75.7
click at [496, 208] on div at bounding box center [545, 187] width 283 height 69
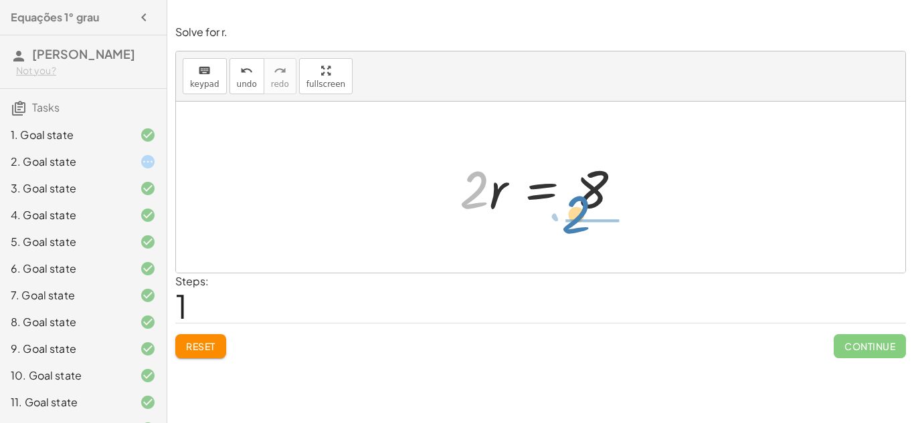
drag, startPoint x: 475, startPoint y: 199, endPoint x: 534, endPoint y: 217, distance: 62.0
click at [534, 217] on div at bounding box center [545, 187] width 185 height 69
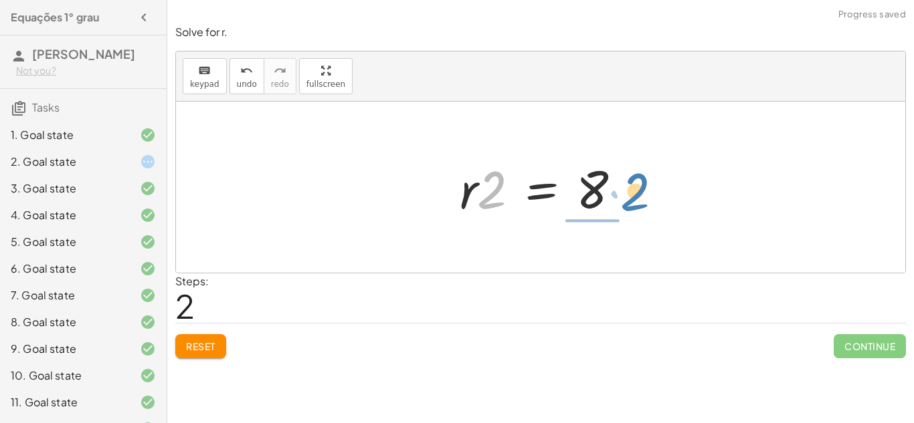
drag, startPoint x: 492, startPoint y: 191, endPoint x: 636, endPoint y: 193, distance: 143.8
click at [636, 193] on div at bounding box center [545, 187] width 185 height 69
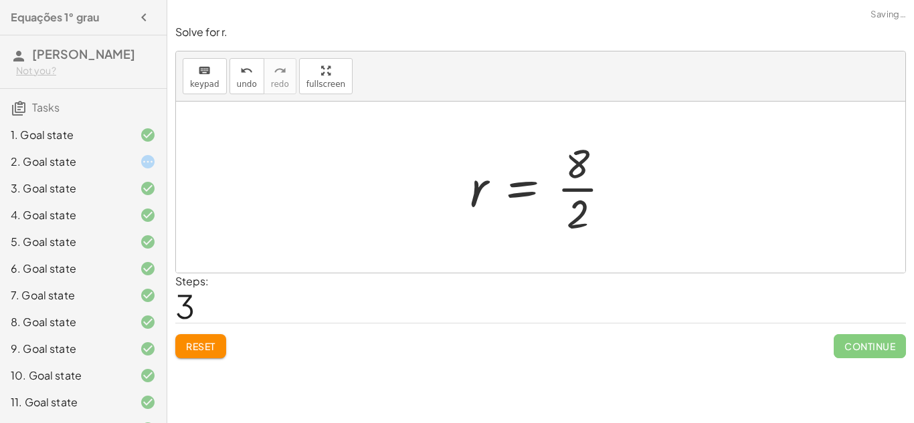
click at [567, 191] on div at bounding box center [545, 187] width 165 height 103
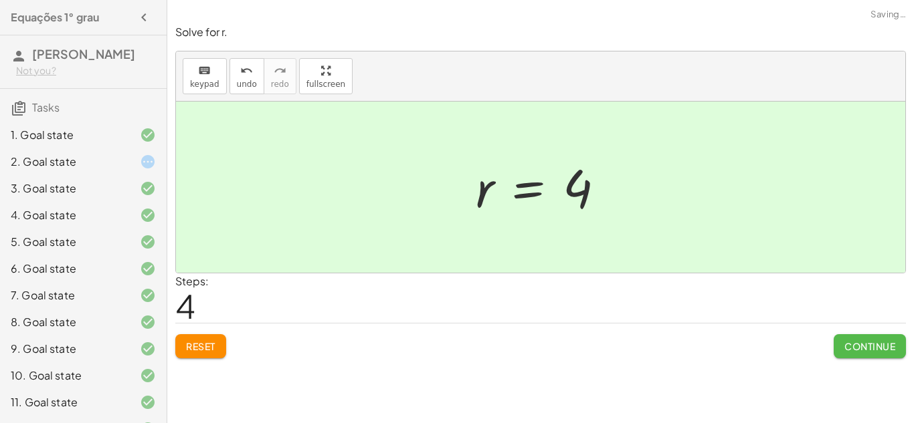
click at [888, 345] on span "Continue" at bounding box center [869, 346] width 51 height 12
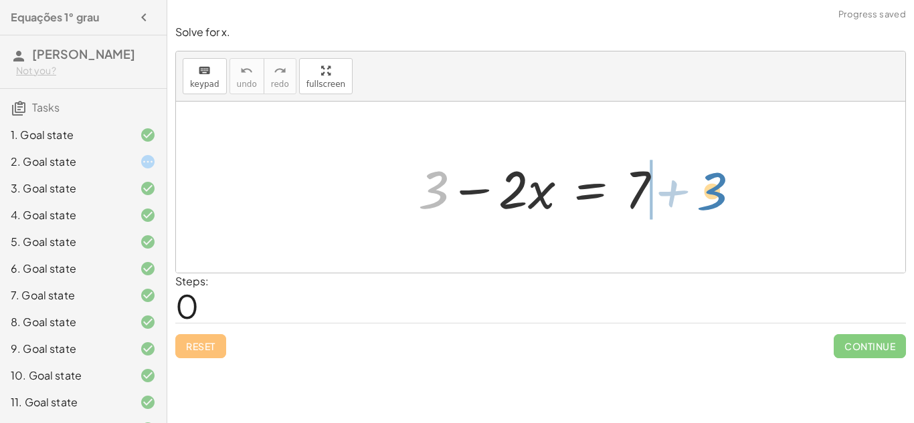
drag, startPoint x: 425, startPoint y: 194, endPoint x: 702, endPoint y: 195, distance: 277.6
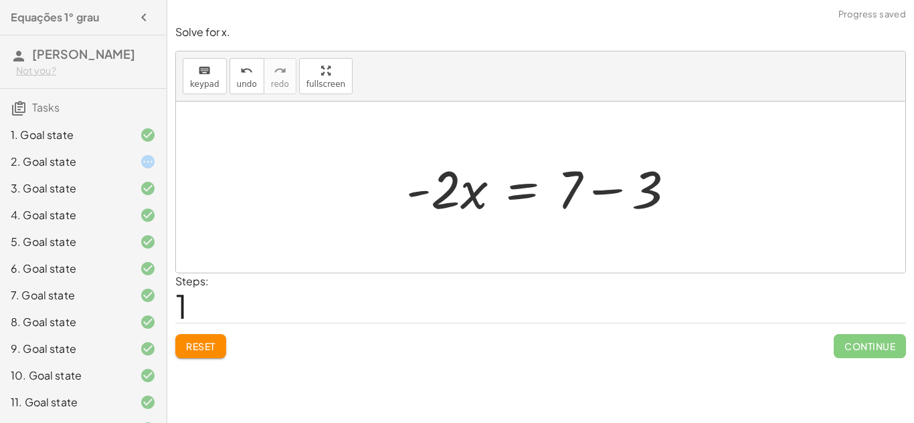
click at [607, 191] on div at bounding box center [545, 187] width 293 height 69
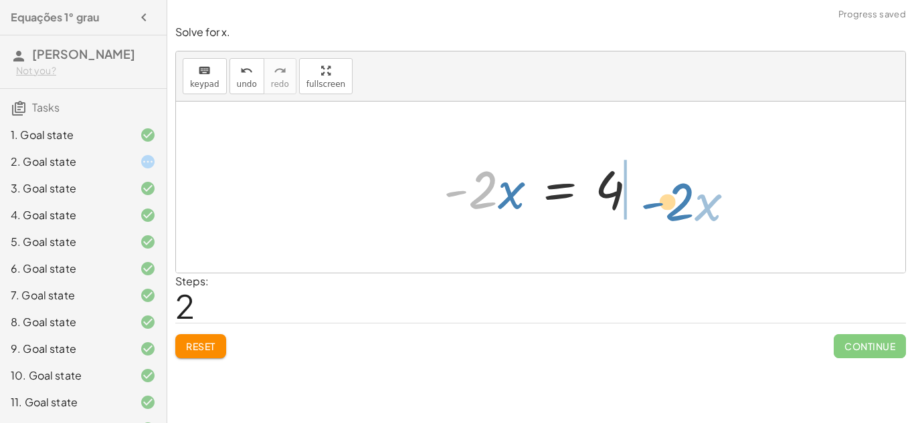
drag, startPoint x: 478, startPoint y: 197, endPoint x: 680, endPoint y: 202, distance: 202.1
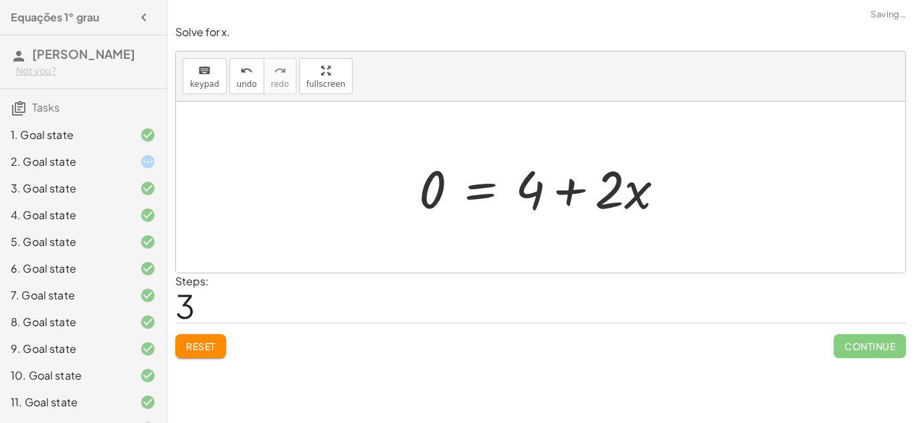
click at [647, 195] on div at bounding box center [547, 187] width 270 height 69
click at [562, 193] on div at bounding box center [546, 187] width 270 height 69
drag, startPoint x: 639, startPoint y: 200, endPoint x: 435, endPoint y: 205, distance: 204.0
click at [435, 205] on div at bounding box center [546, 187] width 270 height 69
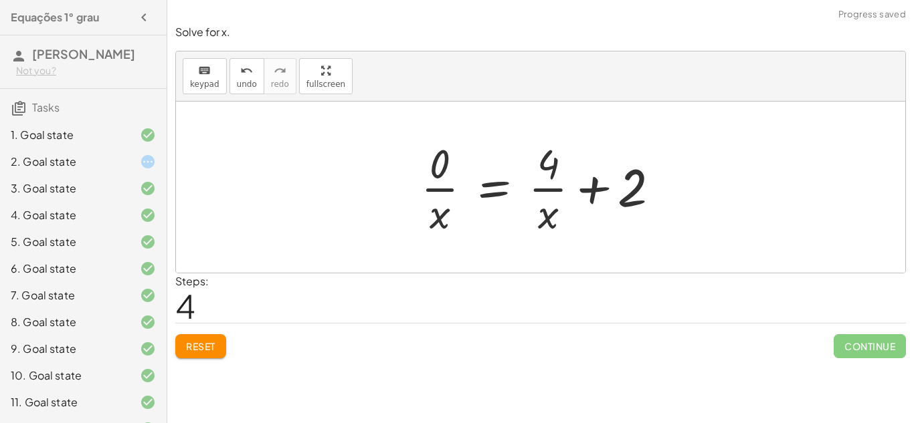
click at [188, 338] on button "Reset" at bounding box center [200, 346] width 51 height 24
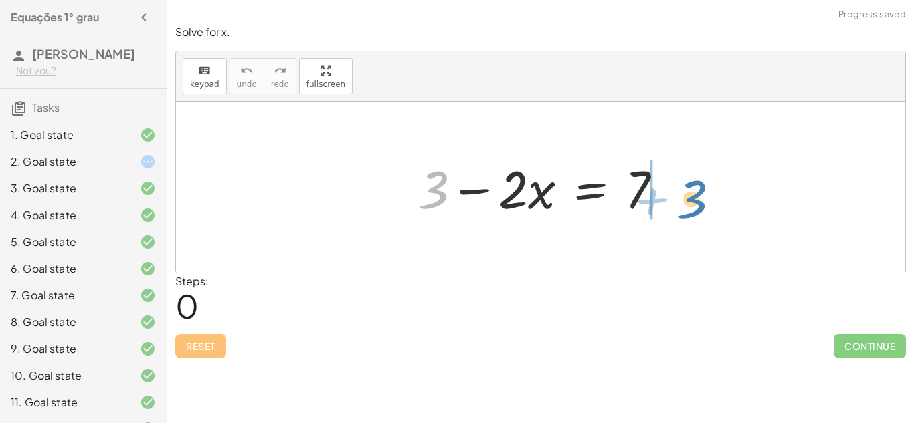
drag, startPoint x: 435, startPoint y: 193, endPoint x: 694, endPoint y: 202, distance: 258.3
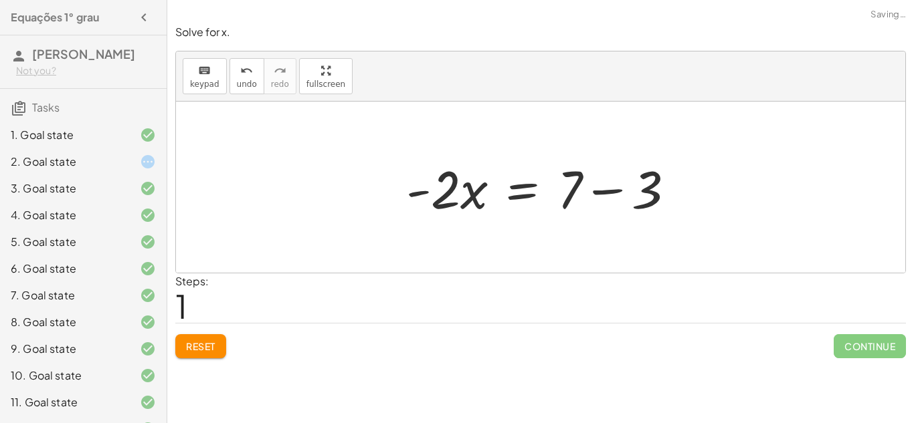
click at [606, 191] on div at bounding box center [545, 187] width 293 height 69
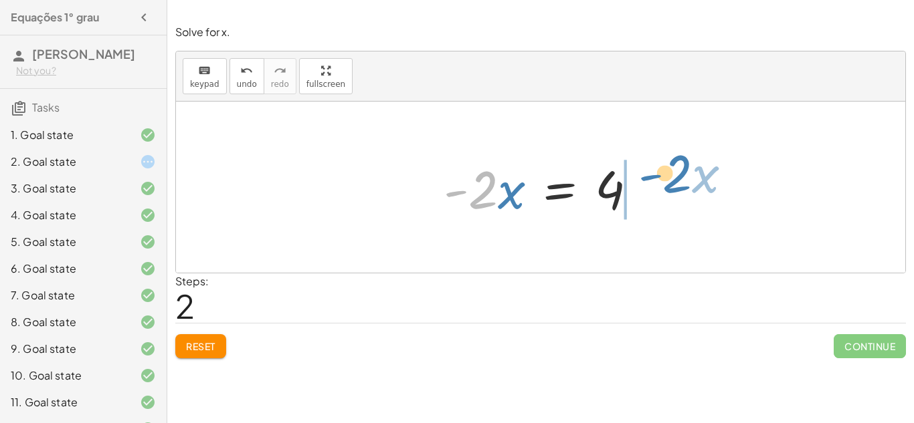
drag, startPoint x: 478, startPoint y: 197, endPoint x: 664, endPoint y: 160, distance: 189.5
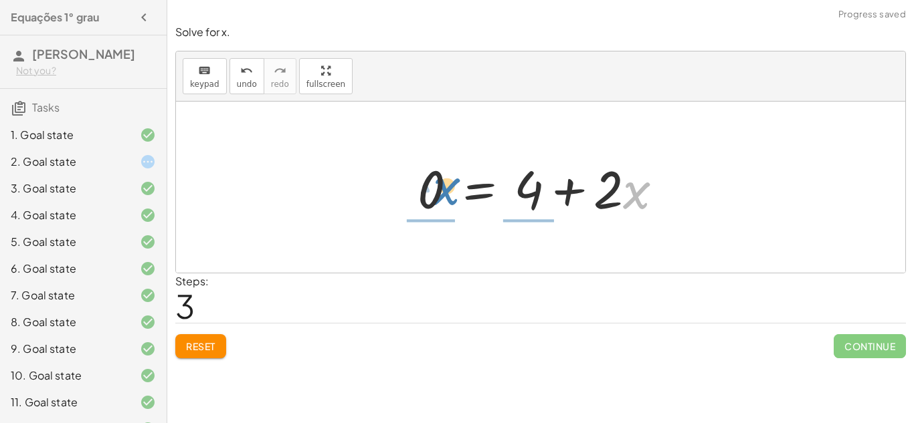
drag, startPoint x: 644, startPoint y: 195, endPoint x: 453, endPoint y: 191, distance: 191.3
click at [453, 191] on div at bounding box center [546, 187] width 270 height 69
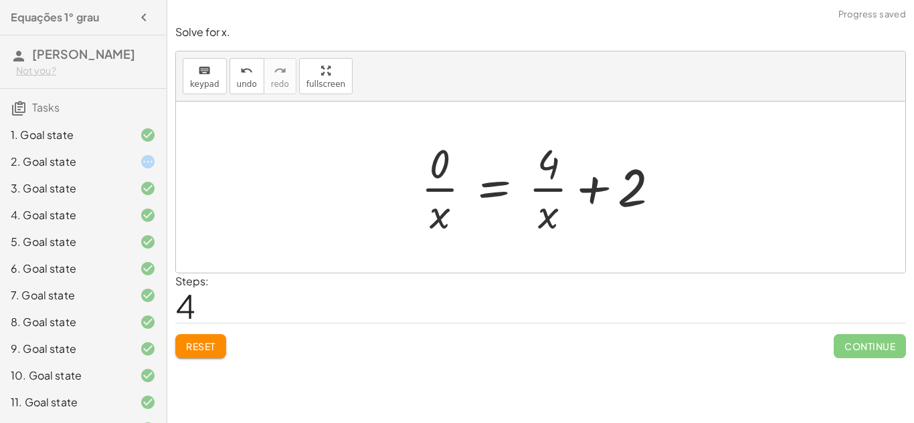
click at [181, 342] on button "Reset" at bounding box center [200, 346] width 51 height 24
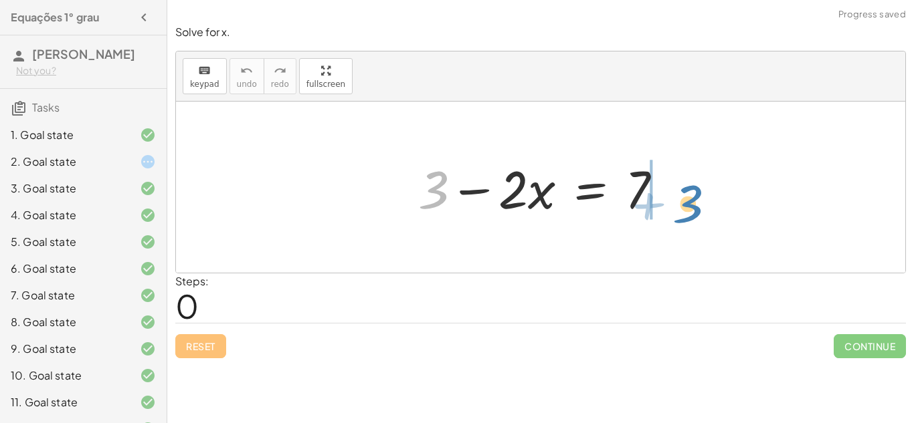
drag, startPoint x: 425, startPoint y: 187, endPoint x: 681, endPoint y: 199, distance: 256.5
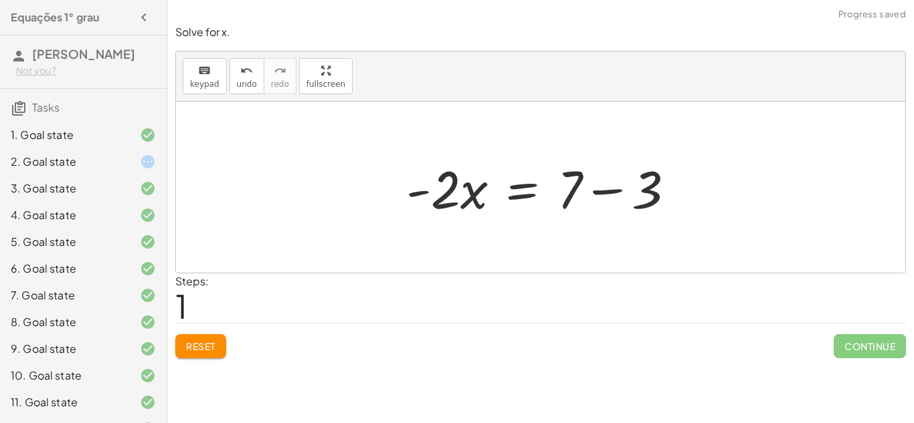
click at [596, 186] on div at bounding box center [545, 187] width 293 height 69
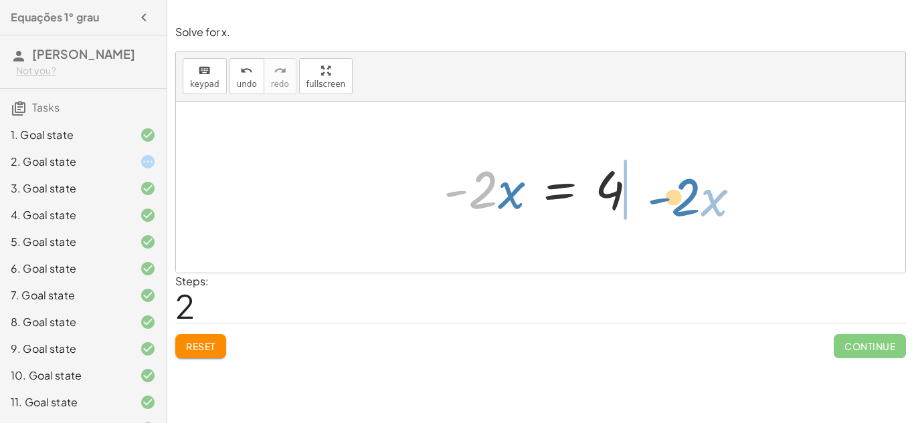
drag, startPoint x: 470, startPoint y: 174, endPoint x: 677, endPoint y: 193, distance: 208.2
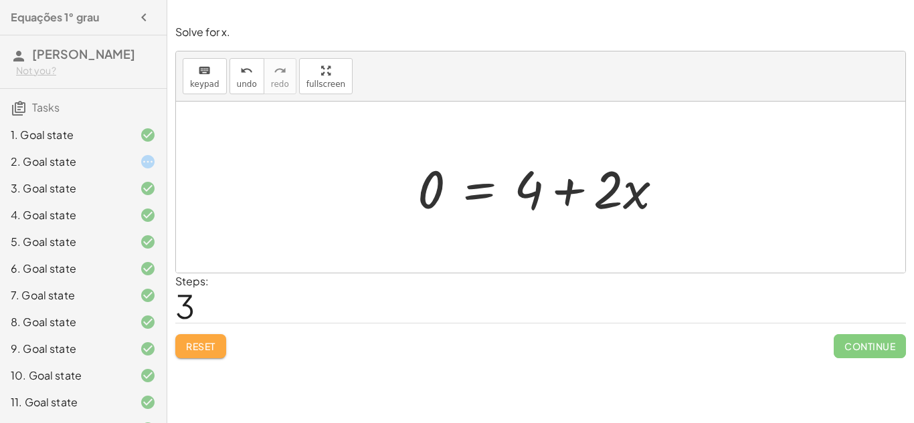
click at [203, 338] on button "Reset" at bounding box center [200, 346] width 51 height 24
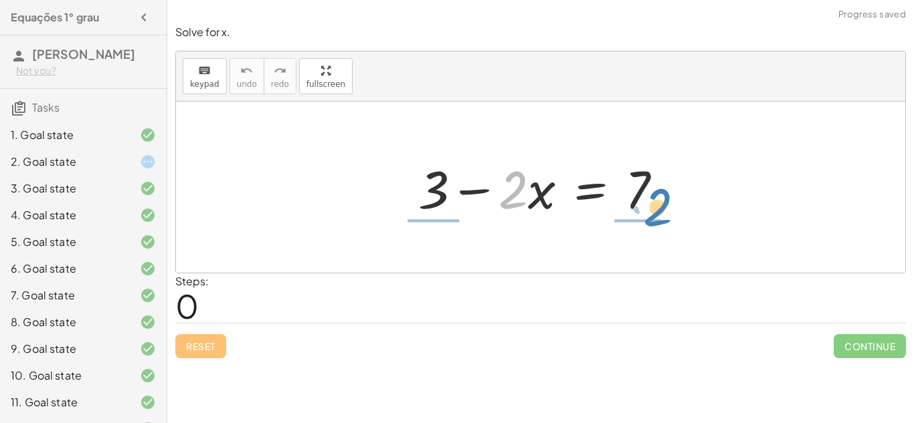
drag, startPoint x: 516, startPoint y: 199, endPoint x: 661, endPoint y: 216, distance: 145.5
click at [661, 216] on div at bounding box center [545, 187] width 268 height 69
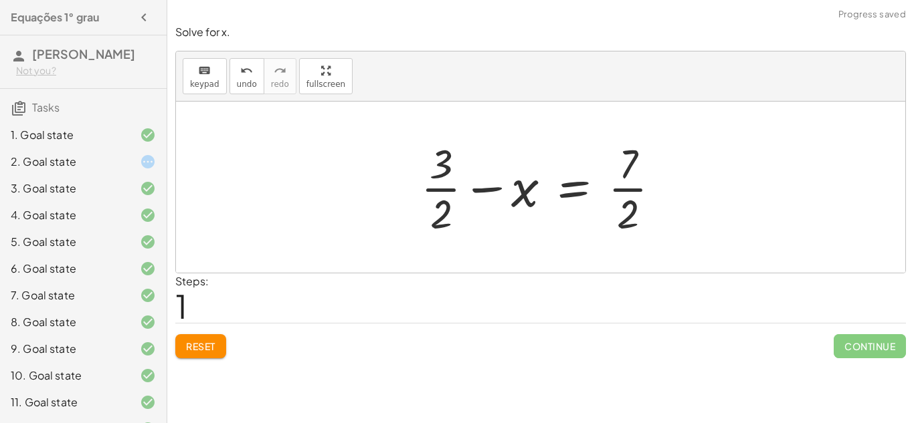
click at [629, 187] on div at bounding box center [546, 187] width 264 height 103
click at [434, 187] on div at bounding box center [546, 187] width 264 height 103
click at [486, 183] on div at bounding box center [546, 187] width 264 height 103
click at [205, 337] on button "Reset" at bounding box center [200, 346] width 51 height 24
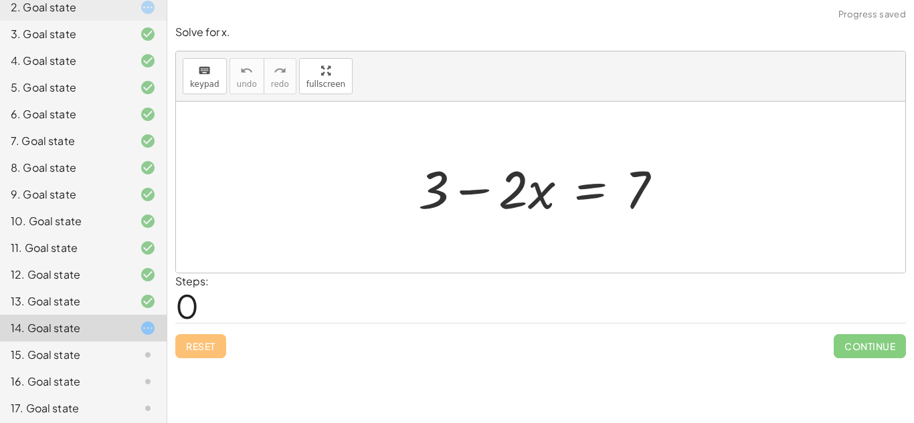
scroll to position [161, 0]
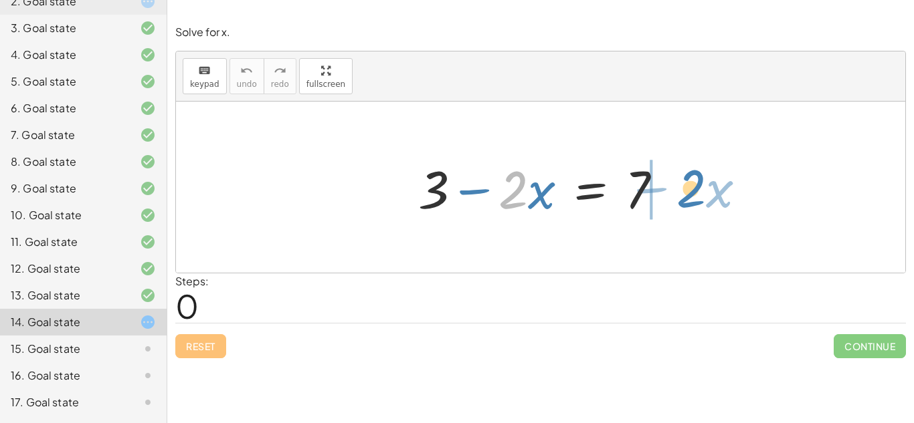
drag, startPoint x: 510, startPoint y: 201, endPoint x: 690, endPoint y: 200, distance: 179.2
click at [690, 200] on div "· 2 − · x + 3 − · 2 · x = 7" at bounding box center [540, 187] width 729 height 171
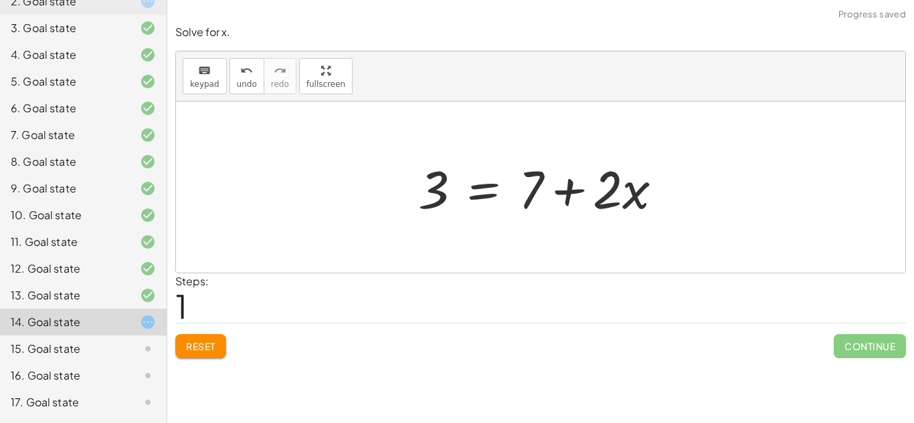
click at [564, 195] on div at bounding box center [545, 187] width 268 height 69
drag, startPoint x: 433, startPoint y: 189, endPoint x: 669, endPoint y: 191, distance: 236.8
click at [669, 191] on div at bounding box center [545, 187] width 268 height 69
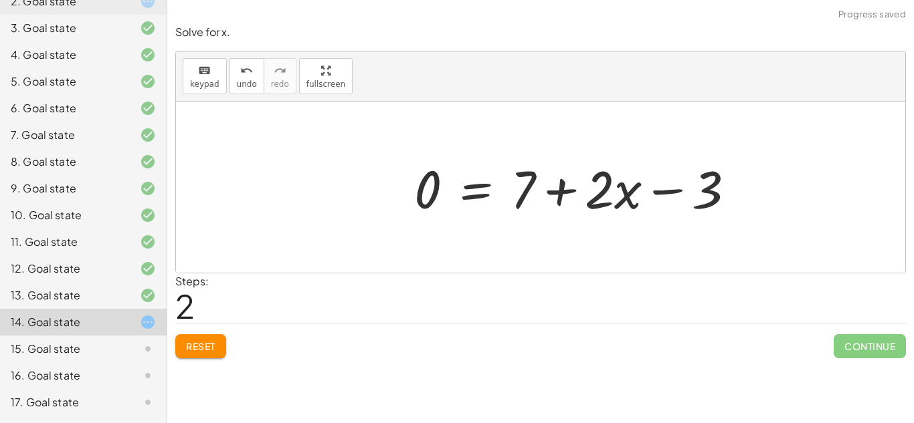
click at [669, 191] on div at bounding box center [579, 187] width 345 height 69
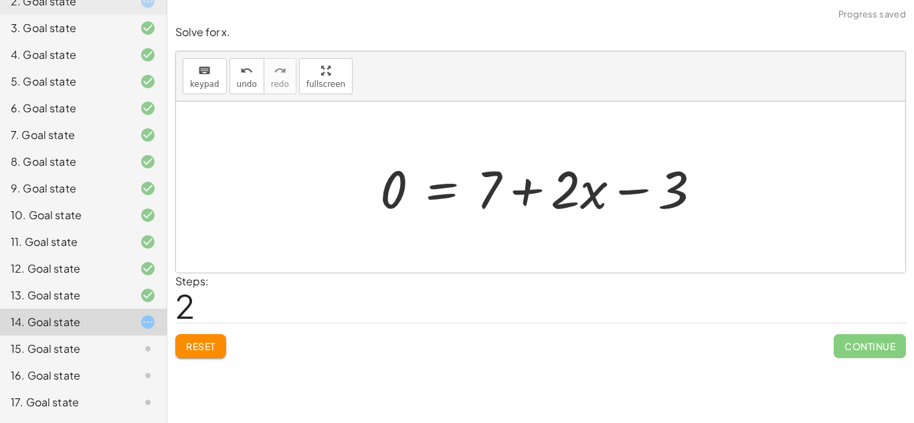
click at [197, 354] on button "Reset" at bounding box center [200, 346] width 51 height 24
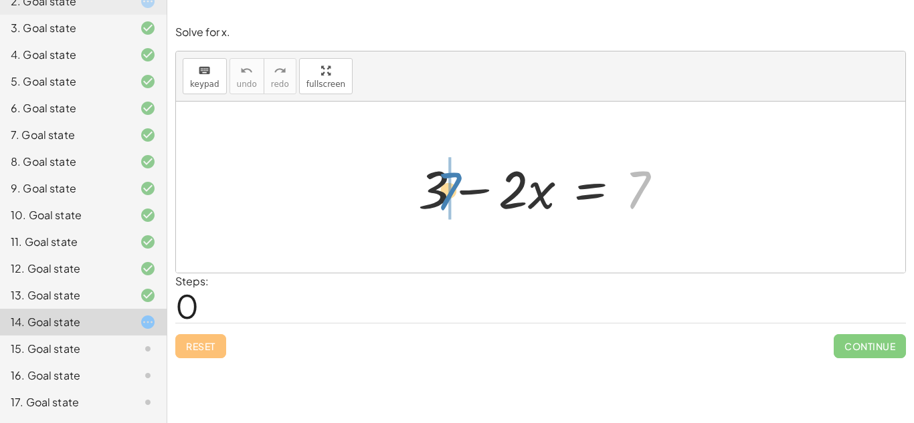
drag, startPoint x: 639, startPoint y: 187, endPoint x: 454, endPoint y: 187, distance: 185.3
click at [454, 187] on div at bounding box center [545, 187] width 268 height 69
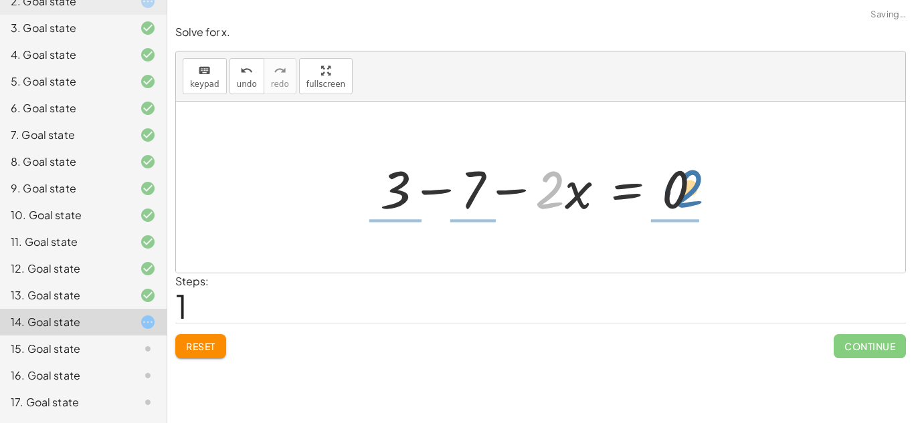
drag, startPoint x: 546, startPoint y: 195, endPoint x: 686, endPoint y: 193, distance: 139.8
click at [686, 193] on div at bounding box center [545, 187] width 345 height 69
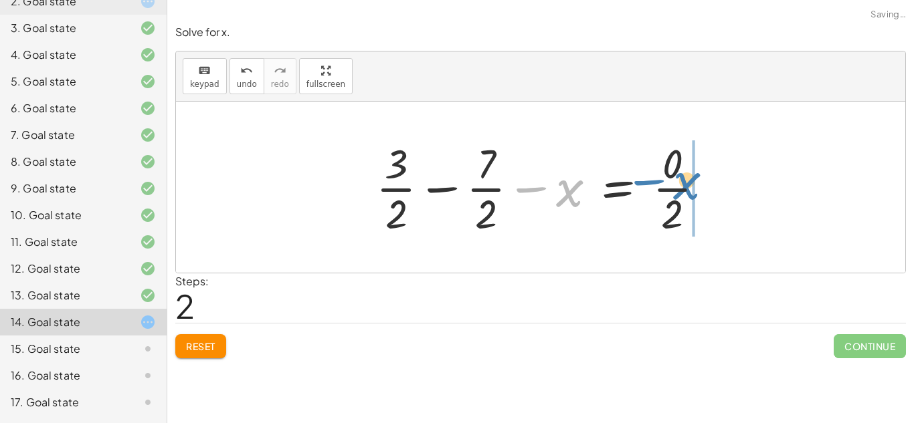
drag, startPoint x: 569, startPoint y: 191, endPoint x: 684, endPoint y: 185, distance: 114.5
click at [684, 185] on div at bounding box center [545, 187] width 352 height 103
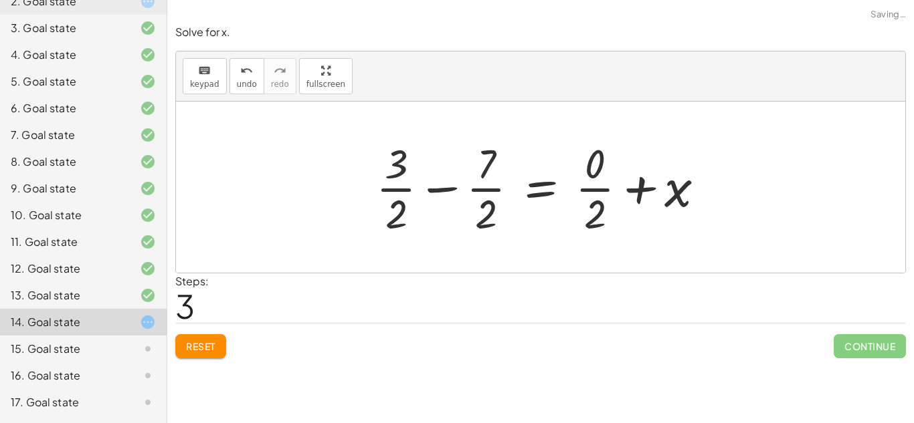
click at [486, 182] on div at bounding box center [545, 187] width 352 height 103
click at [394, 187] on div at bounding box center [545, 187] width 352 height 103
click at [205, 346] on span "Reset" at bounding box center [200, 346] width 29 height 12
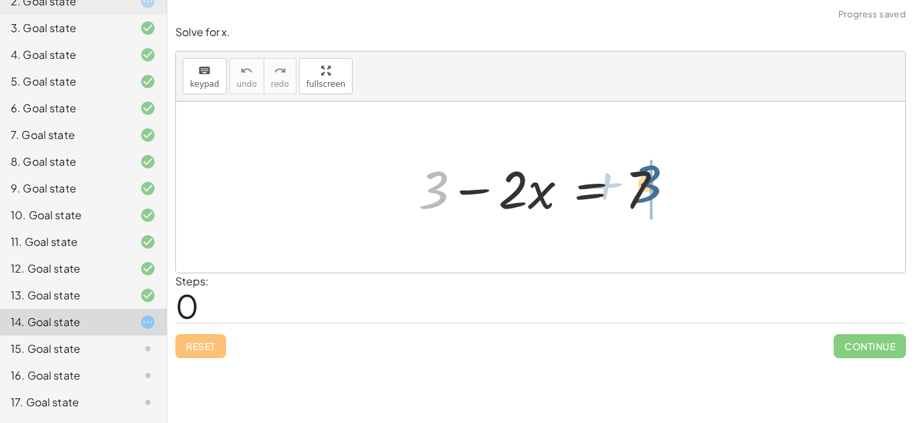
drag, startPoint x: 433, startPoint y: 177, endPoint x: 646, endPoint y: 171, distance: 212.8
click at [646, 171] on div at bounding box center [545, 187] width 268 height 69
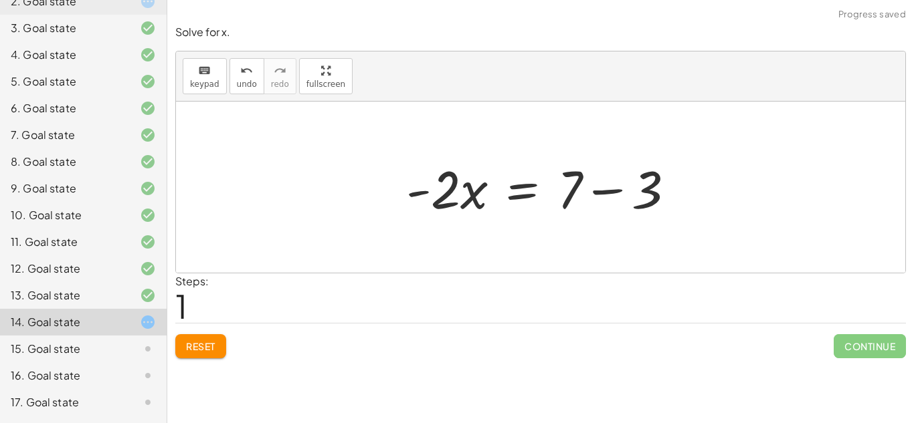
click at [662, 182] on div at bounding box center [545, 187] width 293 height 69
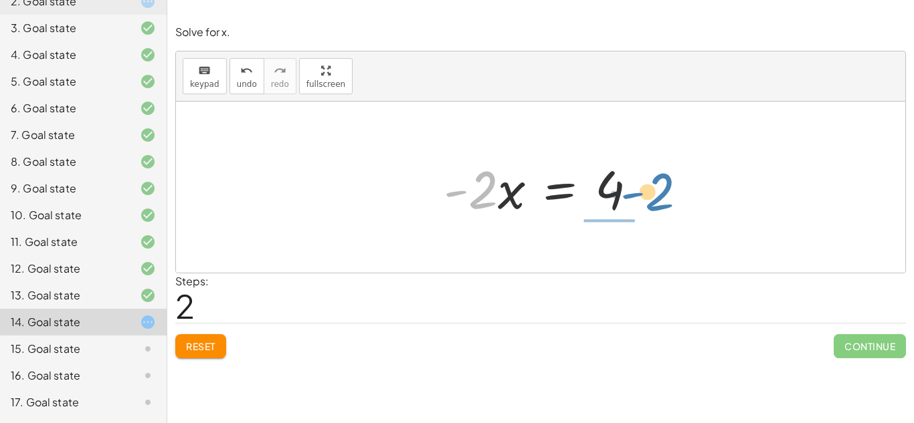
drag, startPoint x: 481, startPoint y: 191, endPoint x: 657, endPoint y: 193, distance: 176.6
click at [657, 193] on div "+ 3 − · 2 · x = 7 · - 2 · x = + 7 − 3 · - 2 · x · 2 · x = - 4" at bounding box center [540, 187] width 729 height 171
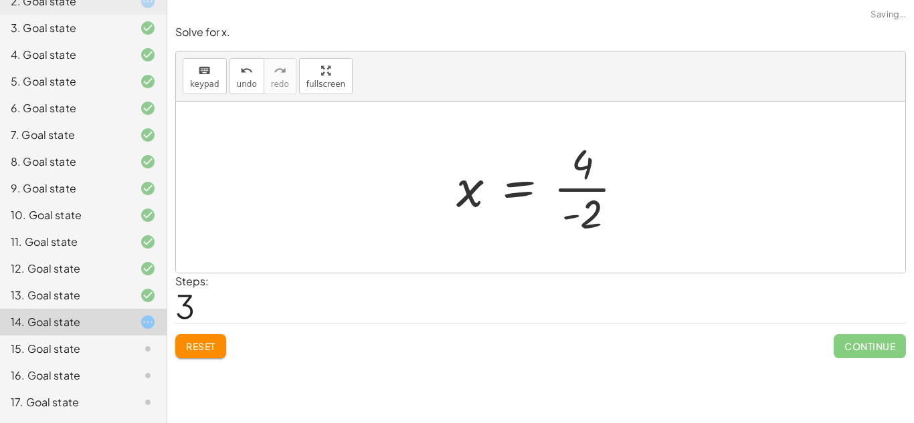
click at [587, 183] on div at bounding box center [544, 187] width 191 height 103
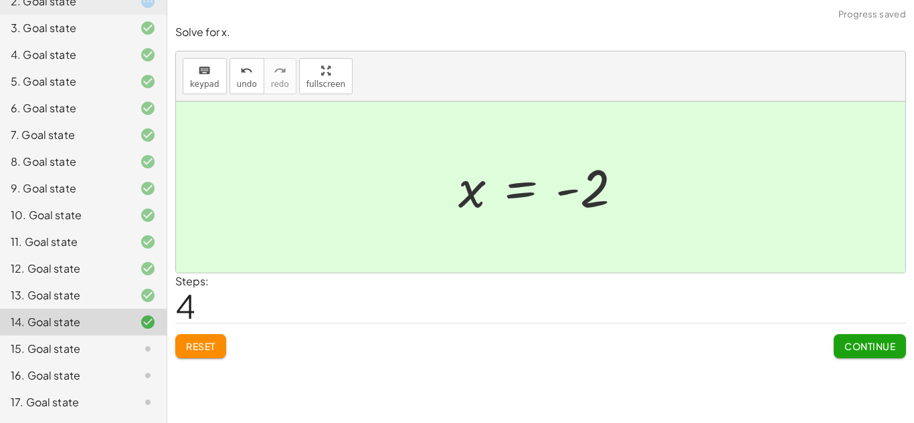
click at [851, 338] on button "Continue" at bounding box center [869, 346] width 72 height 24
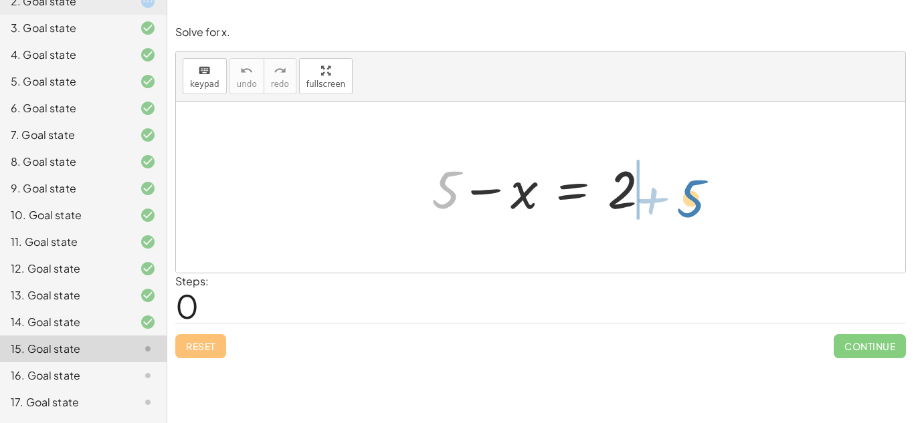
drag, startPoint x: 443, startPoint y: 187, endPoint x: 688, endPoint y: 193, distance: 245.5
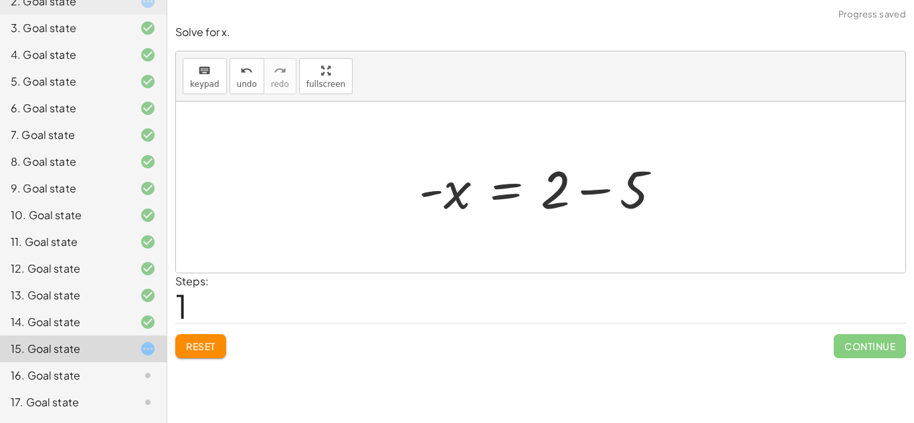
click at [588, 189] on div at bounding box center [545, 187] width 266 height 69
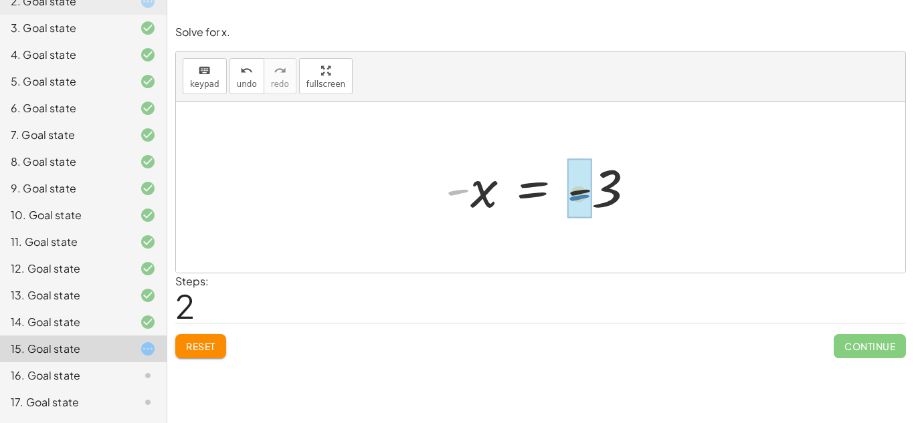
drag, startPoint x: 457, startPoint y: 189, endPoint x: 579, endPoint y: 194, distance: 121.2
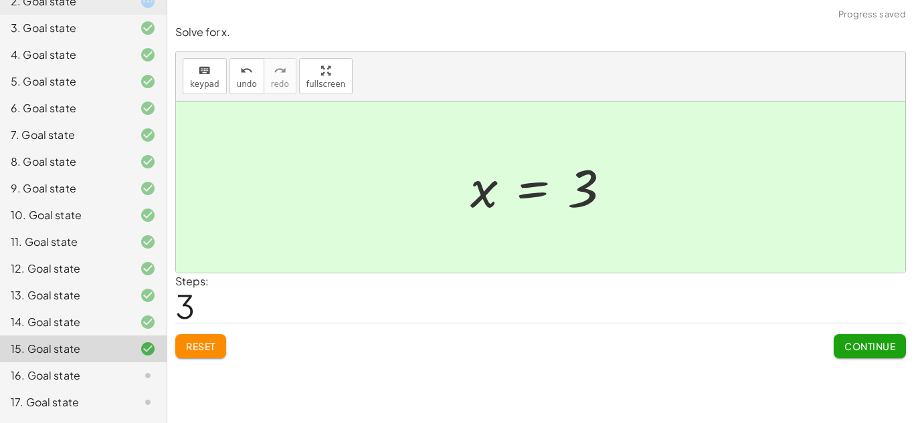
click at [843, 332] on div "Continue" at bounding box center [869, 341] width 72 height 35
click at [844, 343] on span "Continue" at bounding box center [869, 346] width 51 height 12
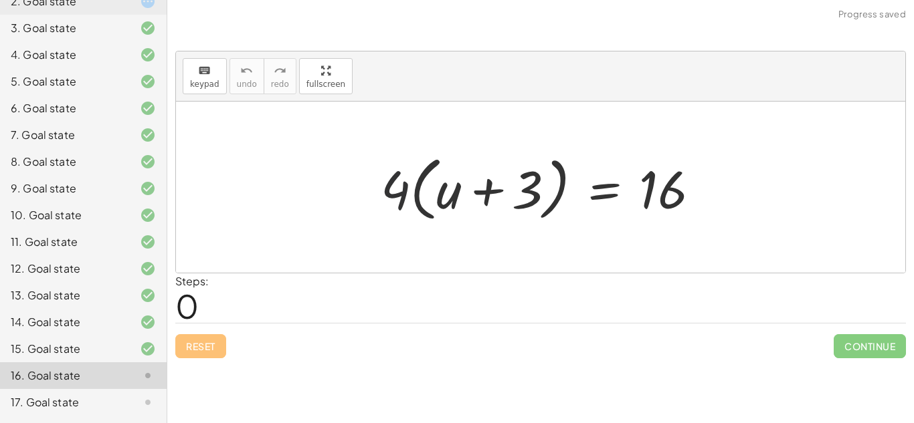
drag, startPoint x: 389, startPoint y: 193, endPoint x: 403, endPoint y: 186, distance: 15.9
click at [403, 186] on div at bounding box center [545, 187] width 343 height 77
drag, startPoint x: 400, startPoint y: 191, endPoint x: 718, endPoint y: 199, distance: 318.5
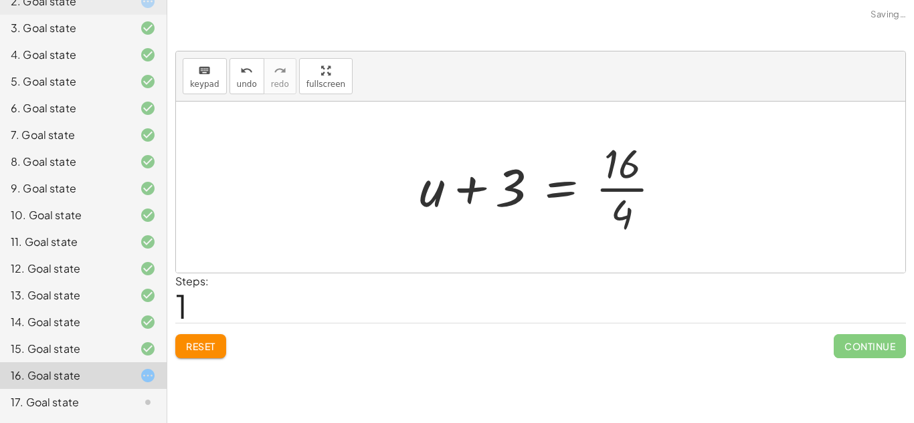
click at [608, 183] on div at bounding box center [546, 187] width 266 height 103
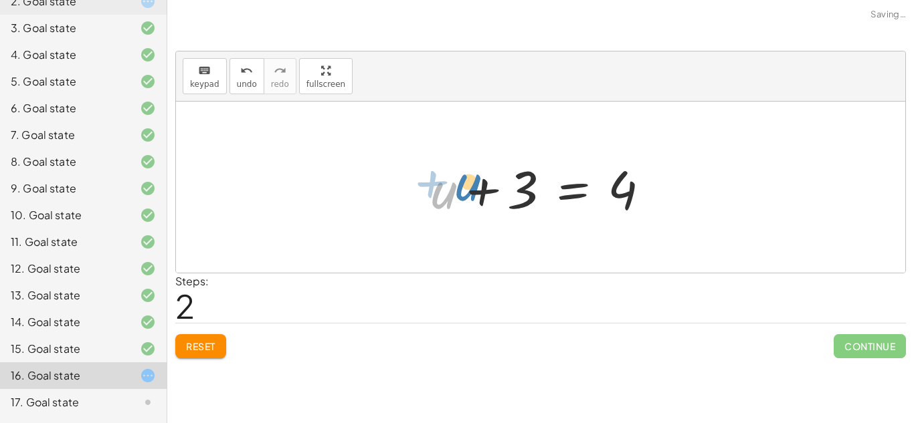
drag, startPoint x: 443, startPoint y: 195, endPoint x: 472, endPoint y: 192, distance: 29.6
click at [472, 192] on div at bounding box center [546, 187] width 242 height 69
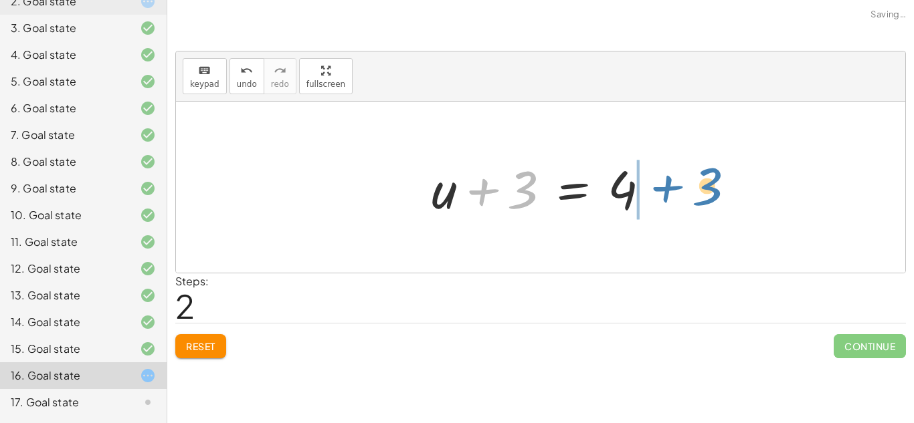
drag, startPoint x: 513, startPoint y: 189, endPoint x: 697, endPoint y: 186, distance: 184.0
click at [697, 186] on div "· 4 · ( + u + 3 ) = 16 + u + 3 = · 16 · 4 + 3 + u + 3 = 4" at bounding box center [540, 187] width 729 height 171
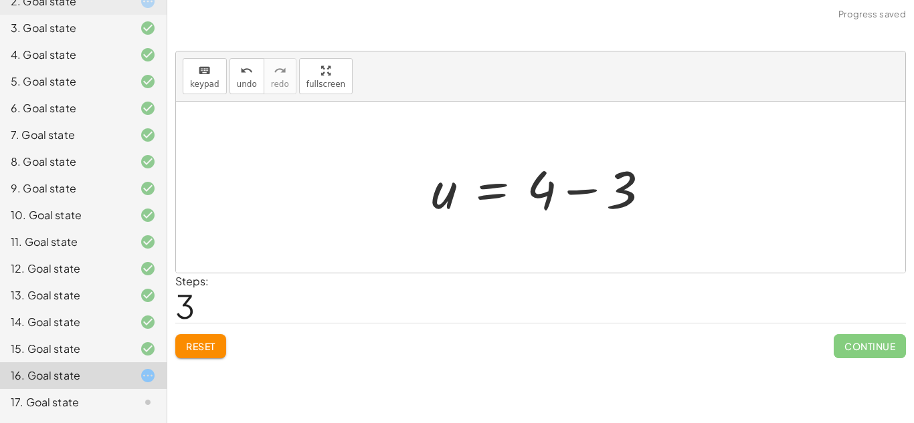
click at [579, 190] on div at bounding box center [546, 187] width 242 height 69
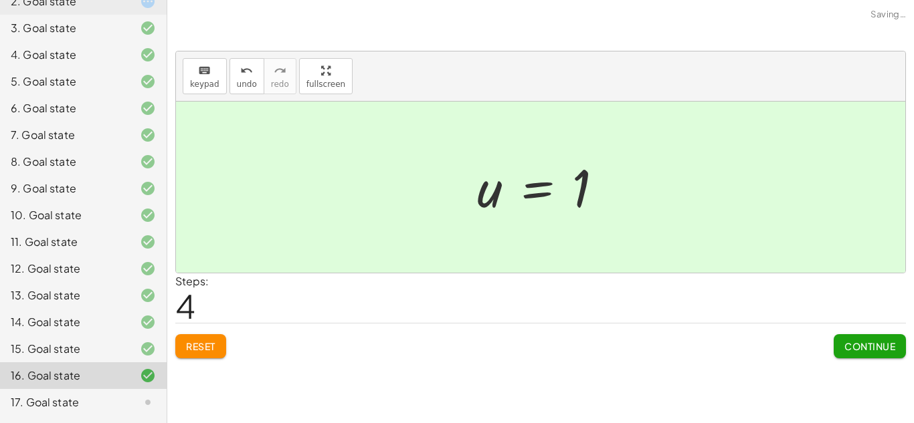
click at [851, 337] on button "Continue" at bounding box center [869, 346] width 72 height 24
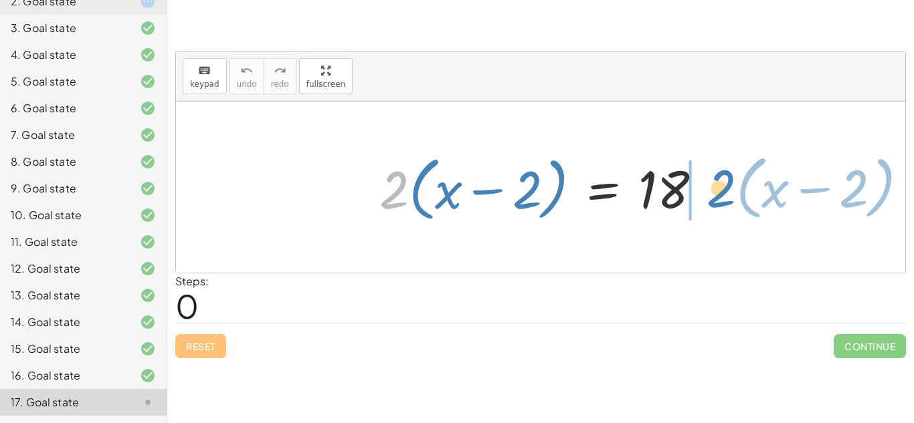
drag, startPoint x: 393, startPoint y: 187, endPoint x: 720, endPoint y: 186, distance: 327.0
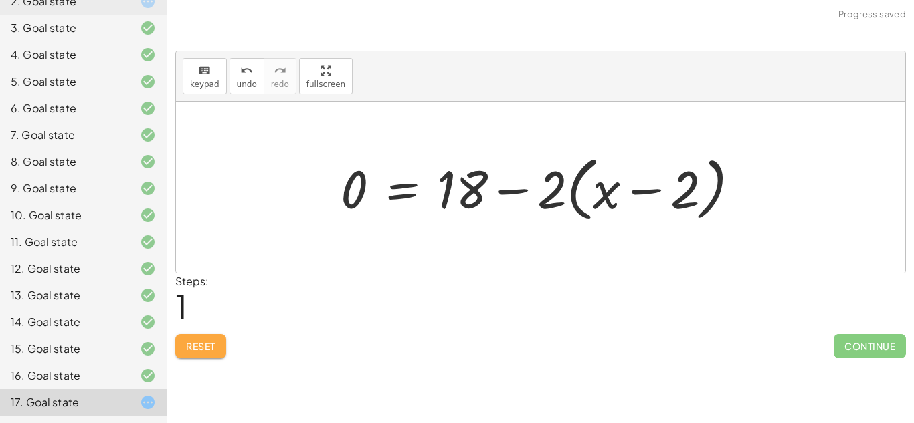
click at [195, 346] on span "Reset" at bounding box center [200, 346] width 29 height 12
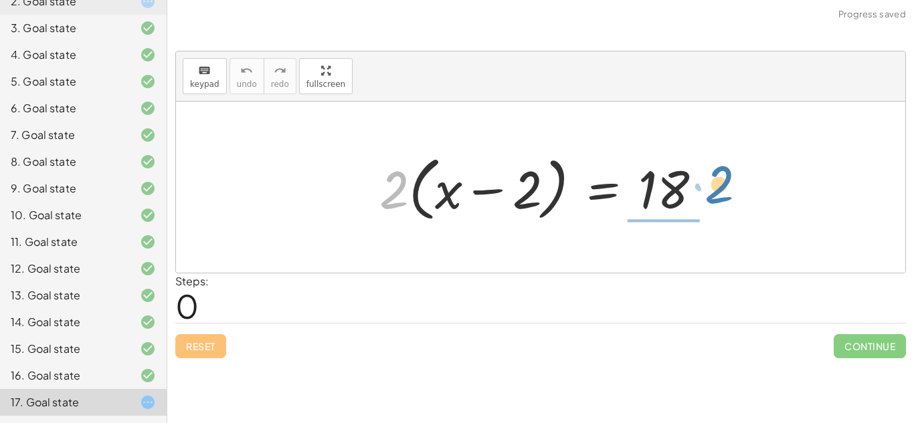
drag, startPoint x: 387, startPoint y: 189, endPoint x: 713, endPoint y: 184, distance: 325.8
click at [713, 184] on div at bounding box center [546, 187] width 346 height 77
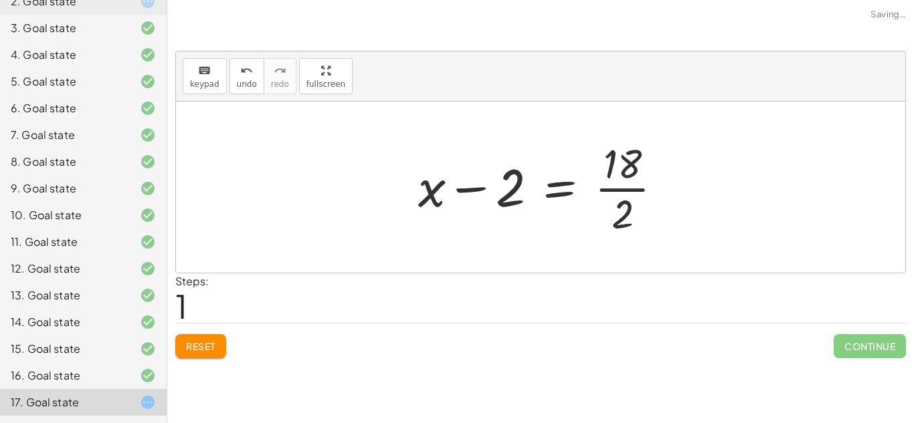
click at [633, 184] on div at bounding box center [545, 187] width 268 height 103
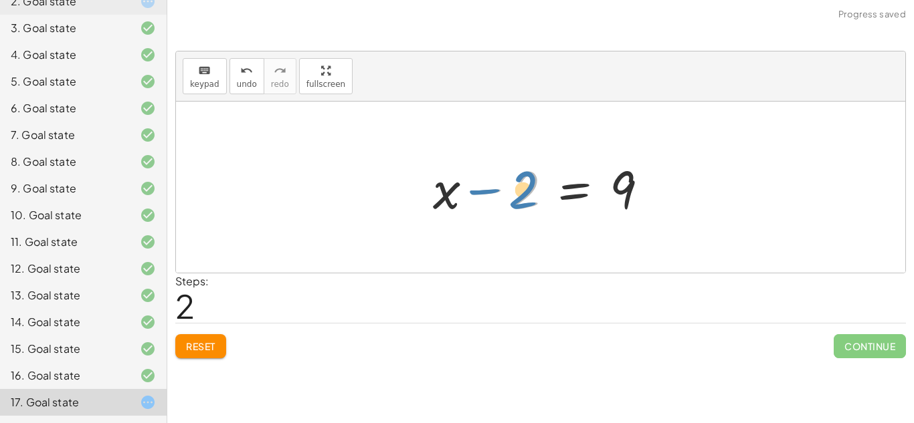
click at [522, 191] on div at bounding box center [545, 187] width 239 height 69
drag, startPoint x: 479, startPoint y: 189, endPoint x: 659, endPoint y: 177, distance: 181.0
click at [659, 177] on div at bounding box center [545, 187] width 239 height 69
click at [579, 191] on div at bounding box center [545, 187] width 239 height 69
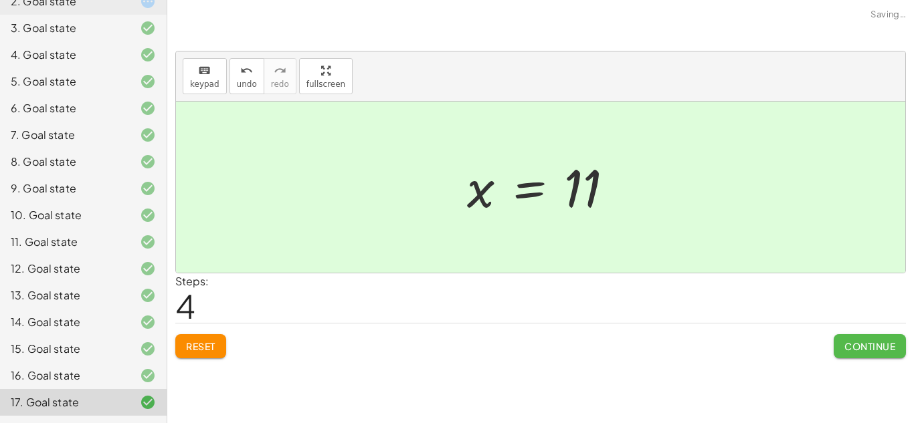
click at [845, 334] on button "Continue" at bounding box center [869, 346] width 72 height 24
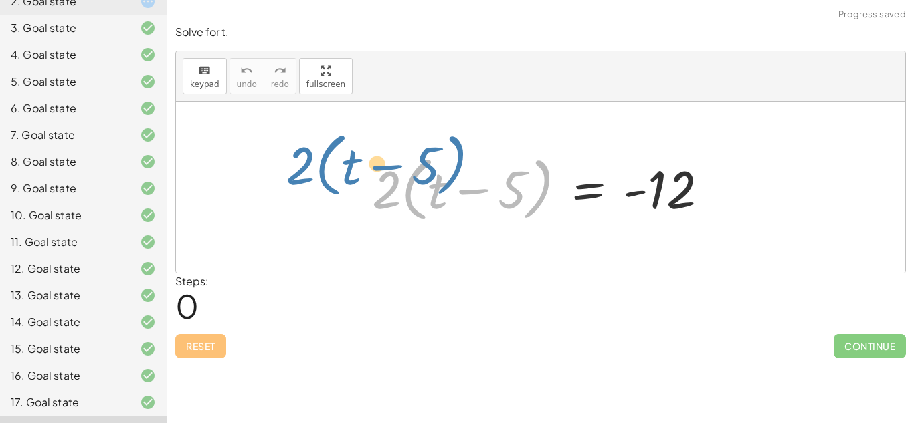
drag, startPoint x: 388, startPoint y: 190, endPoint x: 326, endPoint y: 165, distance: 67.2
click at [326, 165] on div "· 2 · ( + t − 5 ) · 2 · ( + t − 5 ) = - 12" at bounding box center [540, 187] width 729 height 171
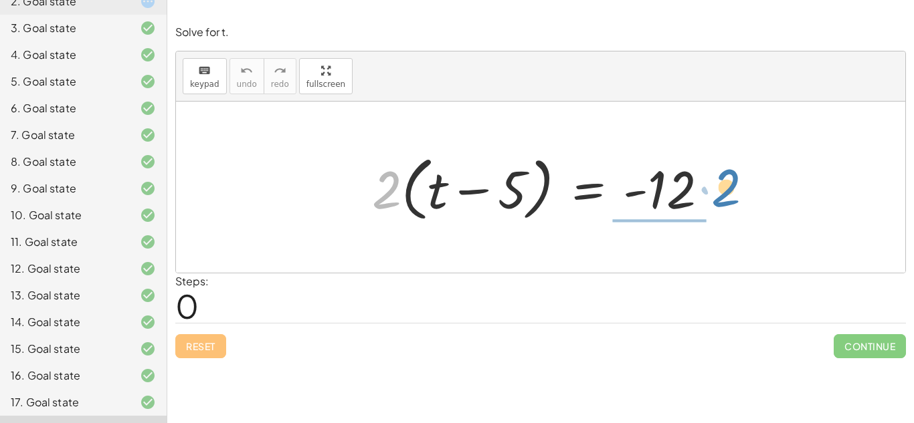
drag, startPoint x: 385, startPoint y: 169, endPoint x: 725, endPoint y: 166, distance: 339.8
click at [725, 166] on div "· 2 · ( + t − 5 ) · 2 · ( + t − 5 ) = - 12" at bounding box center [540, 188] width 377 height 84
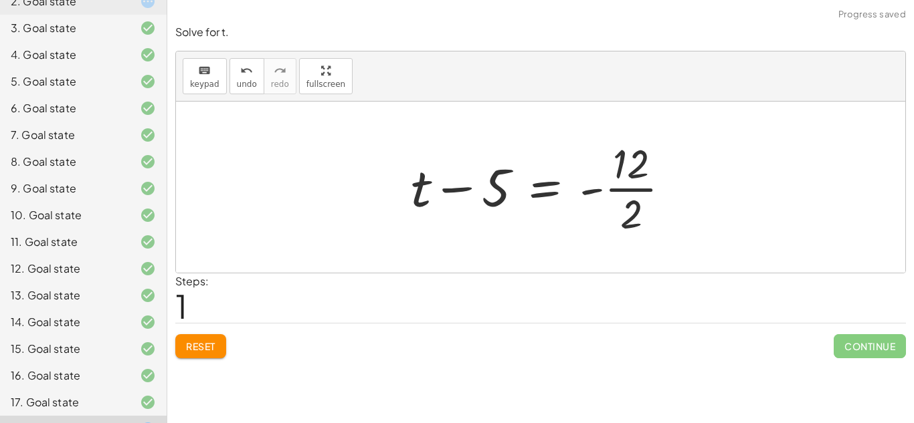
click at [629, 184] on div at bounding box center [546, 187] width 284 height 103
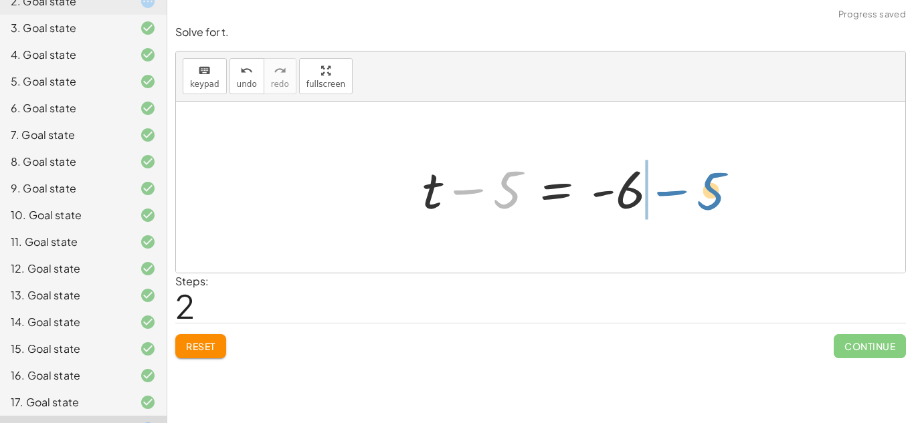
drag, startPoint x: 459, startPoint y: 190, endPoint x: 663, endPoint y: 191, distance: 204.0
click at [663, 191] on div at bounding box center [545, 187] width 260 height 69
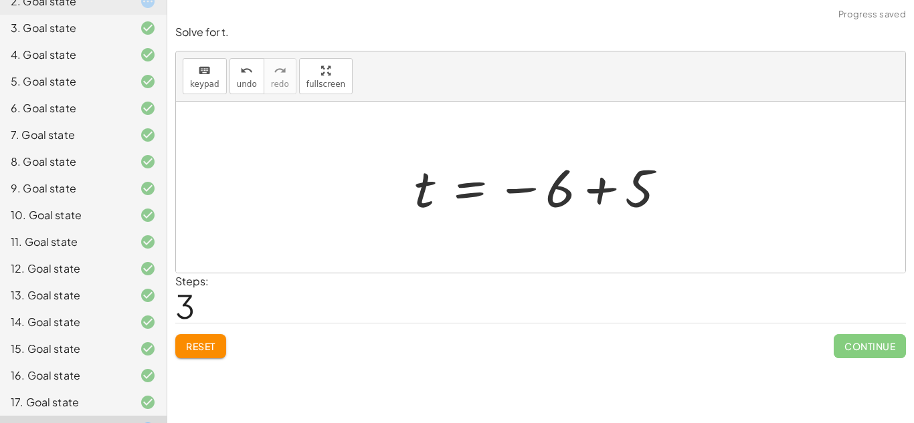
click at [608, 187] on div at bounding box center [545, 187] width 276 height 66
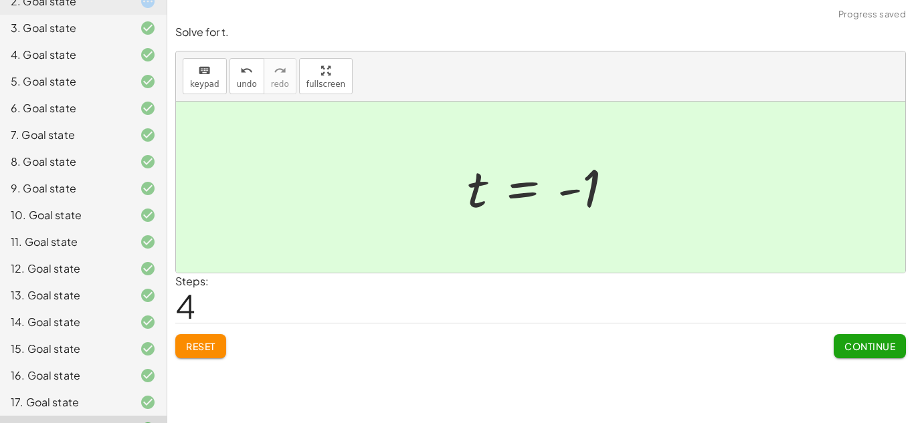
click at [847, 342] on span "Continue" at bounding box center [869, 346] width 51 height 12
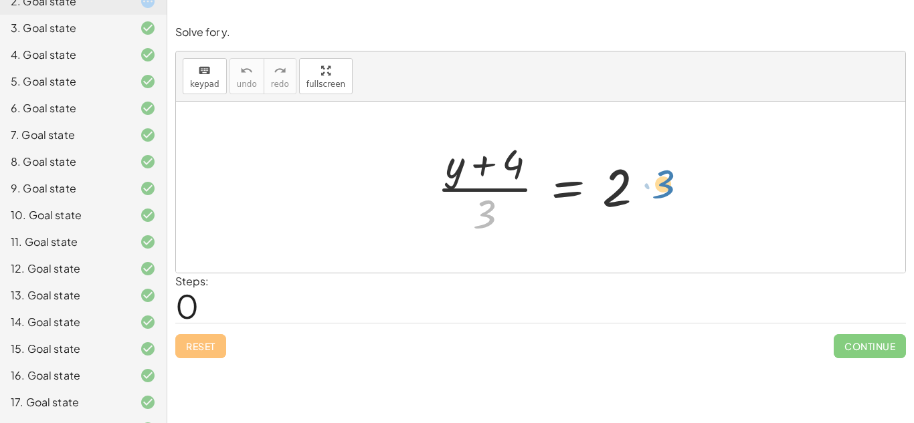
drag, startPoint x: 478, startPoint y: 215, endPoint x: 657, endPoint y: 185, distance: 181.1
click at [657, 185] on div at bounding box center [545, 187] width 231 height 103
drag, startPoint x: 482, startPoint y: 211, endPoint x: 784, endPoint y: 221, distance: 302.5
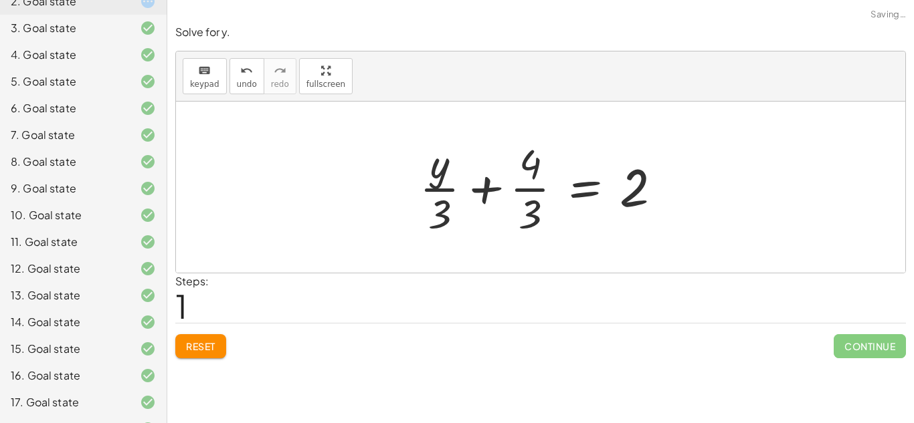
click at [493, 183] on div at bounding box center [546, 187] width 266 height 103
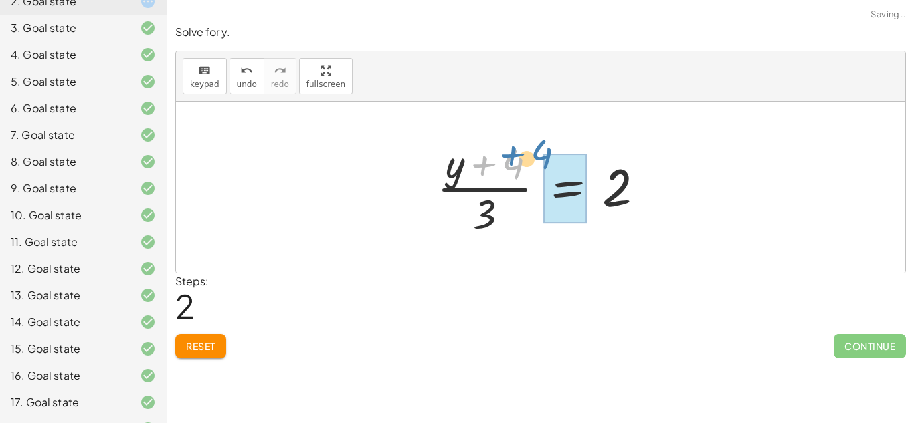
drag, startPoint x: 514, startPoint y: 159, endPoint x: 556, endPoint y: 148, distance: 43.6
click at [556, 148] on div at bounding box center [545, 187] width 231 height 103
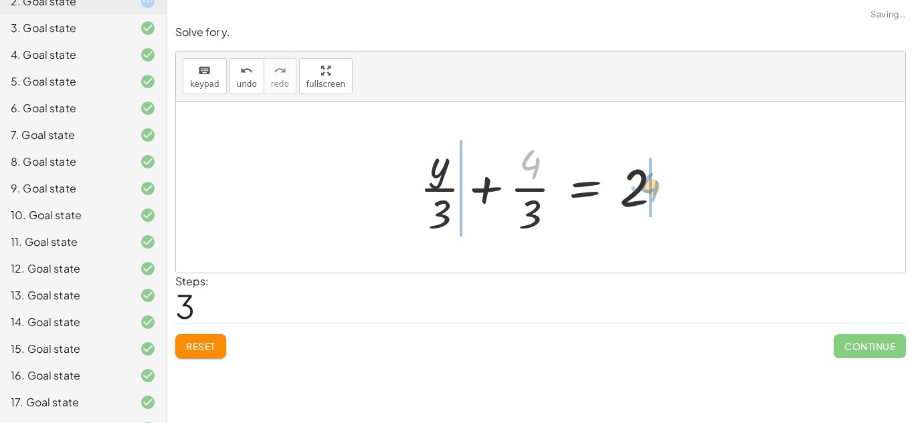
drag, startPoint x: 538, startPoint y: 160, endPoint x: 531, endPoint y: 138, distance: 22.6
click at [531, 138] on div at bounding box center [546, 187] width 266 height 103
drag, startPoint x: 528, startPoint y: 157, endPoint x: 675, endPoint y: 186, distance: 149.4
click at [675, 186] on div at bounding box center [546, 187] width 266 height 103
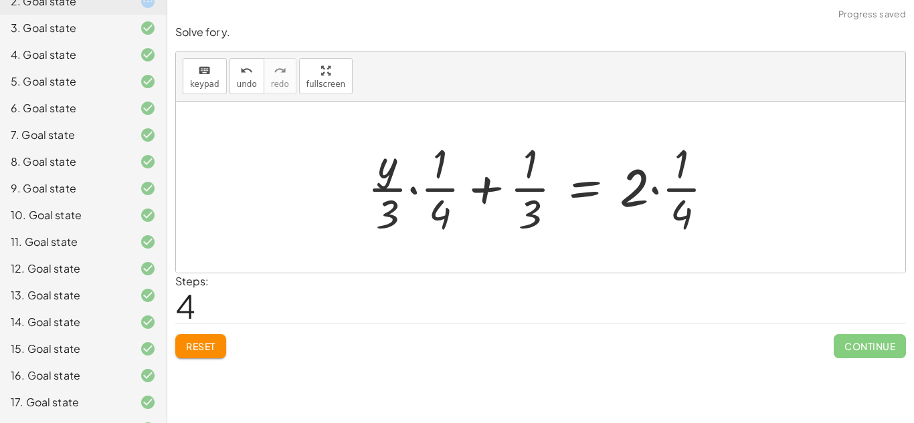
click at [651, 188] on div at bounding box center [545, 187] width 371 height 103
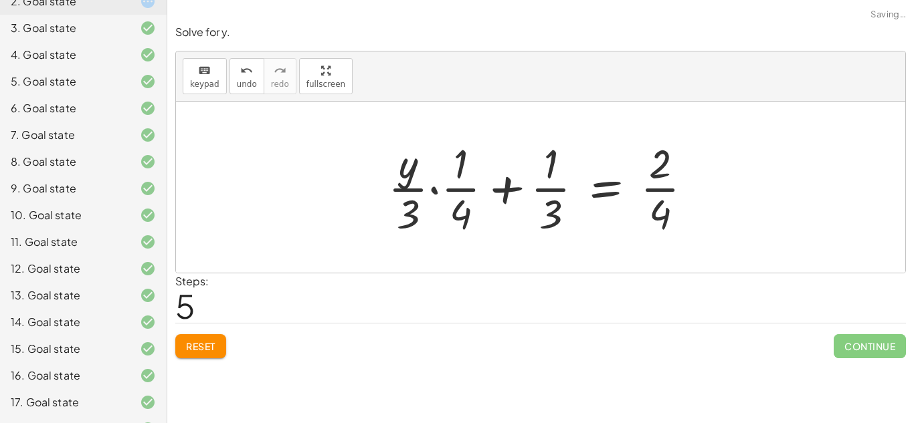
click at [504, 192] on div at bounding box center [545, 187] width 328 height 103
click at [436, 191] on div at bounding box center [545, 187] width 328 height 103
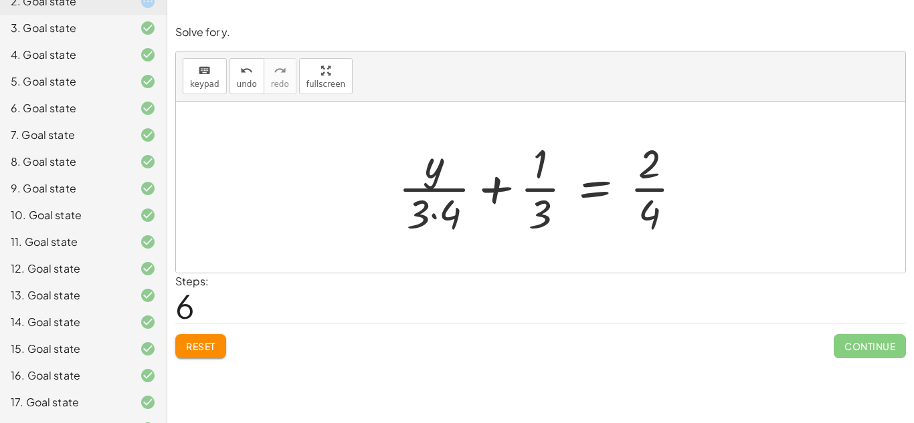
click at [429, 213] on div at bounding box center [545, 187] width 308 height 103
click at [187, 344] on span "Reset" at bounding box center [200, 346] width 29 height 12
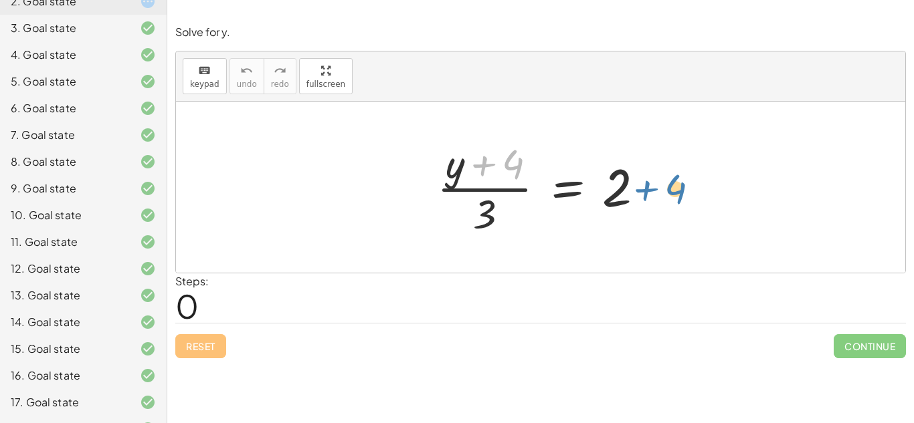
drag, startPoint x: 512, startPoint y: 164, endPoint x: 677, endPoint y: 189, distance: 167.7
drag, startPoint x: 519, startPoint y: 161, endPoint x: 696, endPoint y: 181, distance: 177.8
drag, startPoint x: 516, startPoint y: 165, endPoint x: 680, endPoint y: 189, distance: 165.0
drag, startPoint x: 512, startPoint y: 161, endPoint x: 532, endPoint y: 162, distance: 20.1
click at [532, 162] on div at bounding box center [545, 187] width 231 height 103
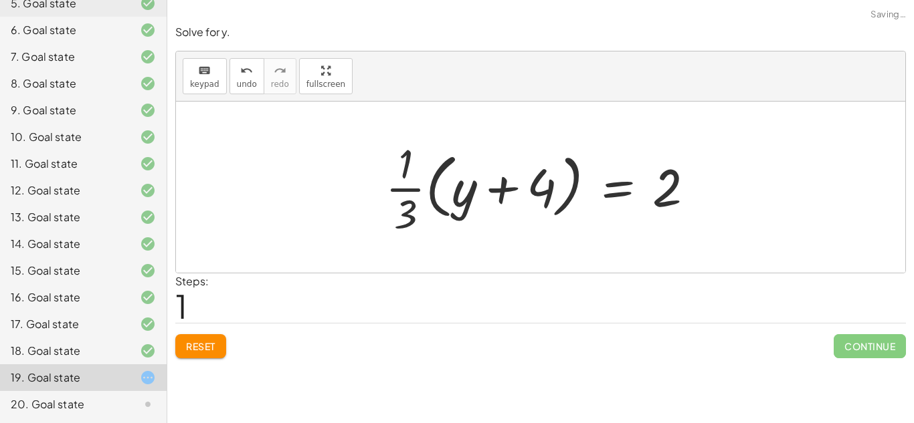
scroll to position [255, 0]
drag, startPoint x: 406, startPoint y: 205, endPoint x: 713, endPoint y: 176, distance: 308.3
click at [713, 176] on div "· ( + y + 4 ) · 3 = 2 · 3 · ( + y + 4 ) · 3 = 2 · · 1" at bounding box center [540, 187] width 350 height 110
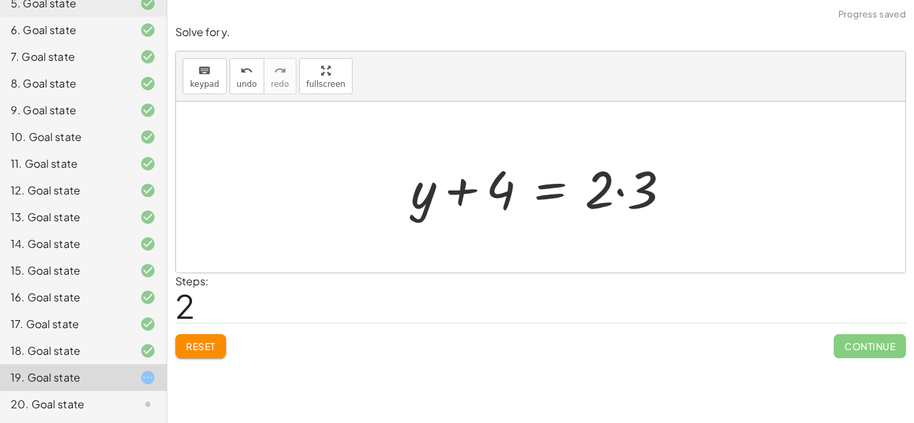
click at [617, 193] on div at bounding box center [546, 187] width 284 height 69
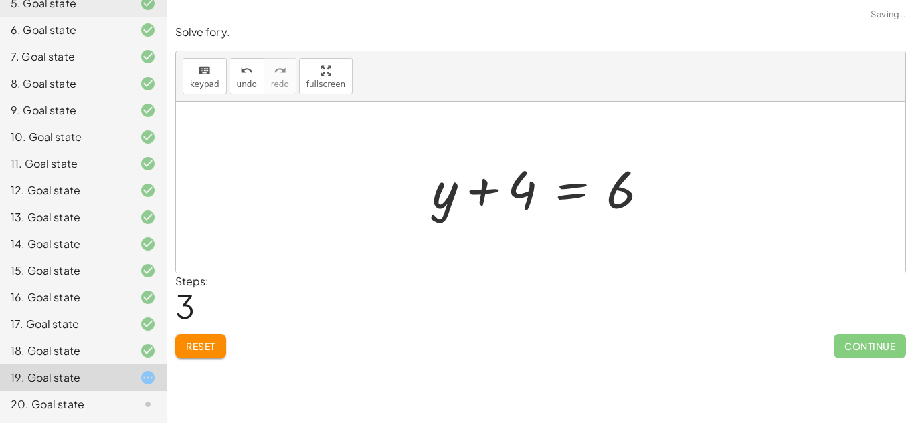
click at [482, 188] on div at bounding box center [545, 187] width 241 height 69
drag, startPoint x: 525, startPoint y: 189, endPoint x: 694, endPoint y: 188, distance: 168.5
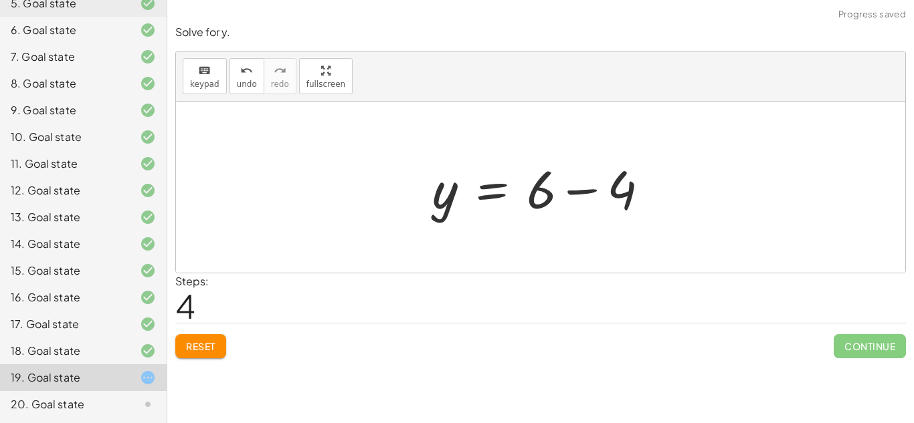
click at [575, 188] on div at bounding box center [545, 187] width 241 height 69
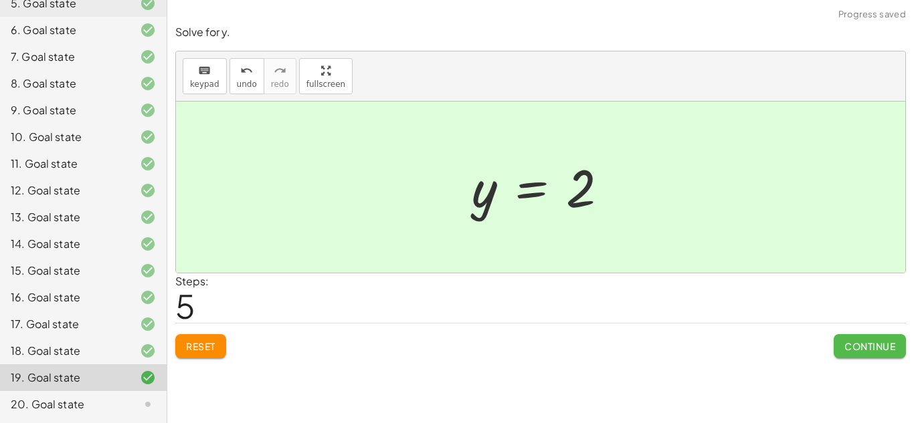
click at [853, 348] on span "Continue" at bounding box center [869, 346] width 51 height 12
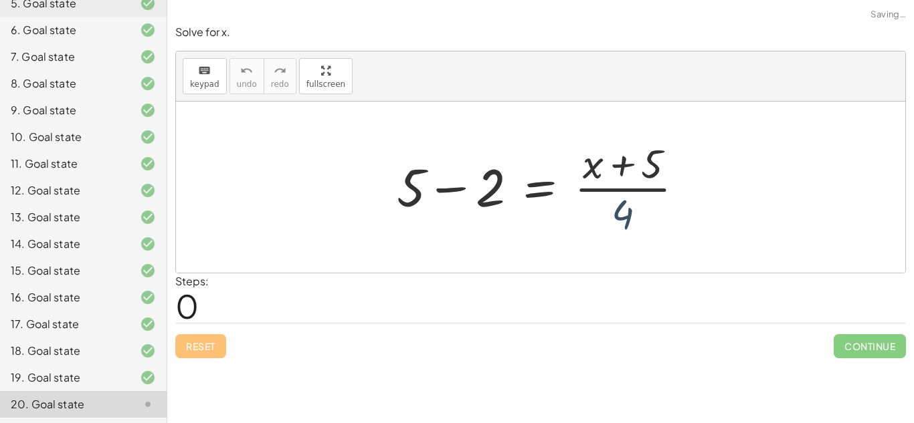
click at [613, 216] on div at bounding box center [545, 187] width 311 height 103
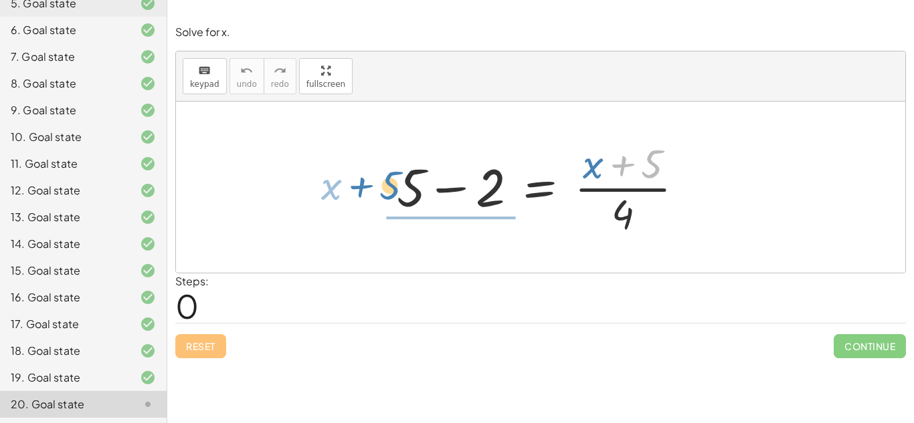
drag, startPoint x: 652, startPoint y: 173, endPoint x: 390, endPoint y: 195, distance: 263.0
click at [390, 195] on div at bounding box center [545, 187] width 311 height 103
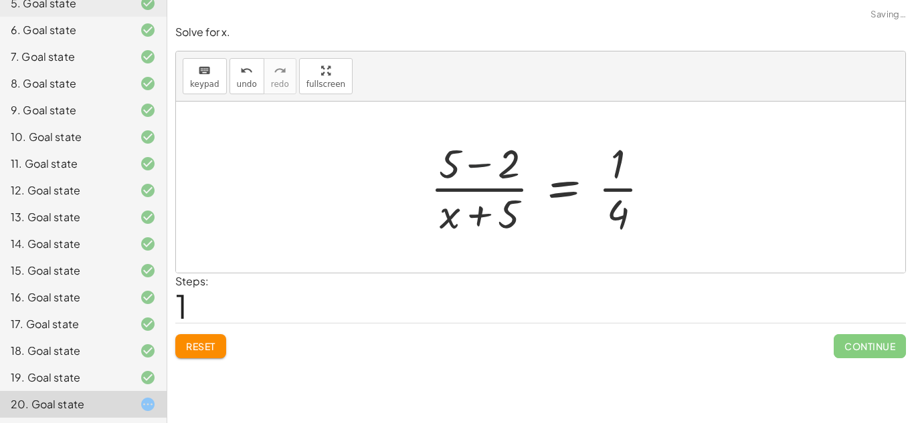
click at [474, 165] on div at bounding box center [545, 187] width 244 height 103
click at [482, 212] on div at bounding box center [545, 187] width 243 height 103
click at [604, 189] on div at bounding box center [545, 187] width 243 height 103
click at [196, 360] on div "Solve for x. keyboard keypad undo undo redo redo fullscreen + 5 − 2 = · ( + x +…" at bounding box center [540, 192] width 746 height 350
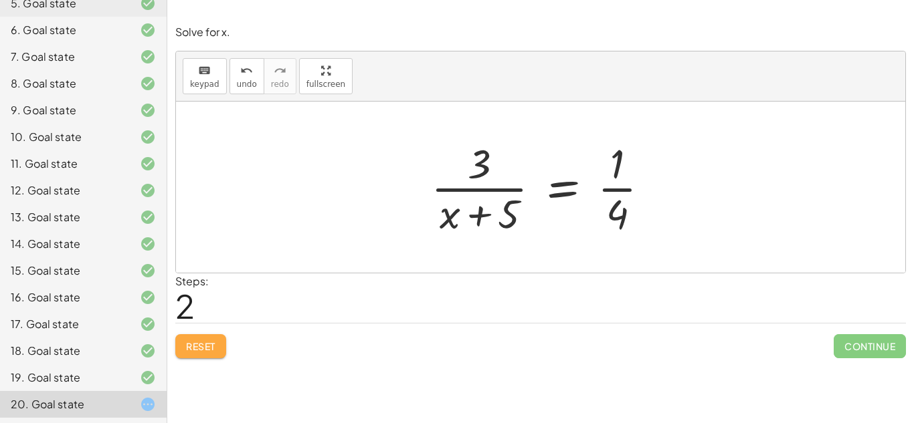
click at [195, 359] on div "Solve for x. keyboard keypad undo undo redo redo fullscreen + 5 − 2 = · ( + x +…" at bounding box center [540, 192] width 746 height 350
click at [198, 348] on span "Reset" at bounding box center [200, 346] width 29 height 12
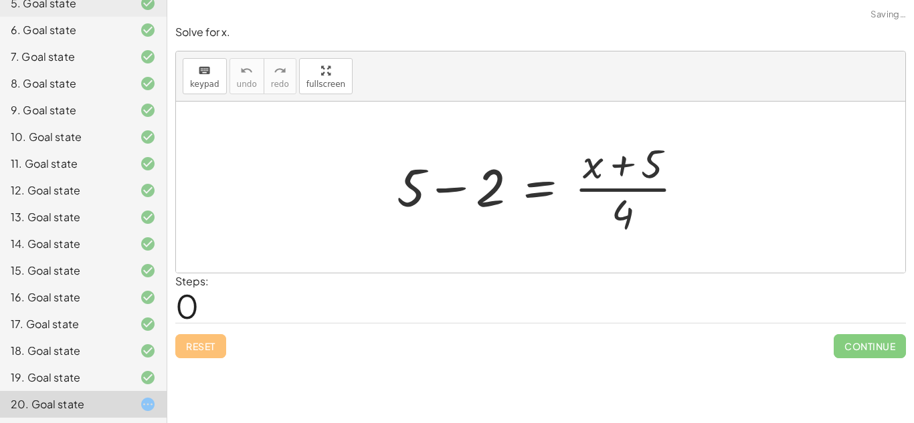
click at [451, 187] on div at bounding box center [545, 187] width 311 height 103
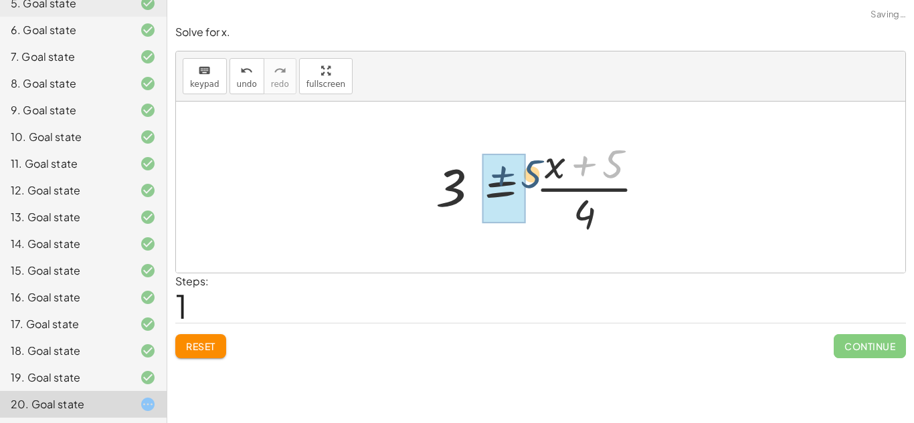
drag, startPoint x: 609, startPoint y: 158, endPoint x: 497, endPoint y: 171, distance: 113.1
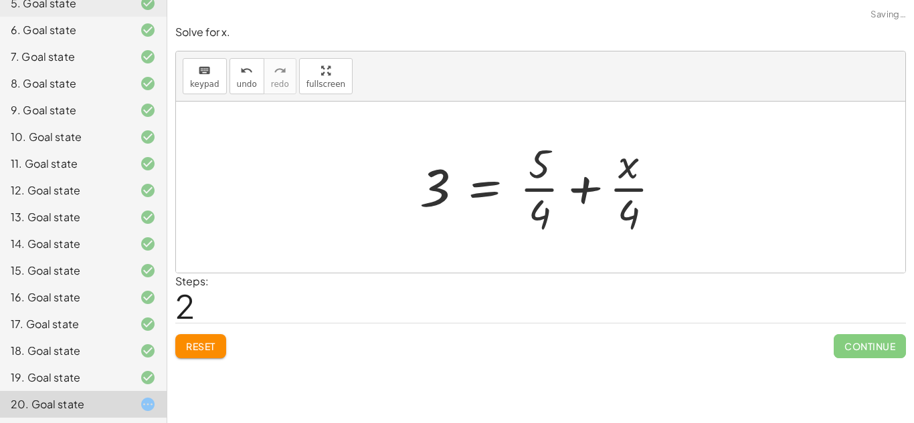
click at [583, 195] on div at bounding box center [546, 187] width 266 height 103
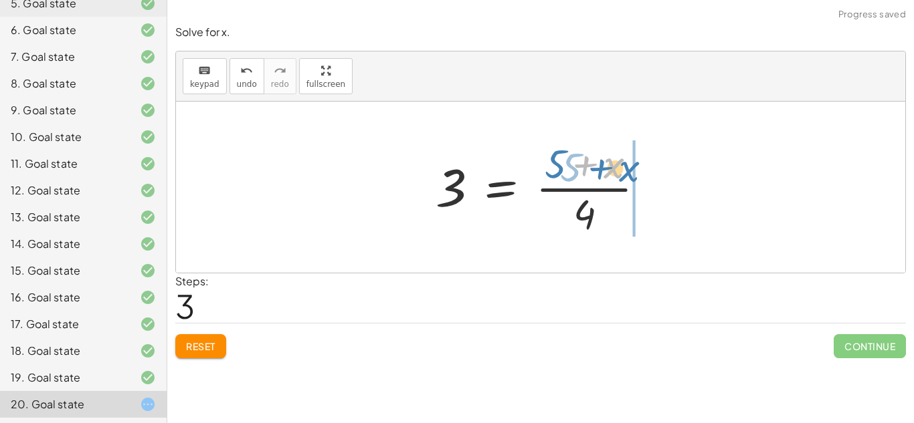
drag, startPoint x: 611, startPoint y: 162, endPoint x: 655, endPoint y: 165, distance: 43.6
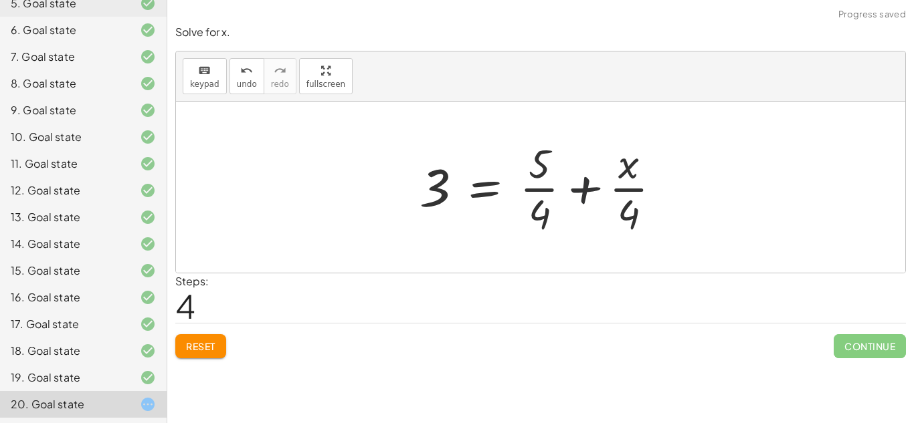
click at [589, 187] on div at bounding box center [546, 187] width 266 height 103
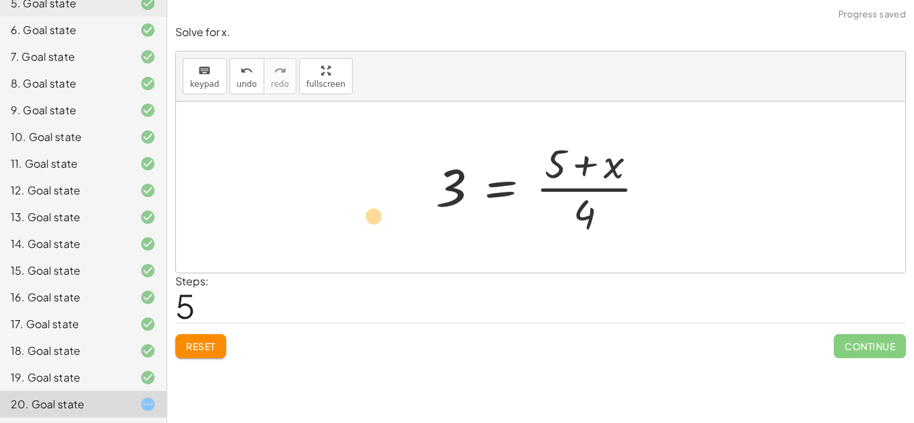
drag, startPoint x: 555, startPoint y: 162, endPoint x: 526, endPoint y: 146, distance: 32.9
click at [526, 146] on div at bounding box center [546, 187] width 234 height 103
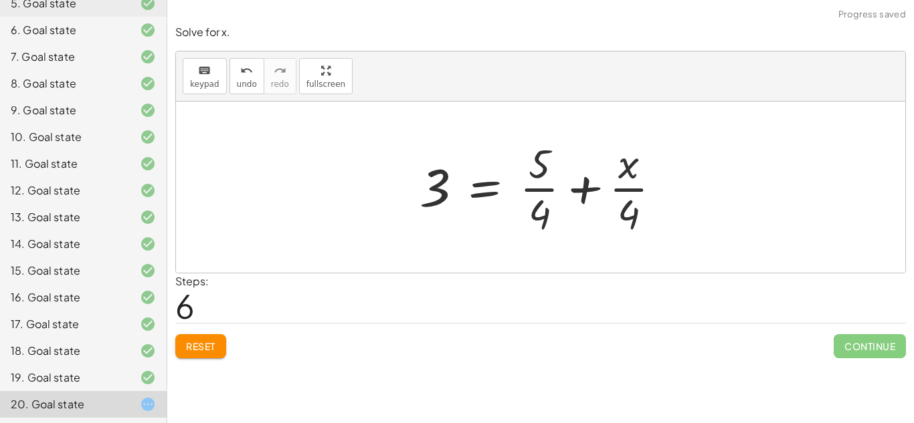
click at [589, 191] on div at bounding box center [546, 187] width 266 height 103
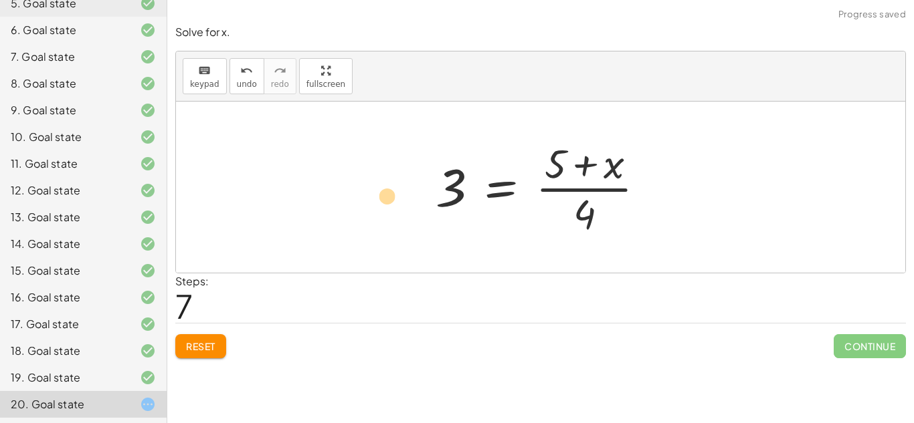
drag, startPoint x: 556, startPoint y: 156, endPoint x: 389, endPoint y: 188, distance: 170.9
drag, startPoint x: 551, startPoint y: 158, endPoint x: 399, endPoint y: 184, distance: 154.7
drag, startPoint x: 553, startPoint y: 157, endPoint x: 405, endPoint y: 181, distance: 149.8
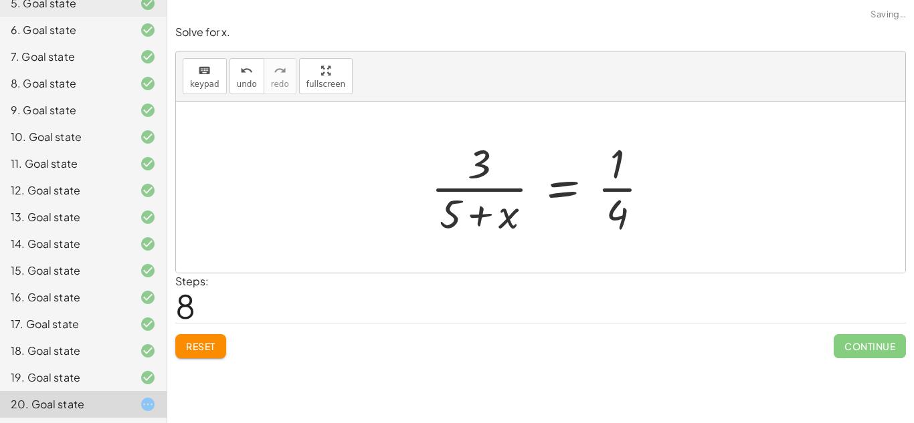
click at [482, 215] on div at bounding box center [545, 187] width 243 height 103
click at [559, 191] on div at bounding box center [545, 187] width 243 height 103
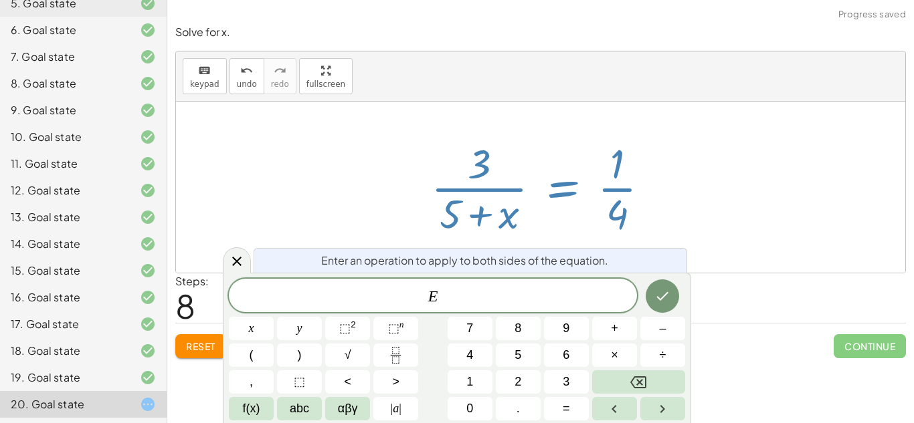
click at [611, 191] on div at bounding box center [545, 187] width 243 height 103
click at [663, 185] on div at bounding box center [545, 187] width 243 height 103
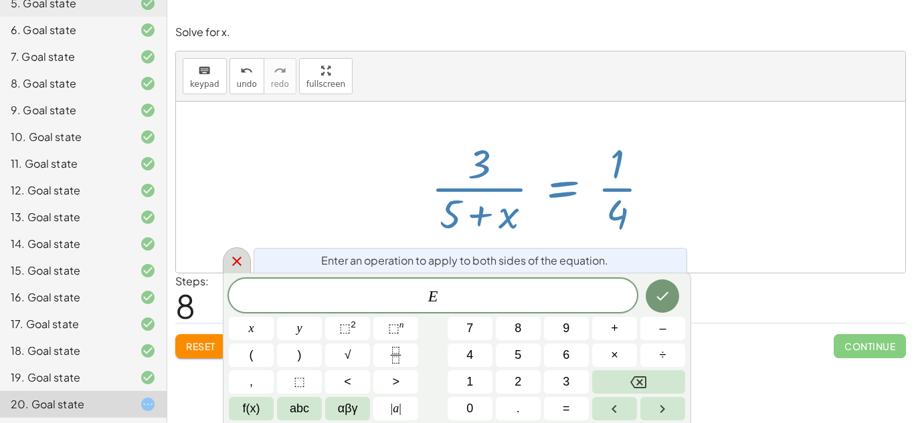
click at [229, 256] on icon at bounding box center [237, 261] width 16 height 16
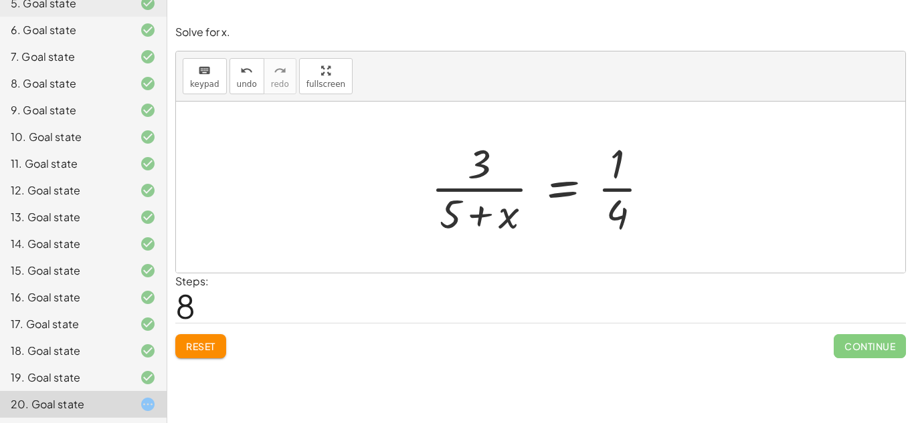
click at [213, 340] on span "Reset" at bounding box center [200, 346] width 29 height 12
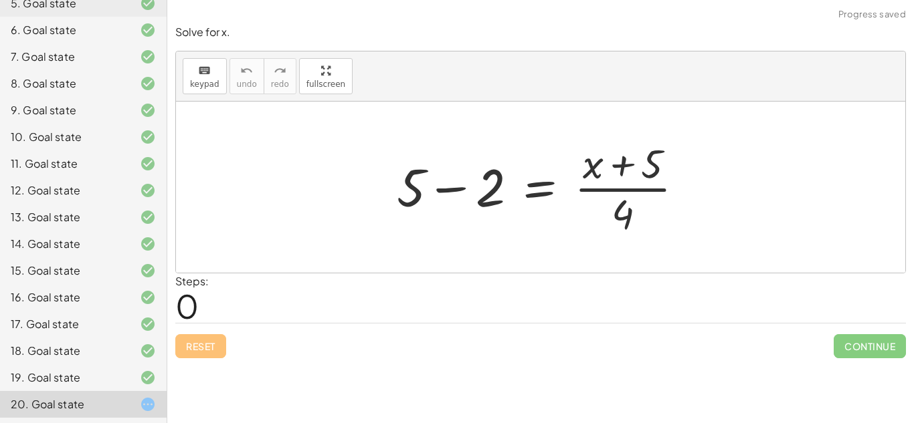
click at [435, 188] on div at bounding box center [545, 187] width 311 height 103
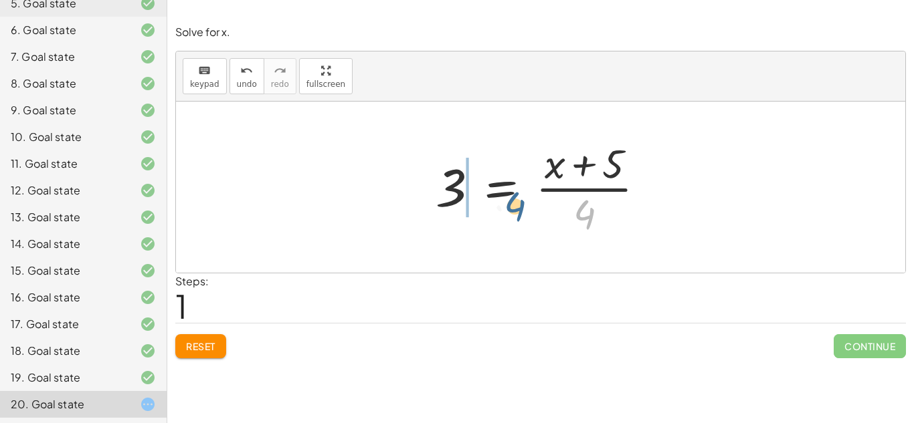
drag, startPoint x: 589, startPoint y: 216, endPoint x: 488, endPoint y: 203, distance: 101.8
click at [488, 203] on div at bounding box center [546, 187] width 234 height 103
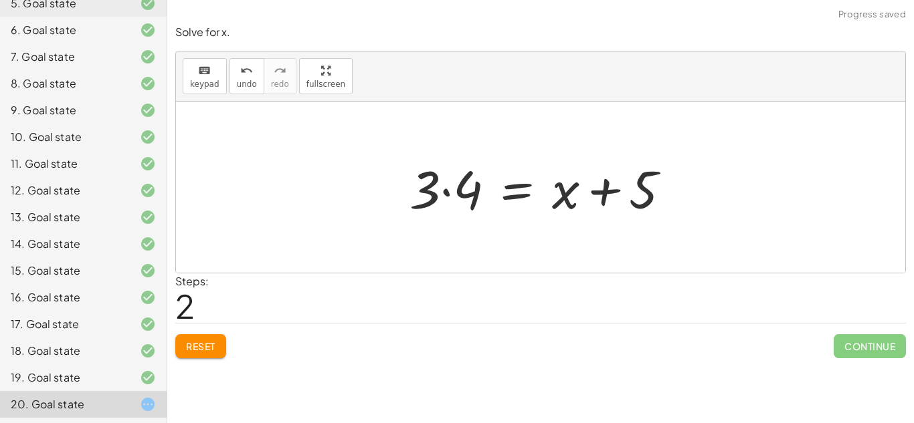
click at [447, 191] on div at bounding box center [545, 187] width 285 height 69
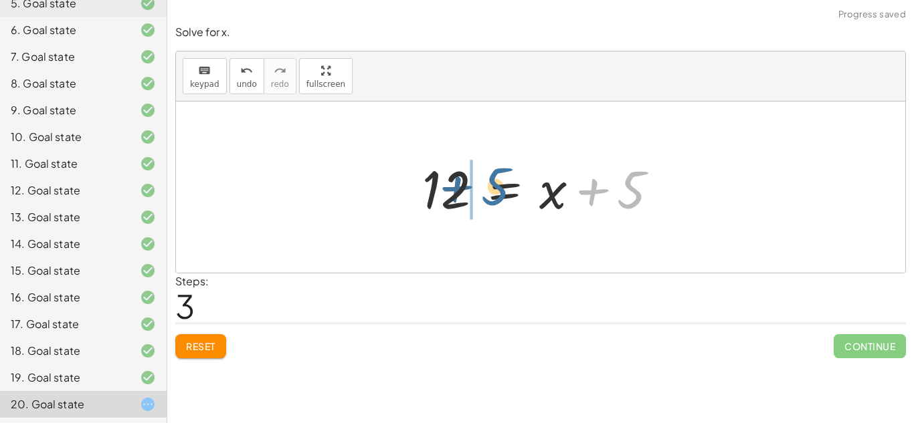
drag, startPoint x: 630, startPoint y: 193, endPoint x: 485, endPoint y: 188, distance: 145.2
click at [485, 188] on div at bounding box center [545, 187] width 260 height 69
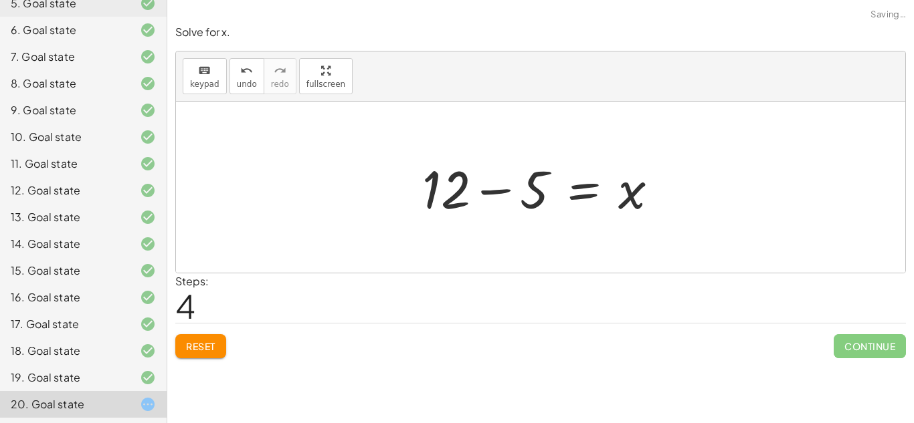
click at [499, 189] on div at bounding box center [545, 187] width 260 height 69
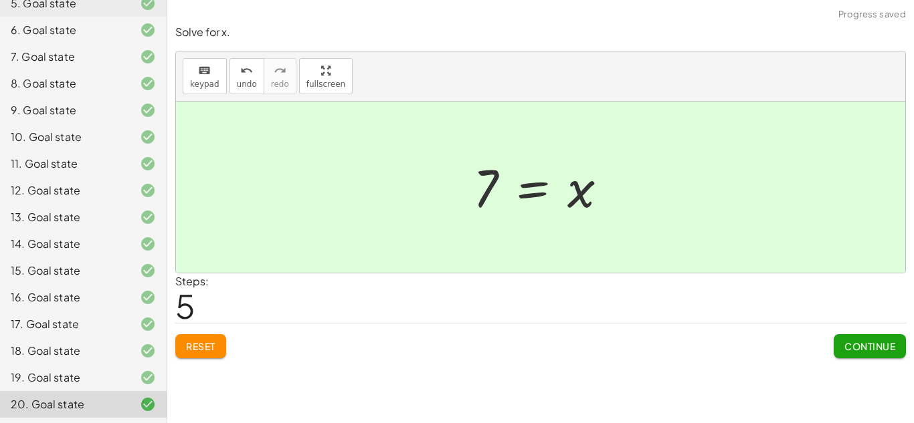
click at [858, 339] on button "Continue" at bounding box center [869, 346] width 72 height 24
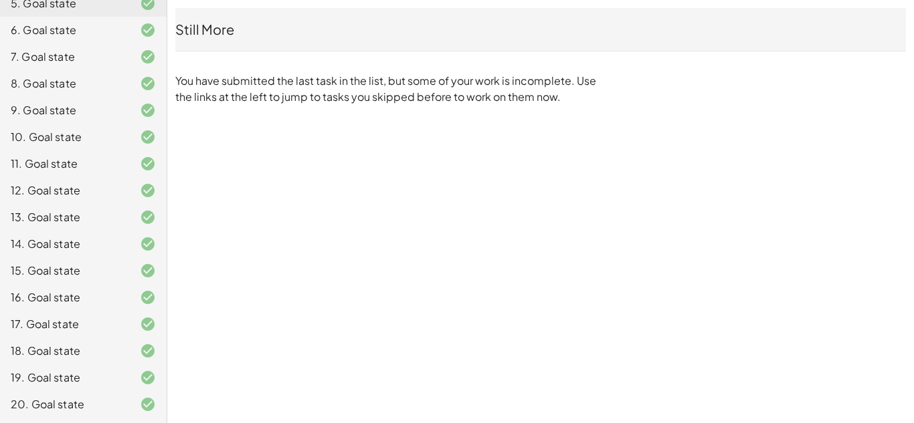
scroll to position [0, 0]
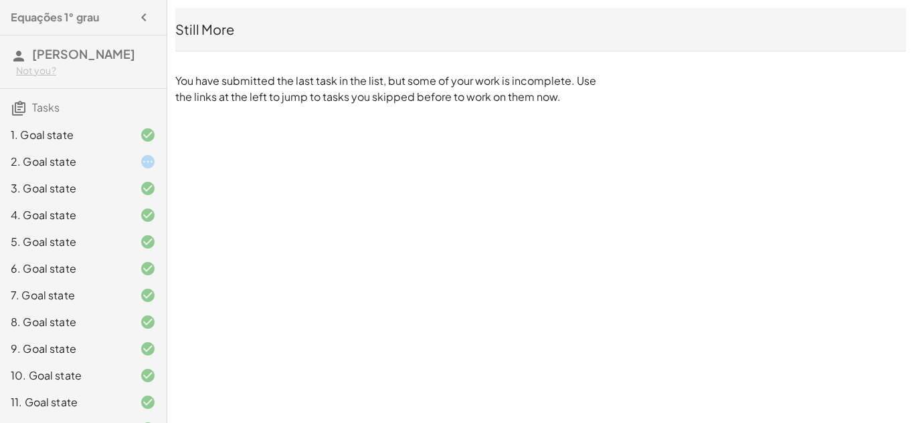
click at [100, 202] on div "2. Goal state" at bounding box center [83, 215] width 167 height 27
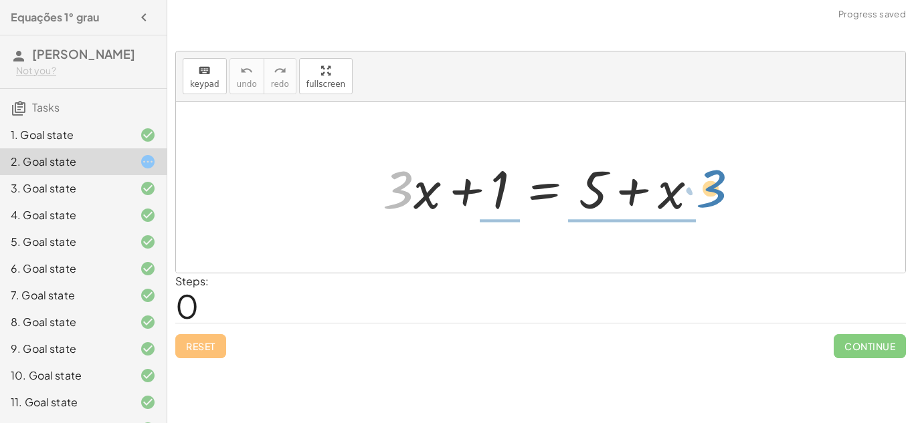
drag, startPoint x: 393, startPoint y: 192, endPoint x: 705, endPoint y: 191, distance: 312.3
click at [705, 191] on div at bounding box center [545, 187] width 339 height 69
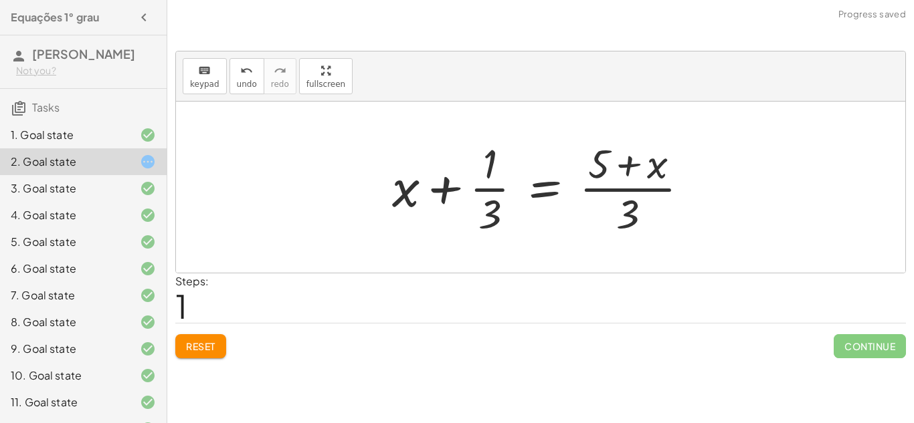
click at [550, 185] on div at bounding box center [545, 187] width 321 height 103
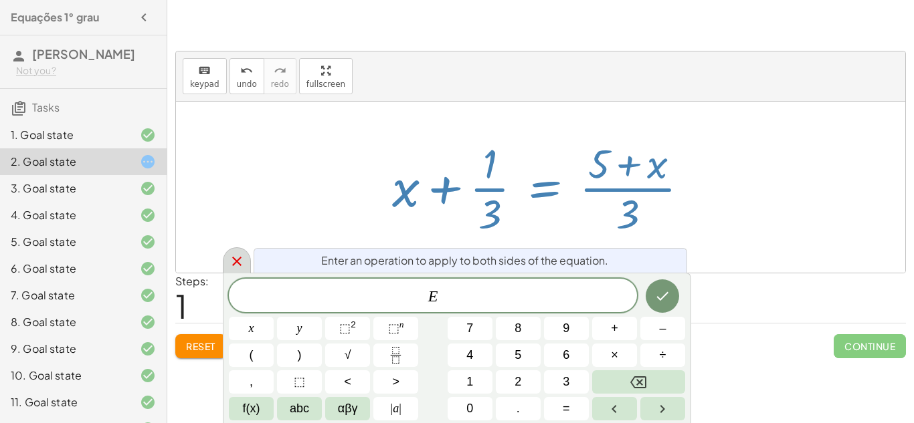
click at [235, 262] on icon at bounding box center [237, 261] width 16 height 16
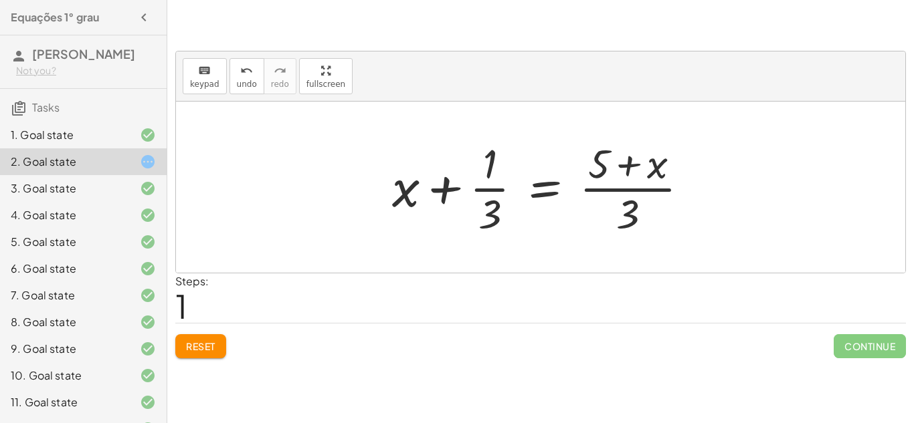
click at [193, 332] on div "Reset Continue" at bounding box center [540, 340] width 730 height 35
click at [193, 338] on button "Reset" at bounding box center [200, 346] width 51 height 24
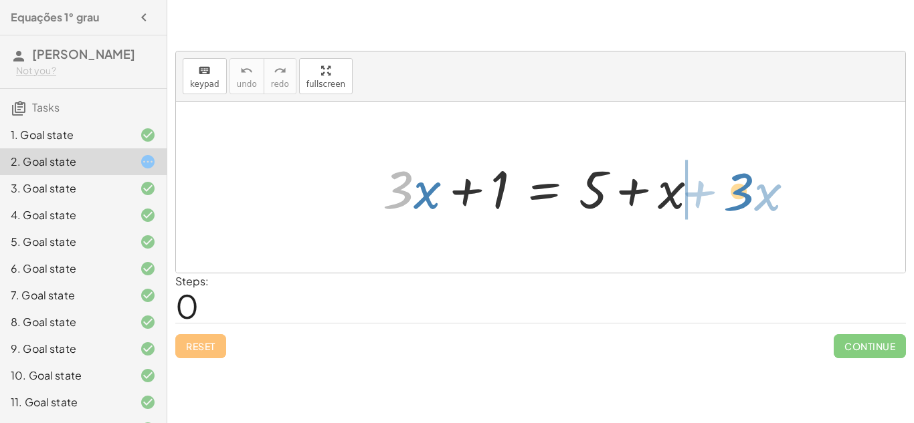
drag, startPoint x: 399, startPoint y: 203, endPoint x: 738, endPoint y: 205, distance: 338.4
click at [738, 205] on div "· 3 + · x + · 3 · x + 1 = + 5 + x" at bounding box center [540, 187] width 729 height 171
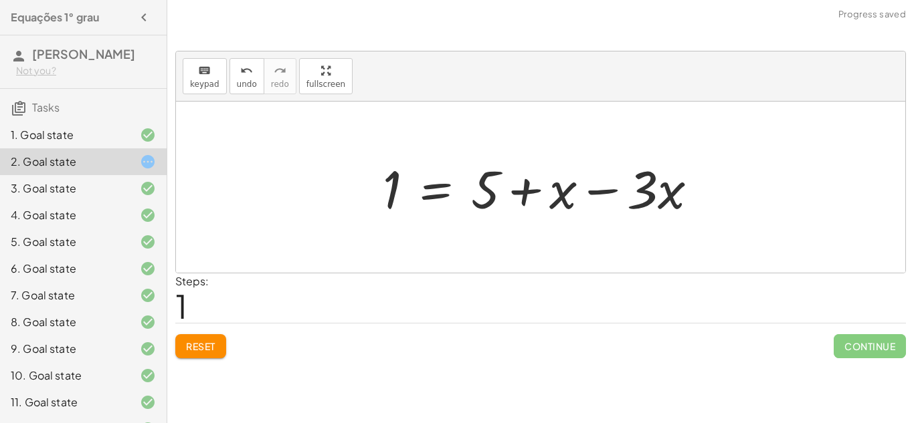
click at [597, 187] on div at bounding box center [545, 187] width 339 height 69
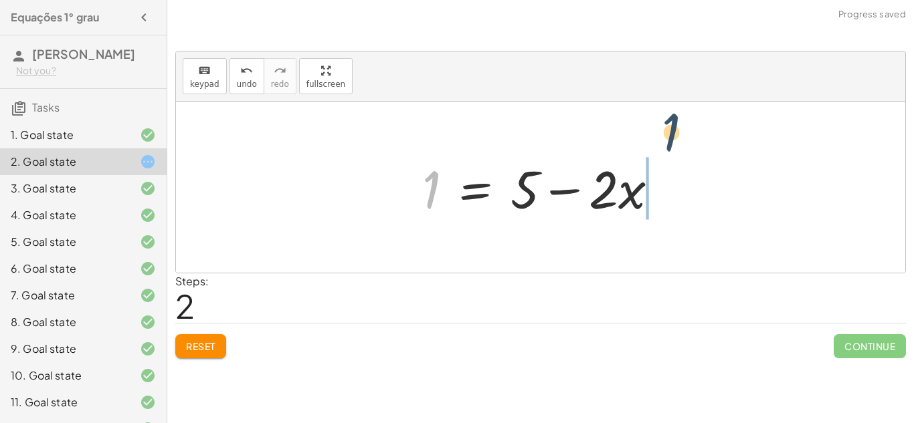
drag, startPoint x: 423, startPoint y: 179, endPoint x: 711, endPoint y: 152, distance: 288.9
click at [711, 152] on div "+ · 3 · x + 1 = + 5 + x 1 = + 5 + x − · 3 · x 1 · 1 = + 5 x − · 2" at bounding box center [540, 187] width 729 height 171
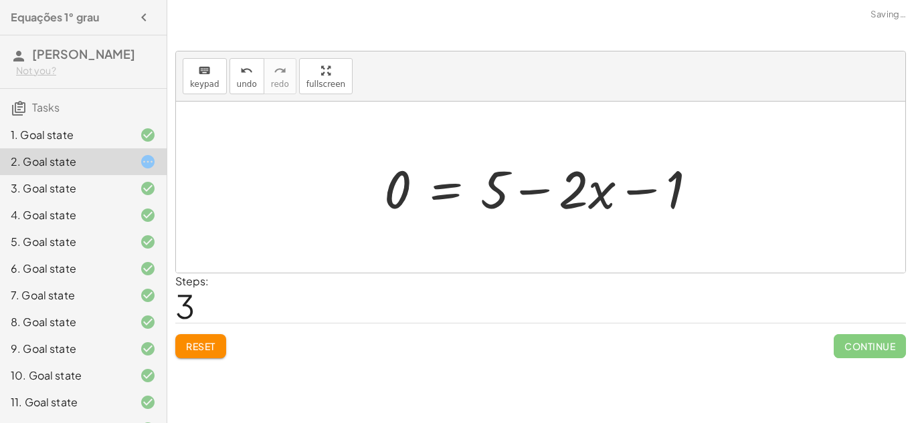
click at [639, 188] on div at bounding box center [545, 187] width 337 height 69
drag, startPoint x: 680, startPoint y: 193, endPoint x: 449, endPoint y: 193, distance: 231.4
click at [449, 193] on div at bounding box center [545, 187] width 337 height 69
drag, startPoint x: 682, startPoint y: 183, endPoint x: 409, endPoint y: 183, distance: 273.5
click at [409, 183] on div at bounding box center [545, 187] width 337 height 69
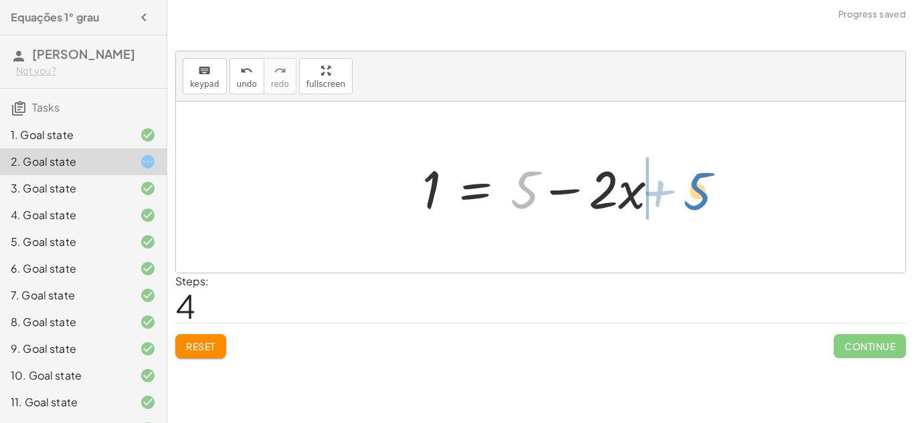
drag, startPoint x: 527, startPoint y: 190, endPoint x: 718, endPoint y: 182, distance: 191.4
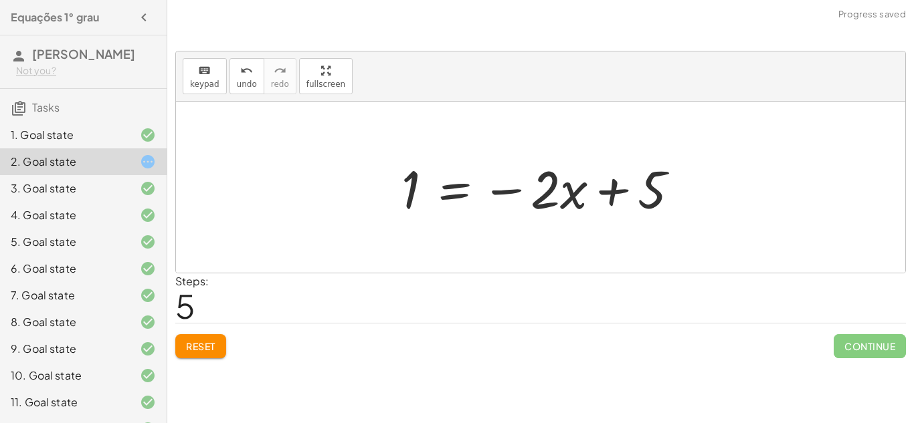
click at [613, 195] on div at bounding box center [546, 187] width 302 height 69
click at [500, 188] on div at bounding box center [546, 187] width 302 height 69
drag, startPoint x: 655, startPoint y: 180, endPoint x: 523, endPoint y: 180, distance: 132.4
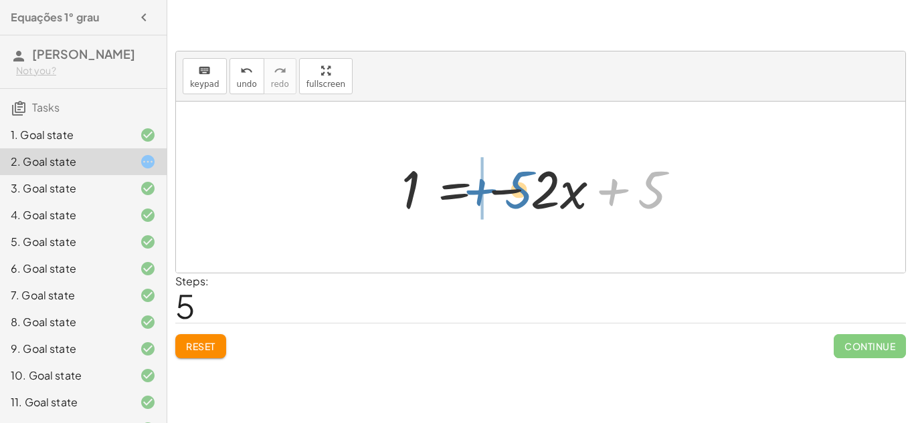
click at [523, 180] on div at bounding box center [546, 187] width 302 height 69
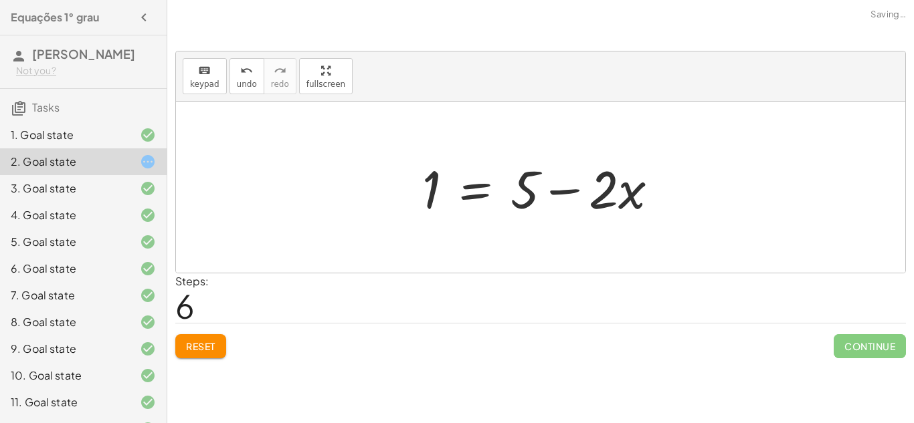
click at [560, 193] on div at bounding box center [545, 187] width 260 height 69
drag, startPoint x: 599, startPoint y: 193, endPoint x: 394, endPoint y: 197, distance: 204.7
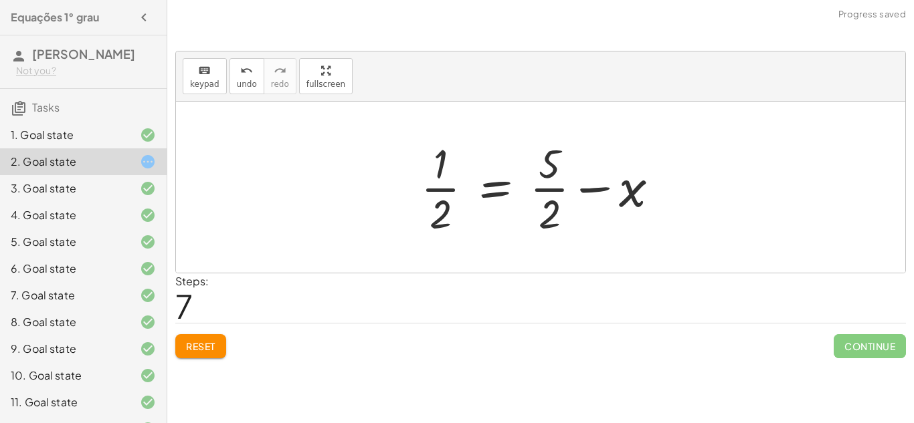
click at [430, 189] on div at bounding box center [545, 187] width 263 height 103
click at [542, 187] on div at bounding box center [545, 187] width 263 height 103
click at [586, 183] on div at bounding box center [545, 187] width 263 height 103
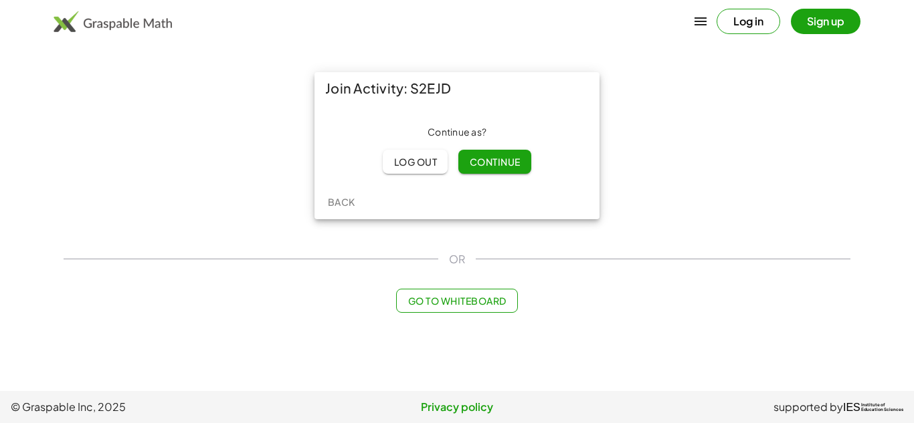
click at [484, 165] on span "Continue" at bounding box center [494, 162] width 51 height 12
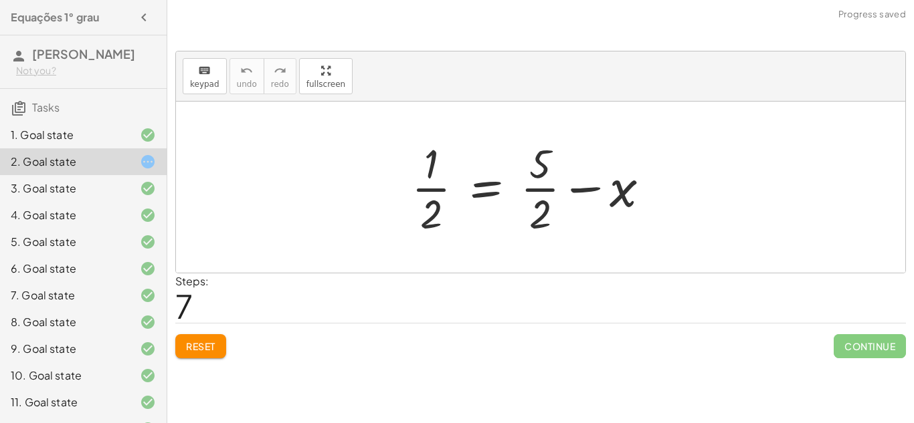
click at [207, 353] on button "Reset" at bounding box center [200, 346] width 51 height 24
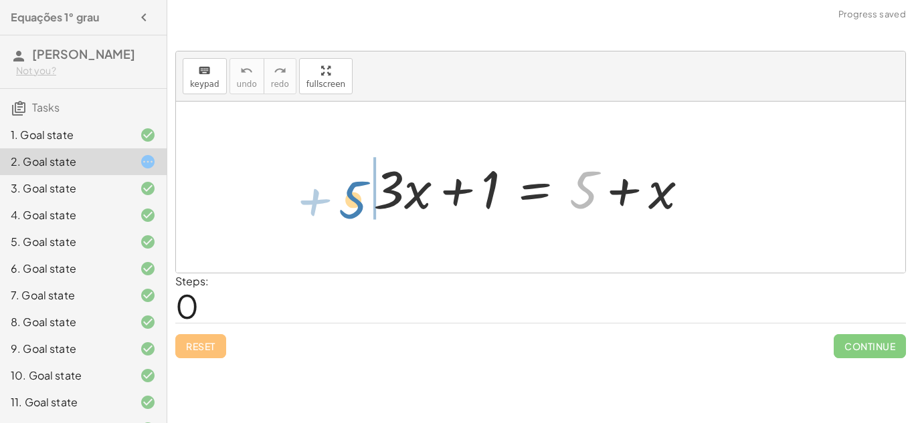
drag, startPoint x: 587, startPoint y: 187, endPoint x: 367, endPoint y: 203, distance: 220.0
click at [367, 203] on div at bounding box center [536, 187] width 339 height 69
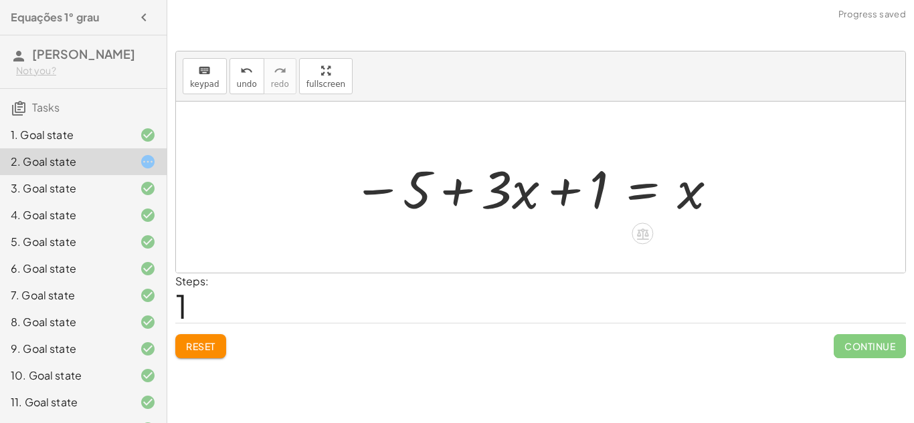
click at [469, 199] on div at bounding box center [536, 187] width 380 height 69
click at [457, 190] on div at bounding box center [536, 187] width 380 height 69
click at [189, 342] on span "Reset" at bounding box center [200, 346] width 29 height 12
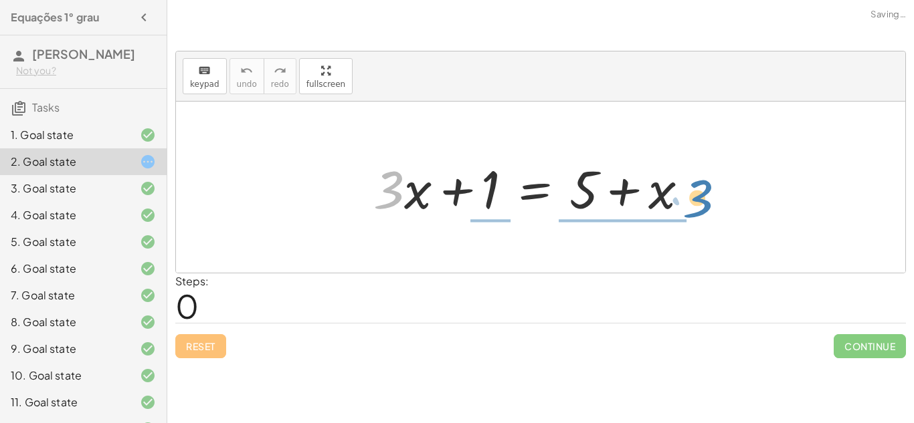
drag, startPoint x: 384, startPoint y: 192, endPoint x: 696, endPoint y: 199, distance: 312.4
click at [696, 199] on div at bounding box center [536, 187] width 339 height 69
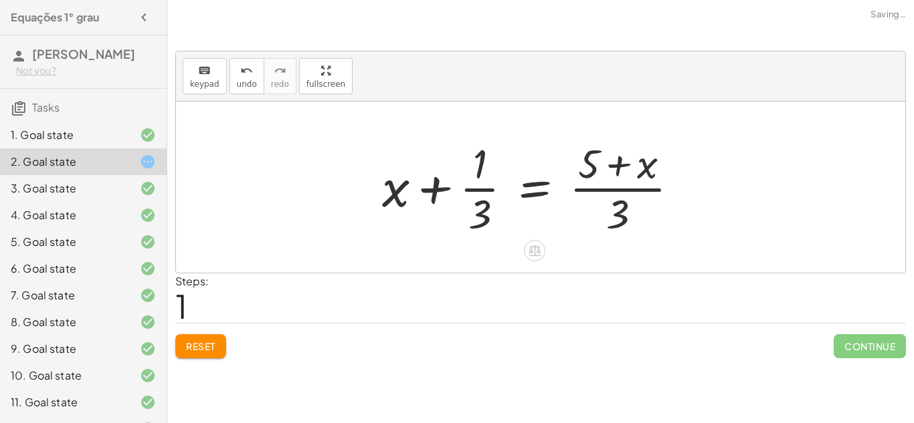
click at [534, 182] on div at bounding box center [535, 187] width 321 height 103
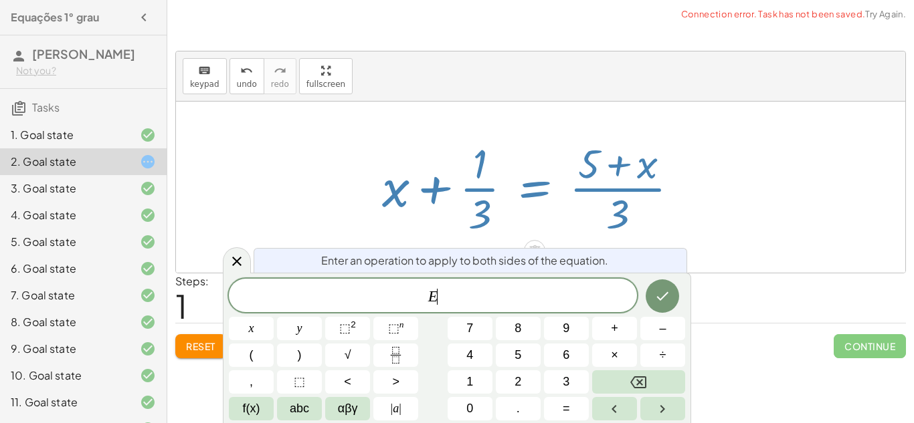
scroll to position [3, 0]
click at [238, 255] on icon at bounding box center [237, 261] width 16 height 16
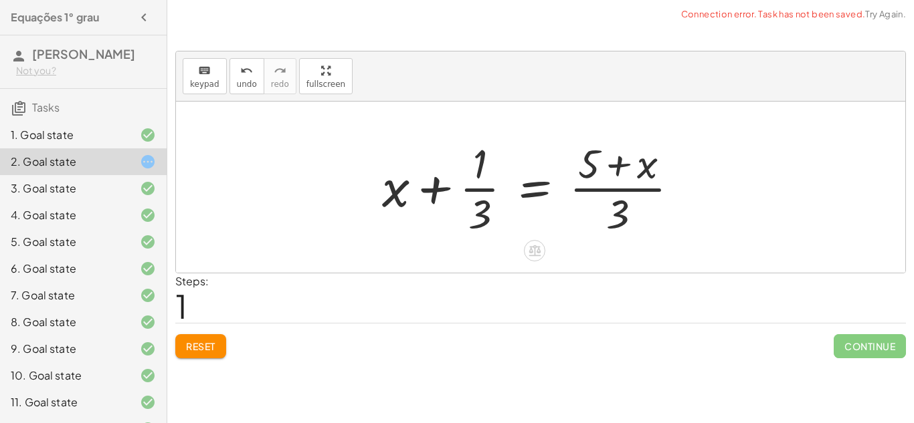
click at [483, 183] on div at bounding box center [535, 187] width 321 height 103
click at [220, 342] on button "Reset" at bounding box center [200, 346] width 51 height 24
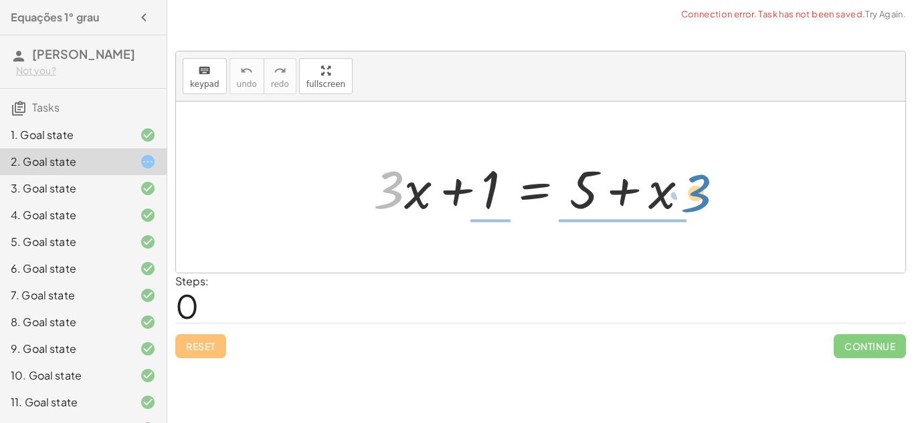
drag, startPoint x: 389, startPoint y: 188, endPoint x: 696, endPoint y: 191, distance: 307.0
click at [696, 191] on div at bounding box center [536, 187] width 339 height 69
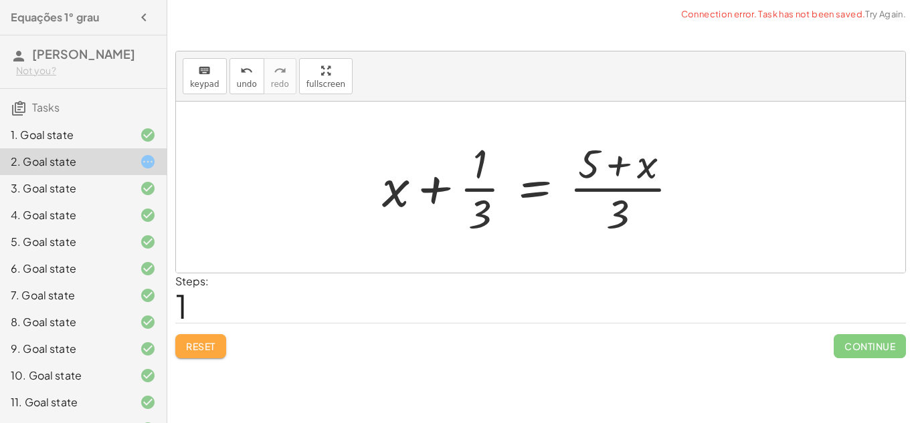
click at [191, 336] on button "Reset" at bounding box center [200, 346] width 51 height 24
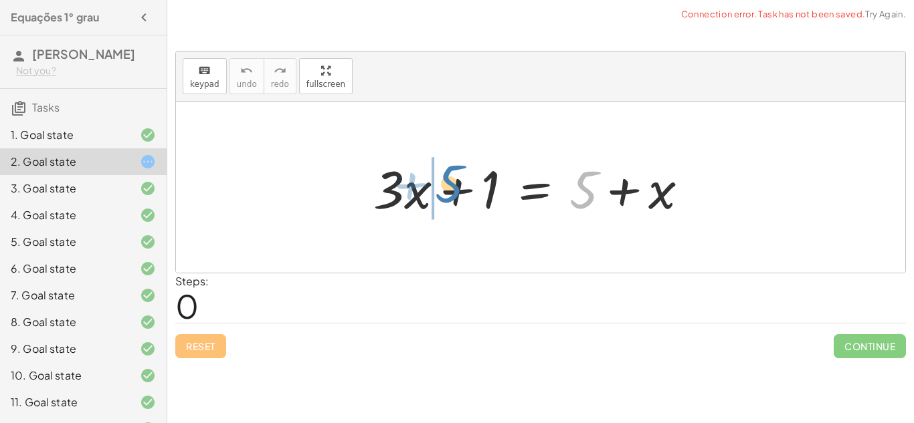
drag, startPoint x: 583, startPoint y: 192, endPoint x: 449, endPoint y: 187, distance: 134.5
click at [449, 187] on div at bounding box center [536, 187] width 339 height 69
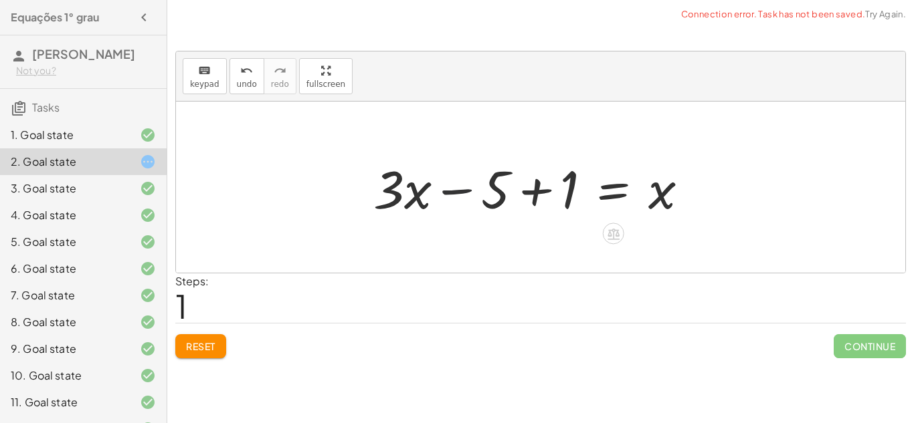
click at [438, 189] on div at bounding box center [536, 187] width 339 height 69
click at [530, 194] on div at bounding box center [536, 187] width 339 height 69
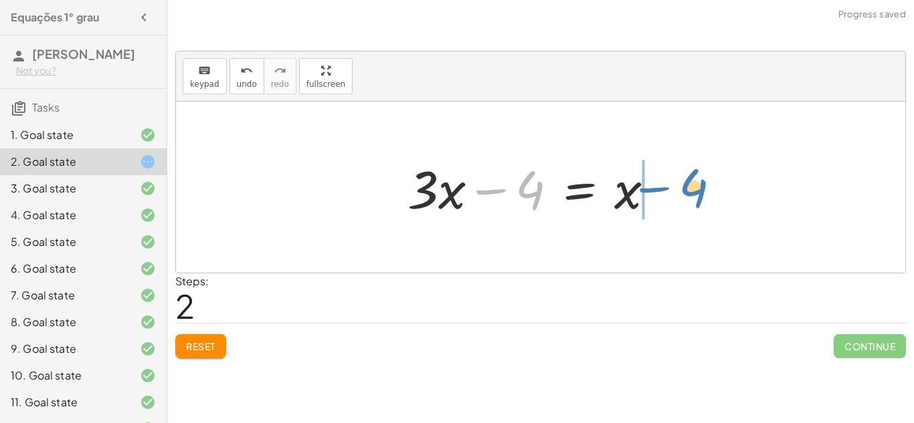
drag, startPoint x: 534, startPoint y: 191, endPoint x: 704, endPoint y: 191, distance: 170.5
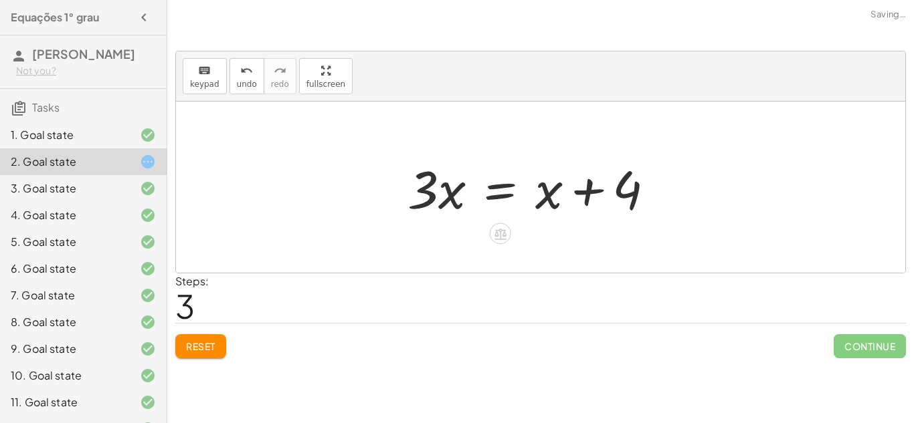
click at [583, 187] on div at bounding box center [537, 187] width 272 height 69
click at [456, 197] on div at bounding box center [537, 187] width 272 height 69
click at [498, 177] on div at bounding box center [537, 187] width 272 height 69
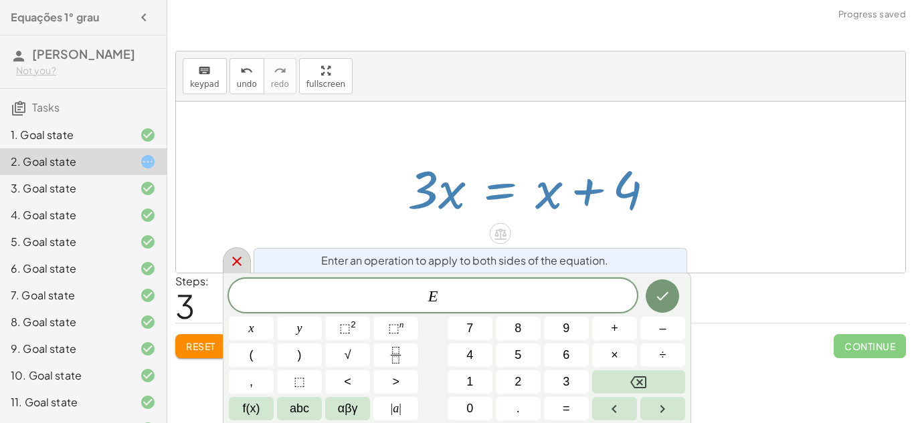
click at [243, 255] on icon at bounding box center [237, 261] width 16 height 16
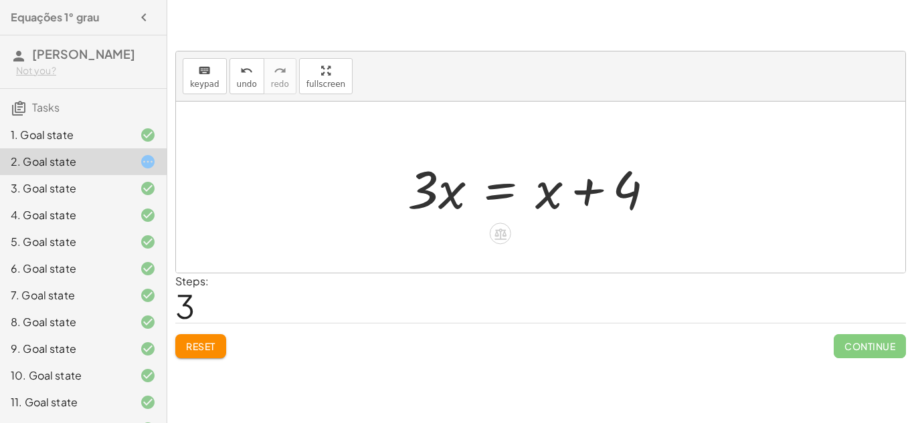
click at [190, 341] on span "Reset" at bounding box center [200, 346] width 29 height 12
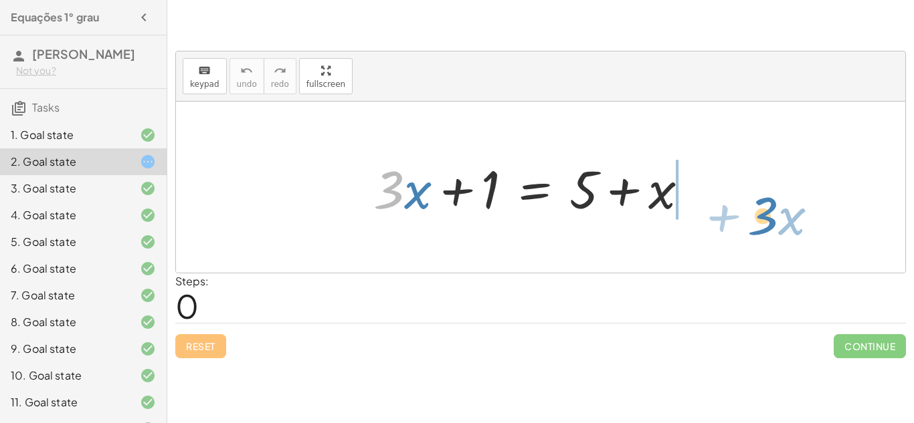
drag, startPoint x: 383, startPoint y: 206, endPoint x: 750, endPoint y: 224, distance: 368.3
click at [750, 224] on div "· 3 + · x + · 3 · x + 1 = + 5 + x" at bounding box center [540, 187] width 729 height 171
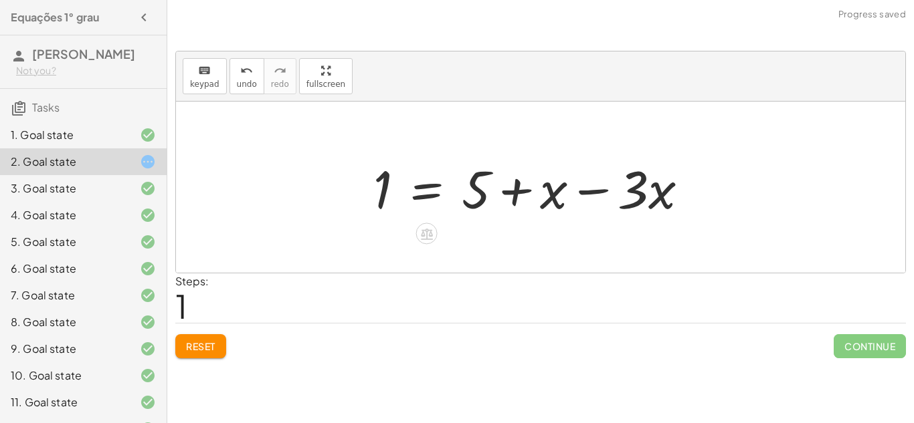
click at [584, 191] on div at bounding box center [536, 187] width 339 height 69
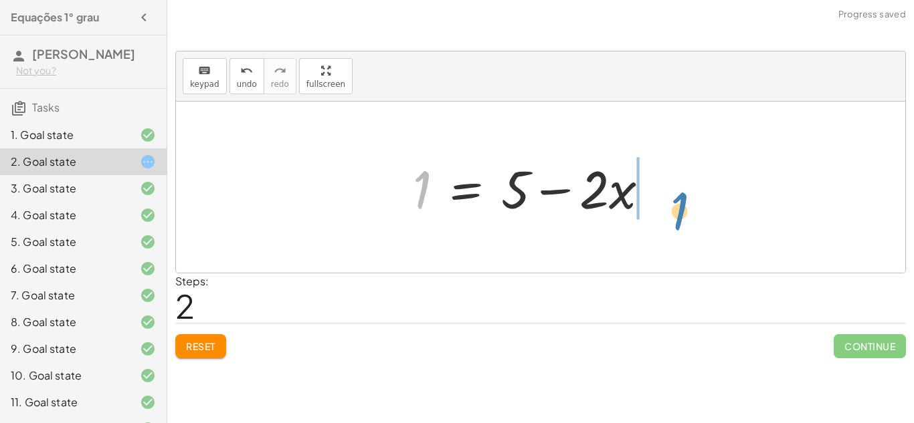
drag, startPoint x: 428, startPoint y: 194, endPoint x: 686, endPoint y: 215, distance: 258.3
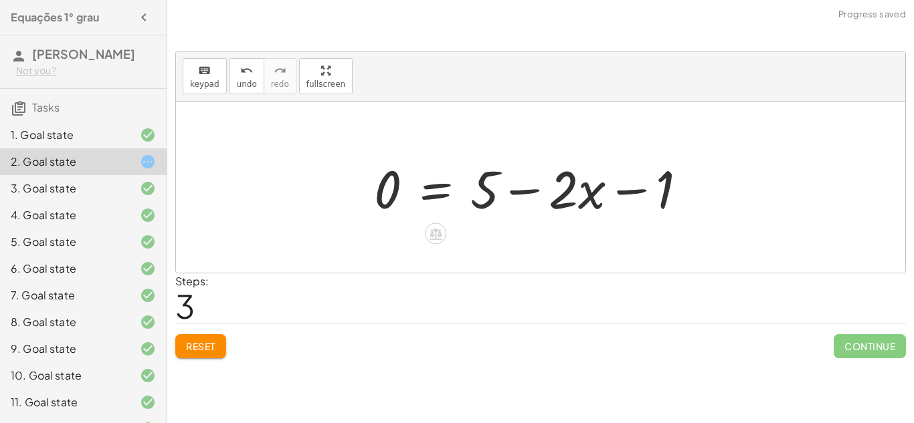
click at [620, 189] on div at bounding box center [535, 187] width 337 height 69
drag, startPoint x: 667, startPoint y: 194, endPoint x: 403, endPoint y: 197, distance: 264.2
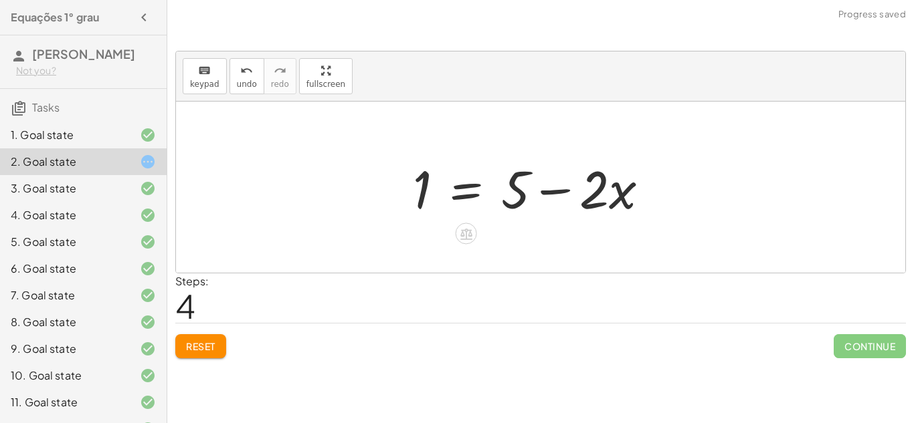
click at [552, 193] on div at bounding box center [536, 187] width 260 height 69
drag, startPoint x: 508, startPoint y: 182, endPoint x: 684, endPoint y: 191, distance: 175.5
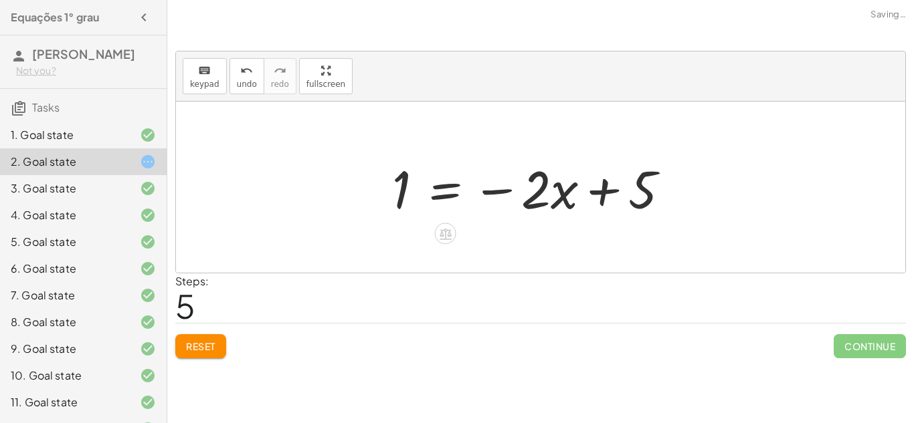
click at [617, 189] on div at bounding box center [536, 187] width 302 height 69
drag, startPoint x: 644, startPoint y: 191, endPoint x: 537, endPoint y: 188, distance: 107.1
click at [537, 188] on div at bounding box center [536, 187] width 302 height 69
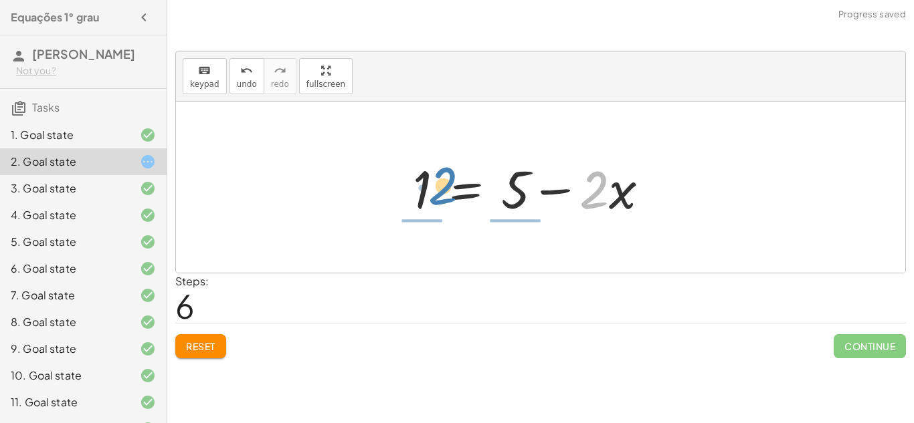
drag, startPoint x: 596, startPoint y: 193, endPoint x: 445, endPoint y: 189, distance: 151.2
click at [445, 189] on div at bounding box center [536, 187] width 260 height 69
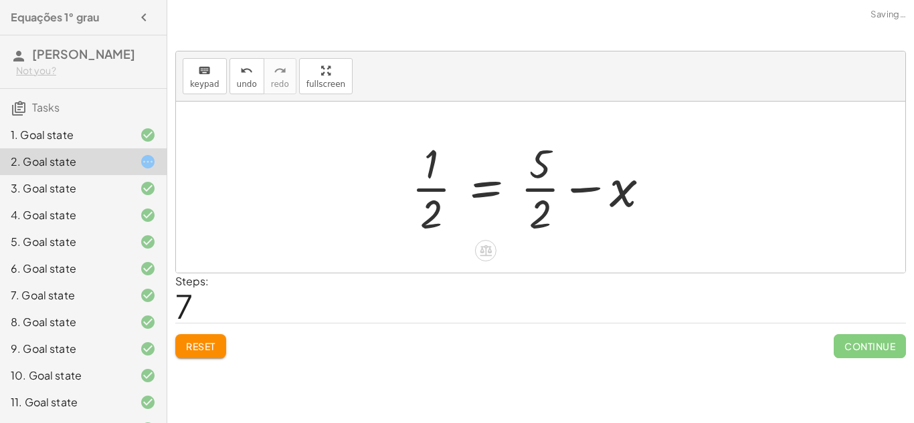
click at [425, 190] on div at bounding box center [536, 187] width 263 height 103
click at [533, 189] on div at bounding box center [536, 187] width 263 height 103
click at [587, 188] on div at bounding box center [536, 187] width 263 height 103
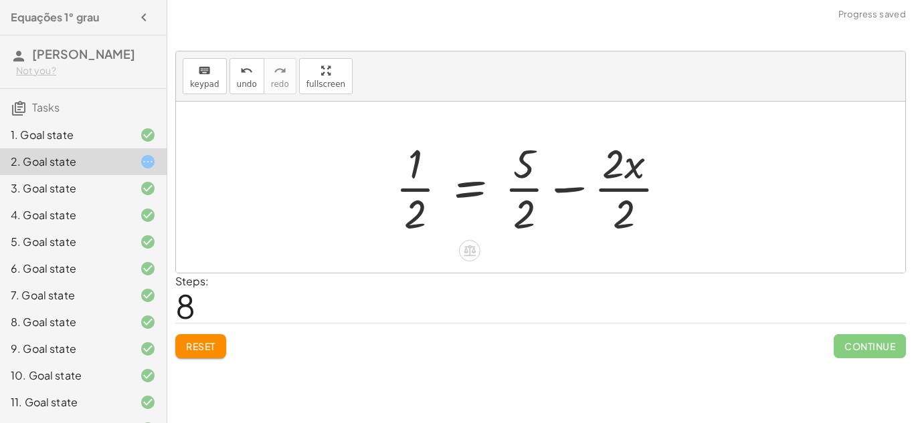
click at [558, 190] on div at bounding box center [536, 187] width 295 height 103
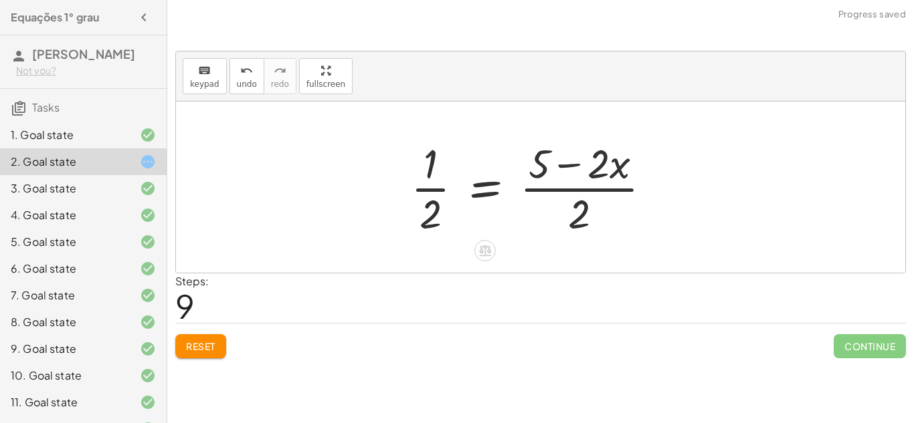
click at [564, 167] on div at bounding box center [536, 187] width 265 height 103
drag, startPoint x: 576, startPoint y: 214, endPoint x: 390, endPoint y: 189, distance: 187.7
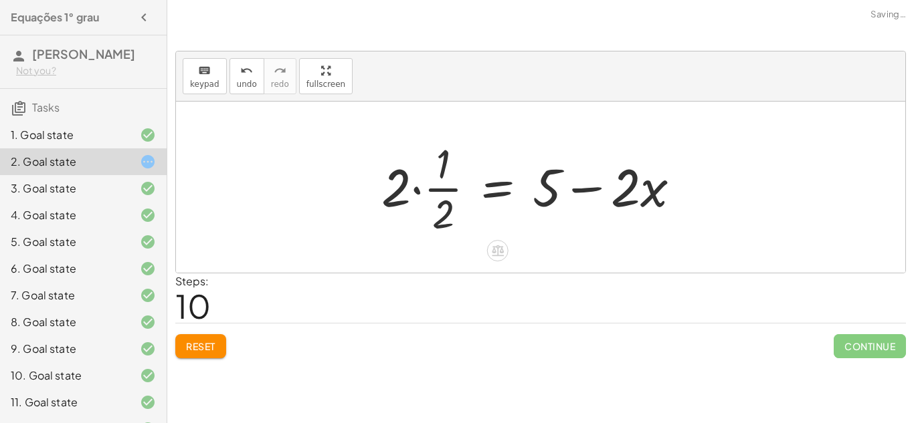
click at [418, 188] on div at bounding box center [536, 187] width 323 height 103
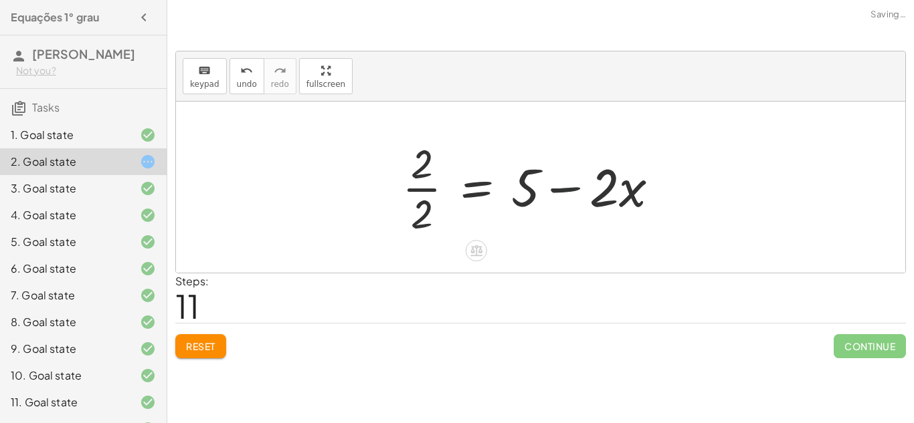
click at [554, 185] on div at bounding box center [535, 187] width 281 height 103
drag, startPoint x: 423, startPoint y: 212, endPoint x: 696, endPoint y: 179, distance: 274.9
drag, startPoint x: 419, startPoint y: 209, endPoint x: 675, endPoint y: 193, distance: 256.6
click at [675, 193] on div at bounding box center [535, 187] width 281 height 103
drag, startPoint x: 415, startPoint y: 169, endPoint x: 664, endPoint y: 197, distance: 250.5
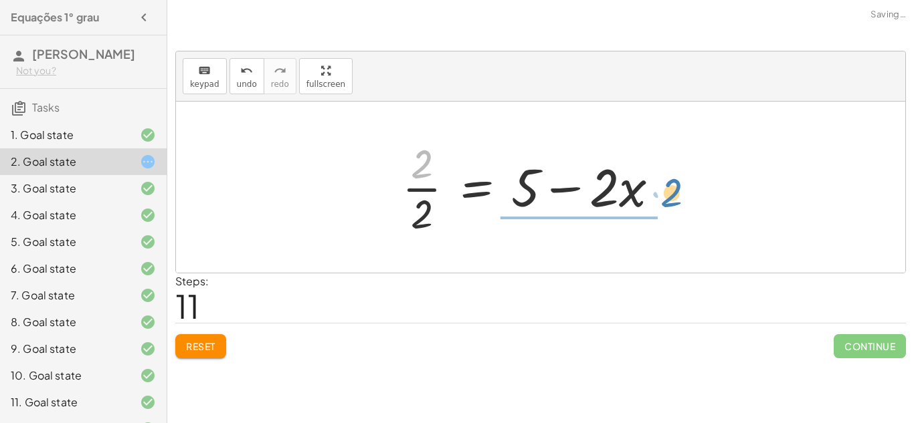
click at [664, 197] on div at bounding box center [535, 187] width 281 height 103
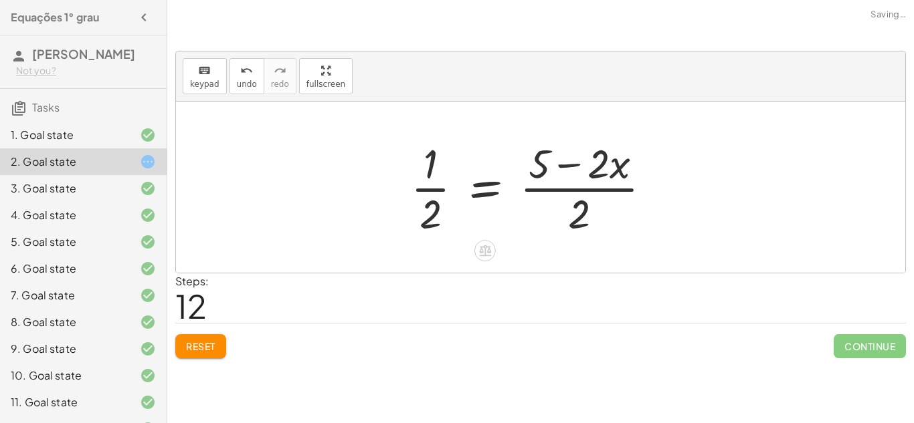
click at [565, 165] on div at bounding box center [536, 187] width 265 height 103
click at [422, 190] on div at bounding box center [536, 187] width 265 height 103
click at [493, 185] on div at bounding box center [536, 187] width 265 height 103
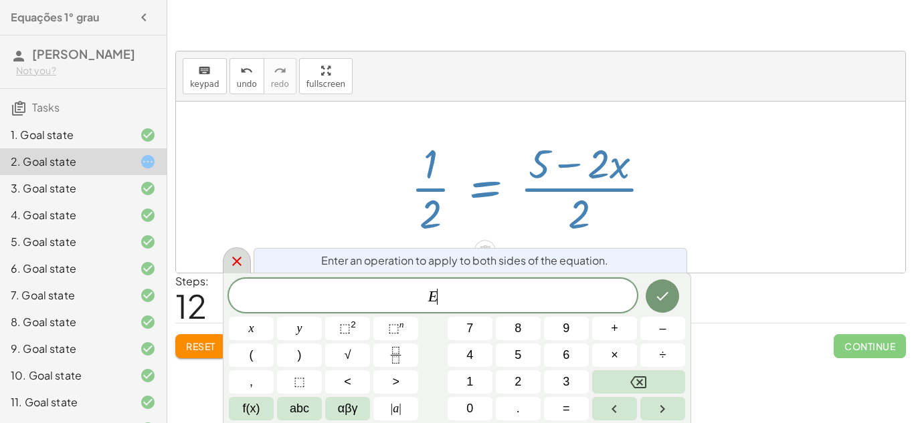
click at [237, 255] on icon at bounding box center [237, 261] width 16 height 16
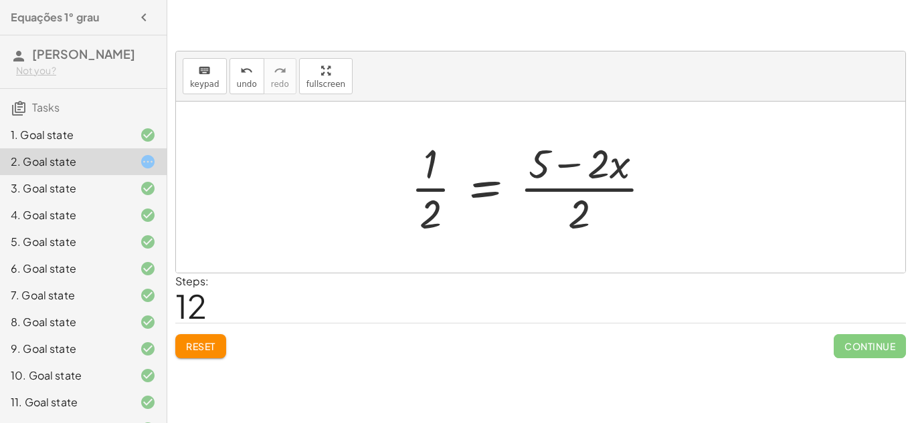
click at [190, 348] on span "Reset" at bounding box center [200, 346] width 29 height 12
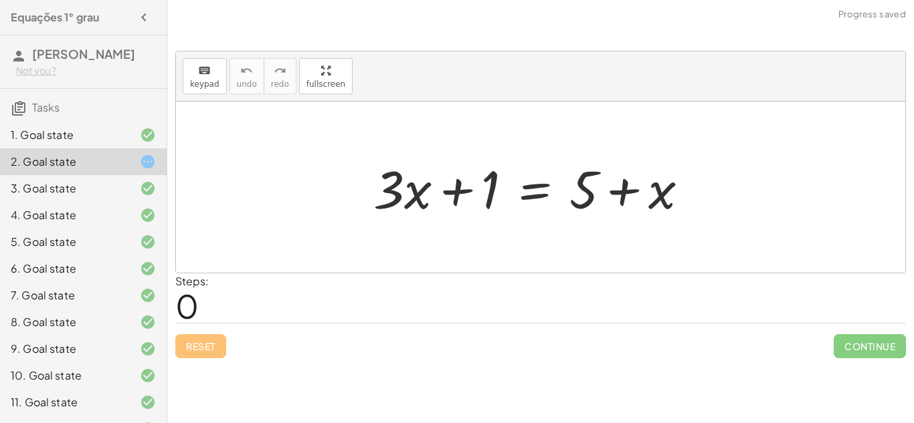
scroll to position [255, 0]
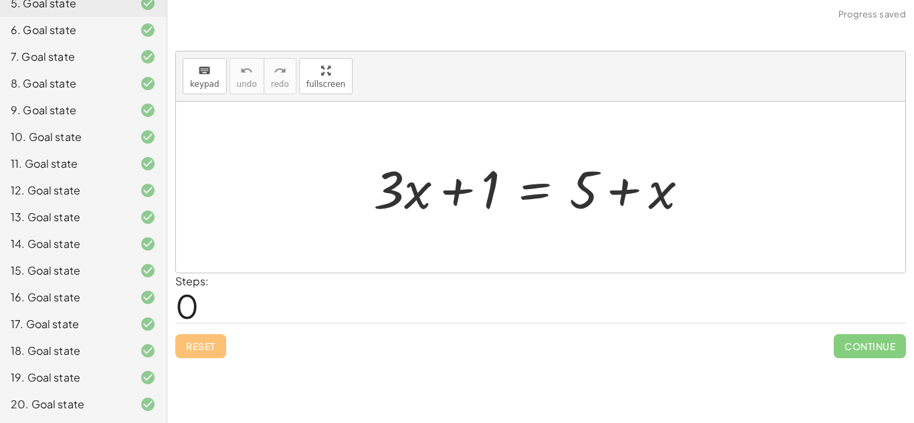
click at [51, 397] on div "20. Goal state" at bounding box center [65, 405] width 108 height 16
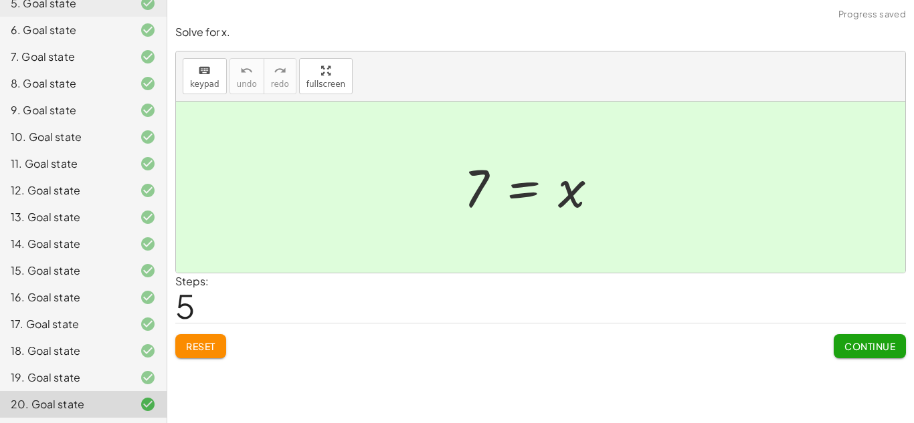
scroll to position [0, 0]
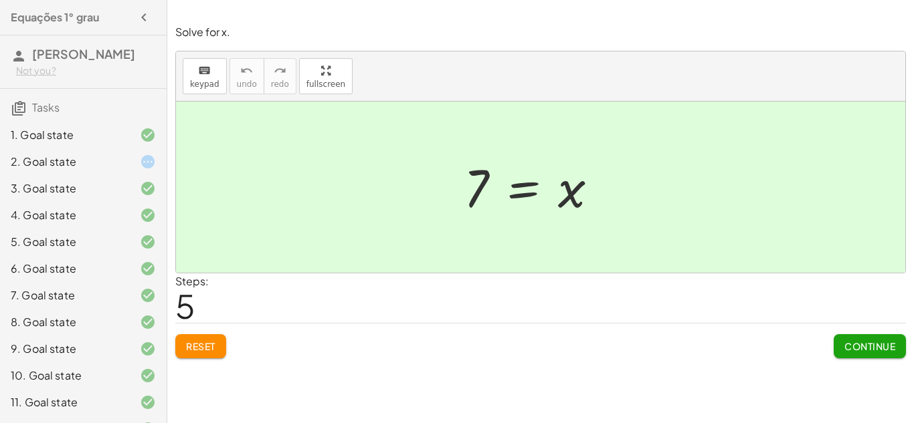
click at [40, 111] on h3 "Tasks" at bounding box center [83, 103] width 167 height 28
click at [31, 170] on div "2. Goal state" at bounding box center [65, 162] width 108 height 16
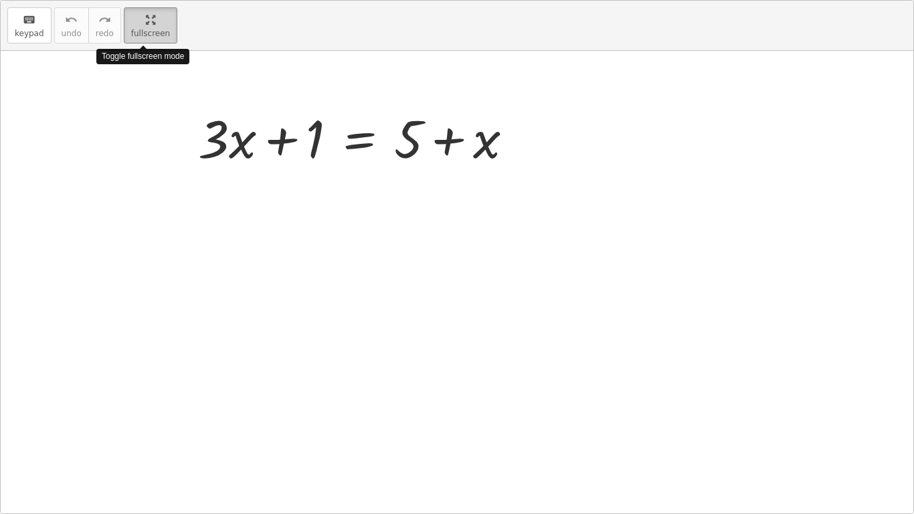
click at [333, 135] on div "keyboard keypad undo undo redo redo fullscreen Toggle fullscreen mode + · 3 · x…" at bounding box center [457, 257] width 912 height 512
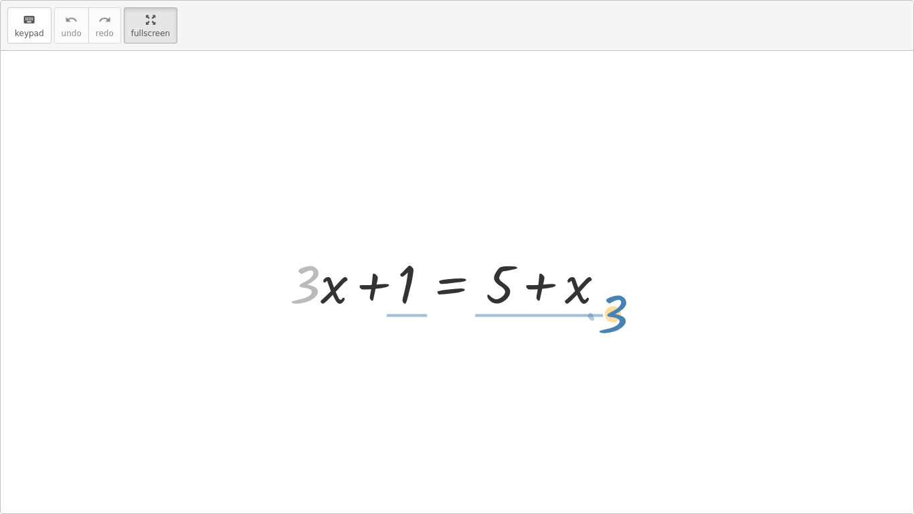
drag, startPoint x: 298, startPoint y: 282, endPoint x: 616, endPoint y: 306, distance: 318.6
click at [616, 306] on div at bounding box center [452, 281] width 339 height 69
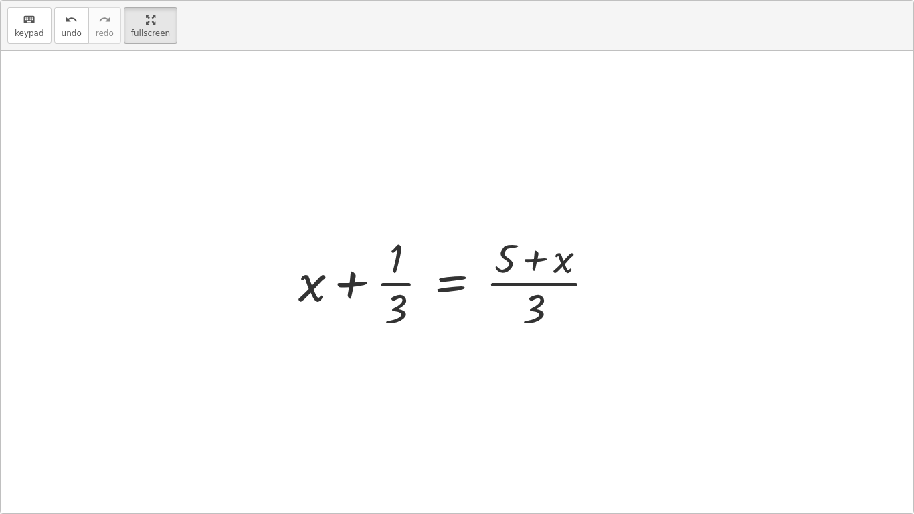
click at [343, 282] on div at bounding box center [452, 281] width 321 height 103
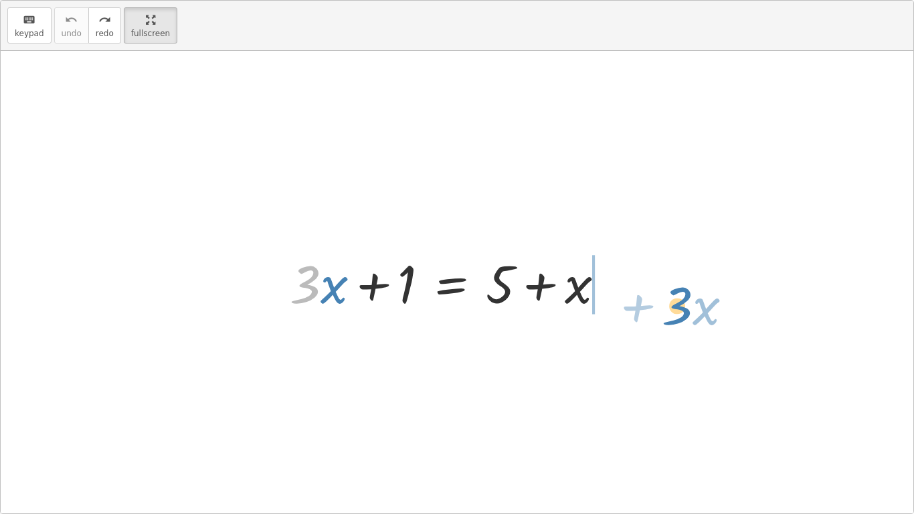
drag, startPoint x: 302, startPoint y: 285, endPoint x: 673, endPoint y: 302, distance: 371.6
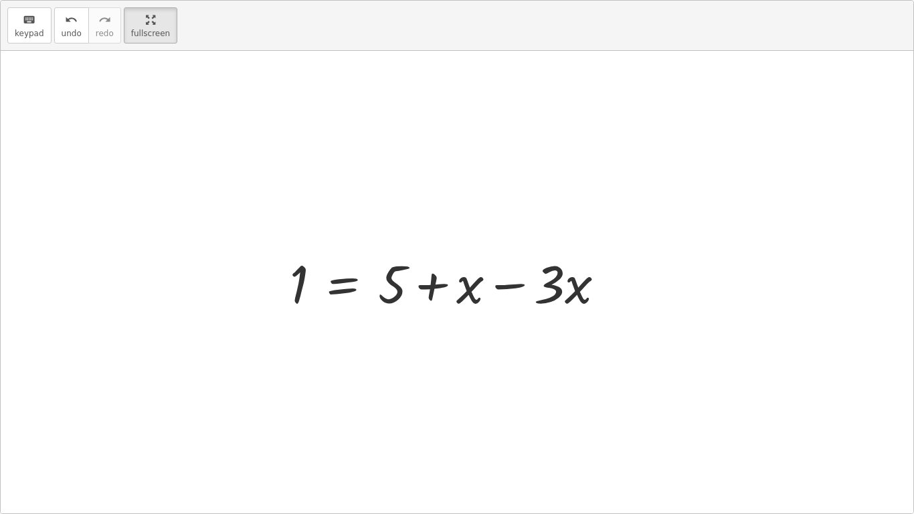
click at [508, 287] on div at bounding box center [452, 281] width 339 height 69
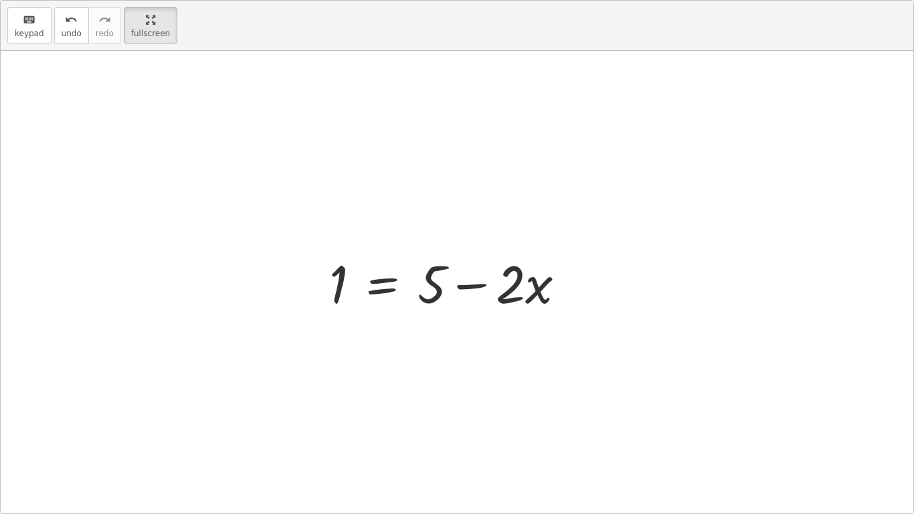
click at [466, 285] on div at bounding box center [452, 281] width 260 height 69
drag, startPoint x: 333, startPoint y: 289, endPoint x: 575, endPoint y: 295, distance: 241.5
click at [575, 295] on div at bounding box center [452, 281] width 260 height 69
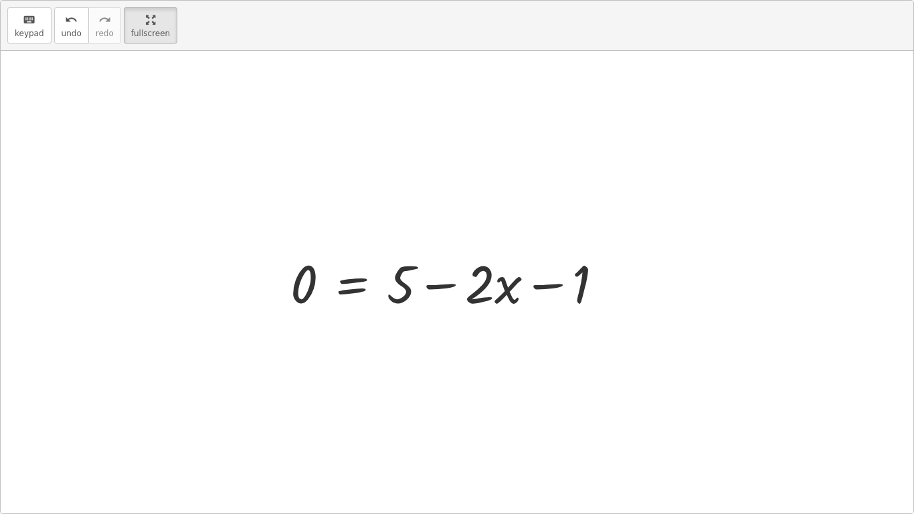
click at [544, 282] on div at bounding box center [452, 281] width 337 height 69
drag, startPoint x: 579, startPoint y: 282, endPoint x: 285, endPoint y: 284, distance: 294.3
click at [285, 284] on div at bounding box center [452, 281] width 337 height 69
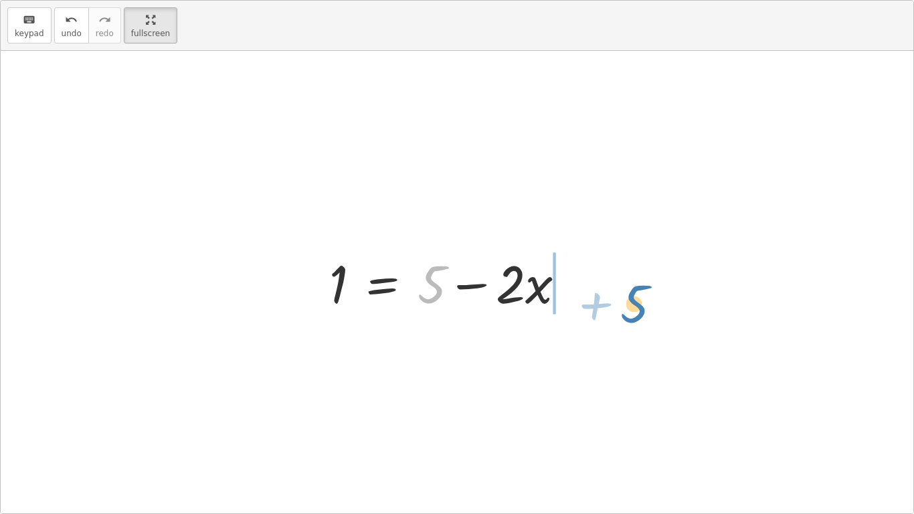
drag, startPoint x: 439, startPoint y: 290, endPoint x: 641, endPoint y: 309, distance: 203.5
click at [641, 309] on div "+ · 3 · x + 1 = + 5 + x 1 = + 5 + x − · 3 · x 1 = + 5 − · 2 · x 0 = + 5 − · 2 ·…" at bounding box center [457, 282] width 912 height 462
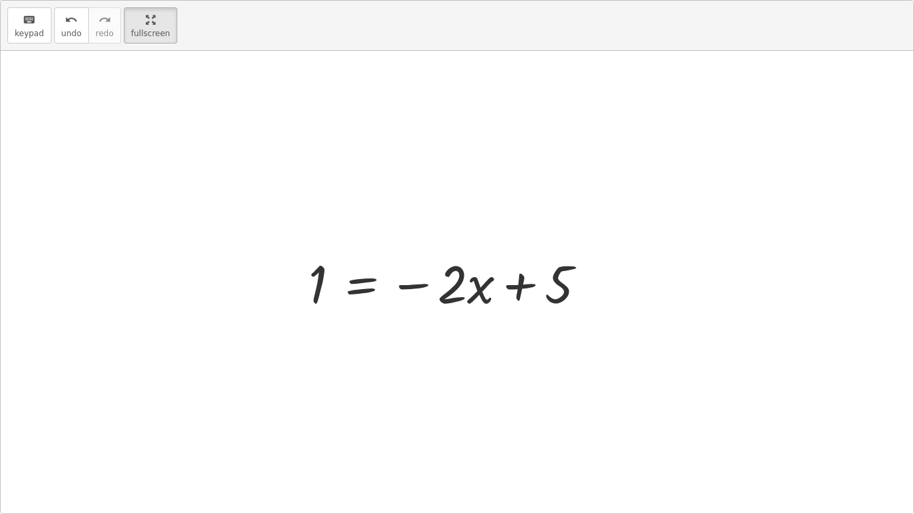
click at [528, 286] on div at bounding box center [453, 281] width 302 height 69
click at [560, 293] on div at bounding box center [453, 281] width 302 height 69
drag, startPoint x: 560, startPoint y: 293, endPoint x: 546, endPoint y: 280, distance: 18.9
click at [546, 280] on div at bounding box center [453, 281] width 302 height 69
click at [411, 282] on div at bounding box center [453, 281] width 302 height 69
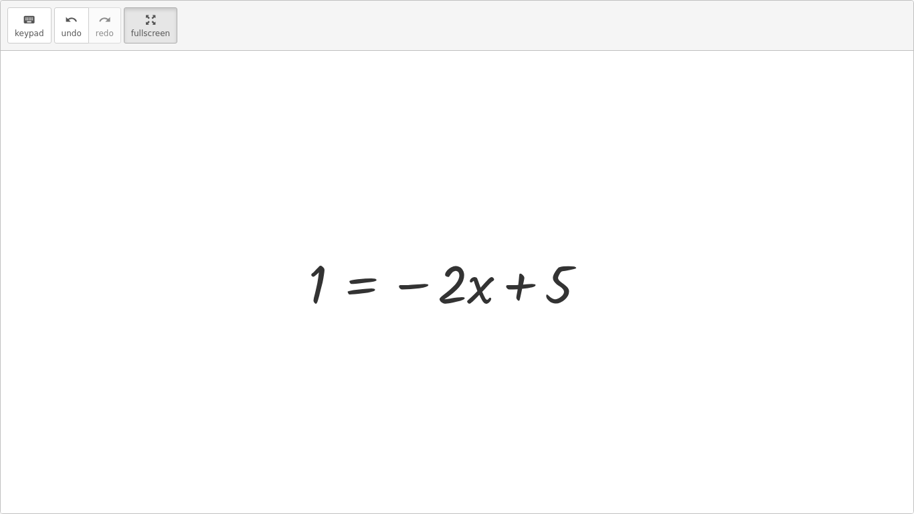
click at [411, 282] on div at bounding box center [453, 281] width 302 height 69
drag, startPoint x: 411, startPoint y: 282, endPoint x: 363, endPoint y: 290, distance: 48.8
click at [363, 290] on div at bounding box center [453, 281] width 302 height 69
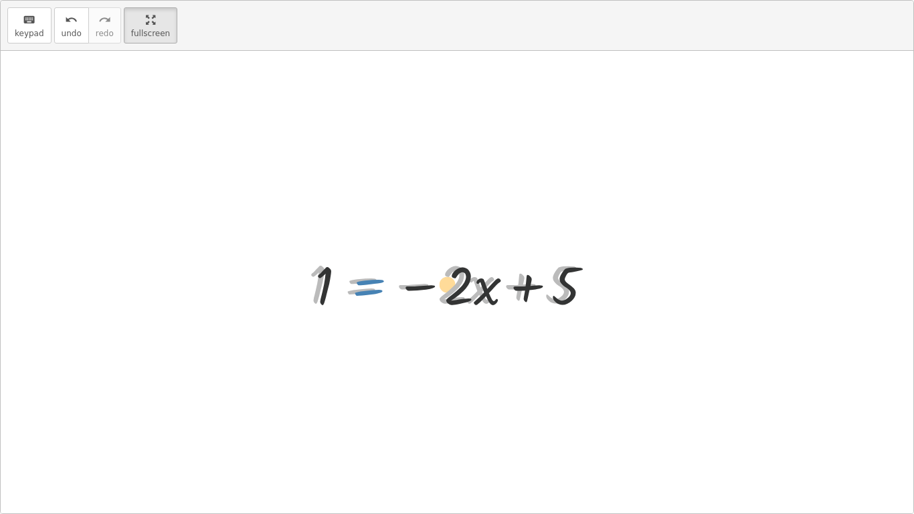
drag, startPoint x: 358, startPoint y: 286, endPoint x: 405, endPoint y: 282, distance: 47.0
click at [405, 282] on div at bounding box center [453, 281] width 302 height 69
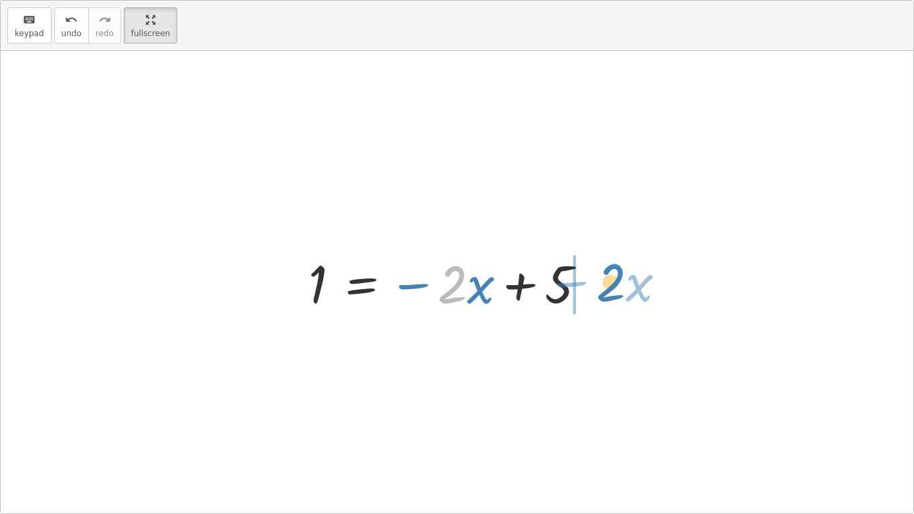
drag, startPoint x: 440, startPoint y: 291, endPoint x: 603, endPoint y: 291, distance: 163.2
click at [603, 291] on div "+ · 3 · x + 1 = + 5 + x 1 = + 5 + x − · 3 · x 1 = + 5 − · 2 · x 0 = + 5 − · 2 ·…" at bounding box center [456, 282] width 337 height 76
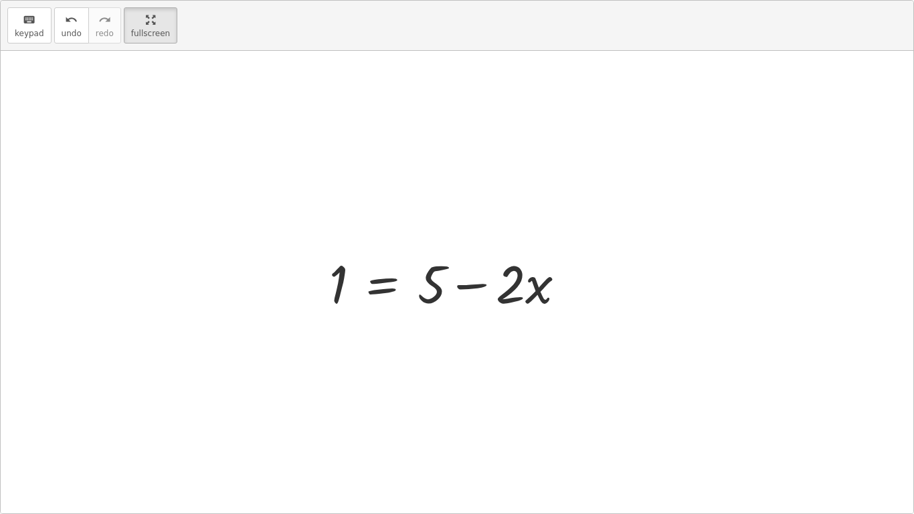
click at [457, 281] on div at bounding box center [452, 281] width 260 height 69
drag, startPoint x: 538, startPoint y: 287, endPoint x: 407, endPoint y: 287, distance: 130.4
click at [407, 287] on div at bounding box center [452, 281] width 260 height 69
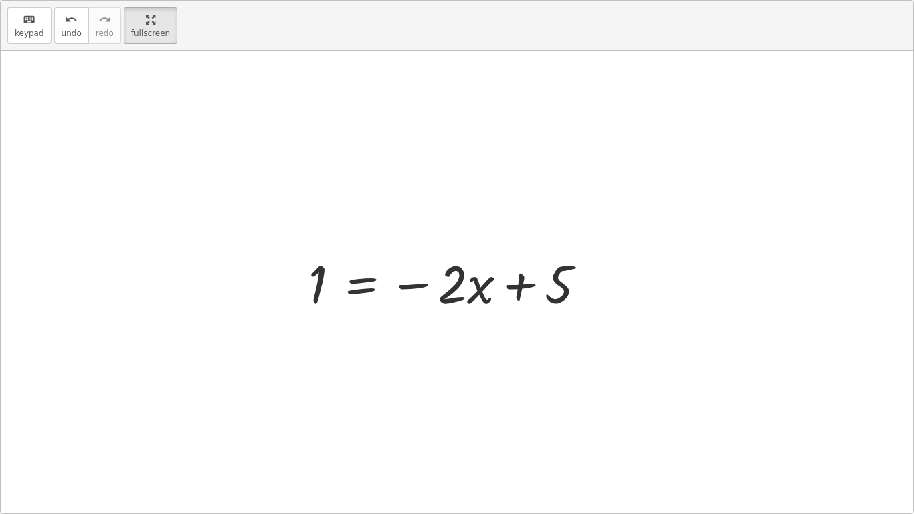
click at [515, 282] on div at bounding box center [453, 281] width 302 height 69
click at [403, 287] on div at bounding box center [453, 281] width 302 height 69
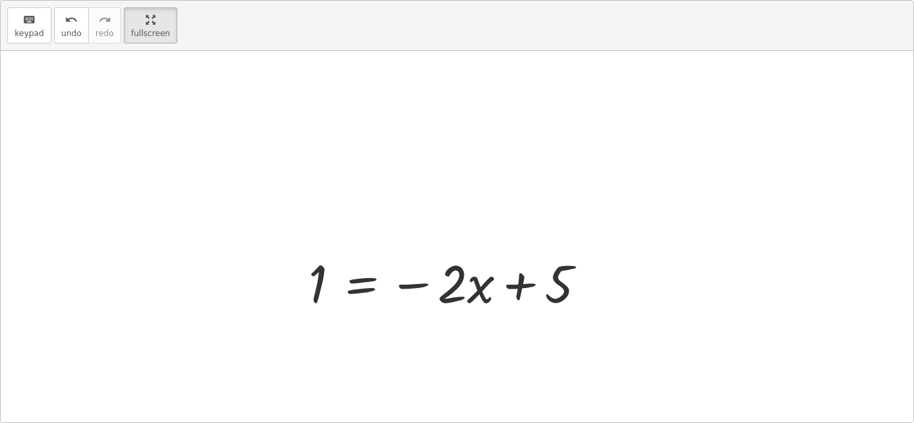
scroll to position [61, 0]
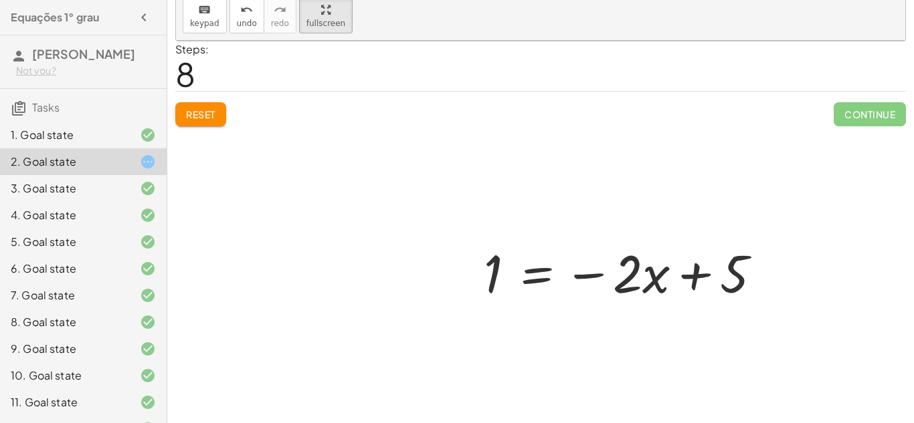
click at [197, 110] on div at bounding box center [540, 232] width 729 height 383
click at [37, 143] on div "1. Goal state" at bounding box center [65, 135] width 108 height 16
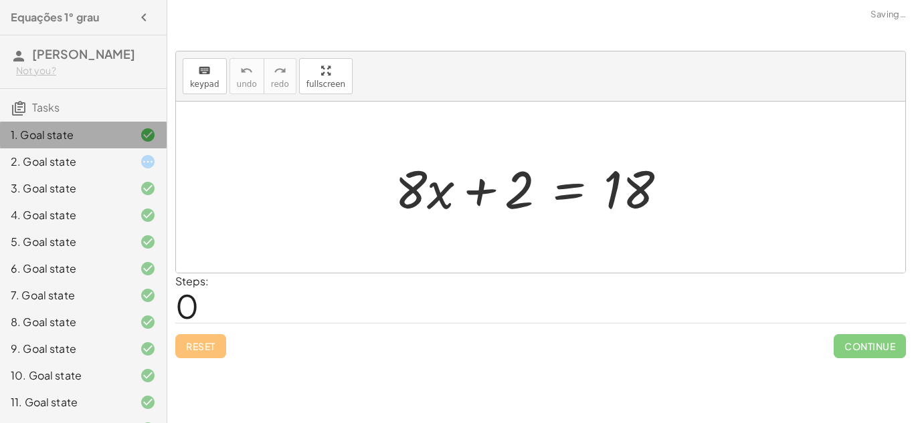
scroll to position [0, 0]
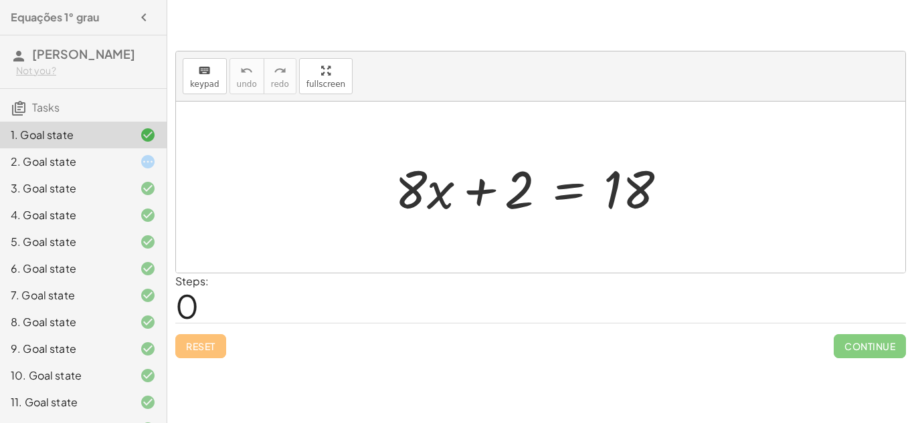
click at [480, 191] on div at bounding box center [536, 187] width 296 height 69
drag, startPoint x: 476, startPoint y: 195, endPoint x: 595, endPoint y: 222, distance: 122.0
click at [595, 222] on div "+ 2 + · 8 · x + 2 = 18" at bounding box center [541, 188] width 332 height 76
